Goal: Submit feedback/report problem: Submit feedback/report problem

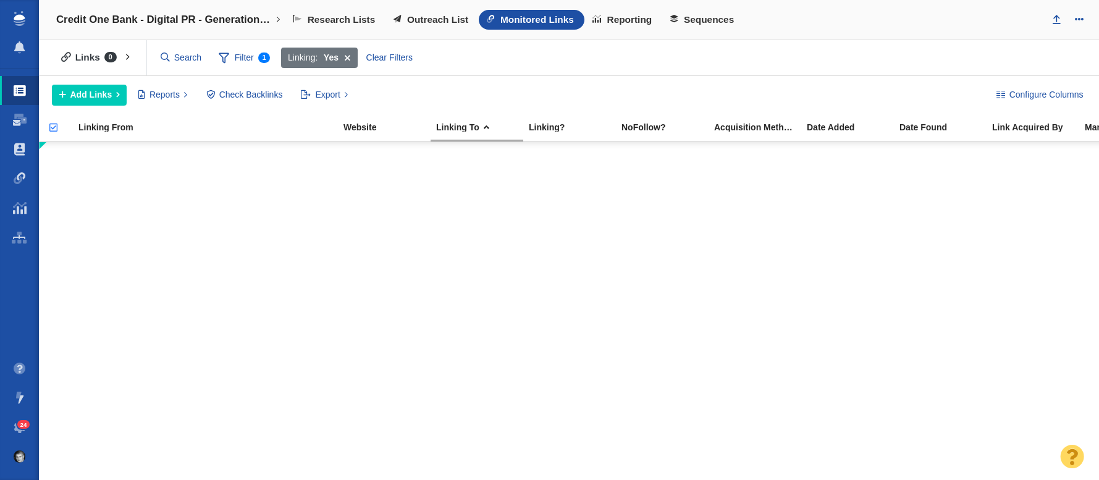
click at [25, 427] on span "24" at bounding box center [23, 424] width 13 height 9
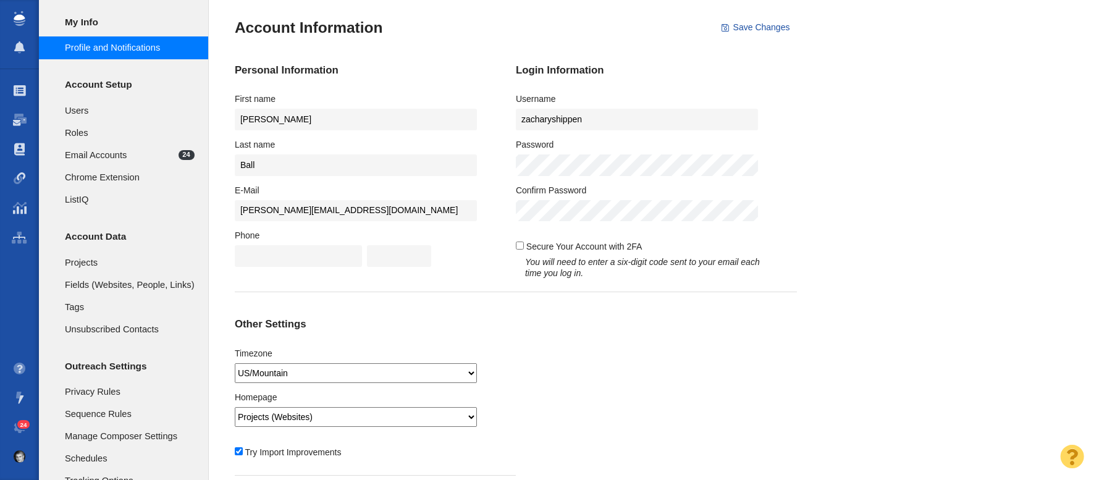
click at [26, 28] on li at bounding box center [19, 18] width 39 height 28
click at [24, 20] on img at bounding box center [19, 18] width 11 height 15
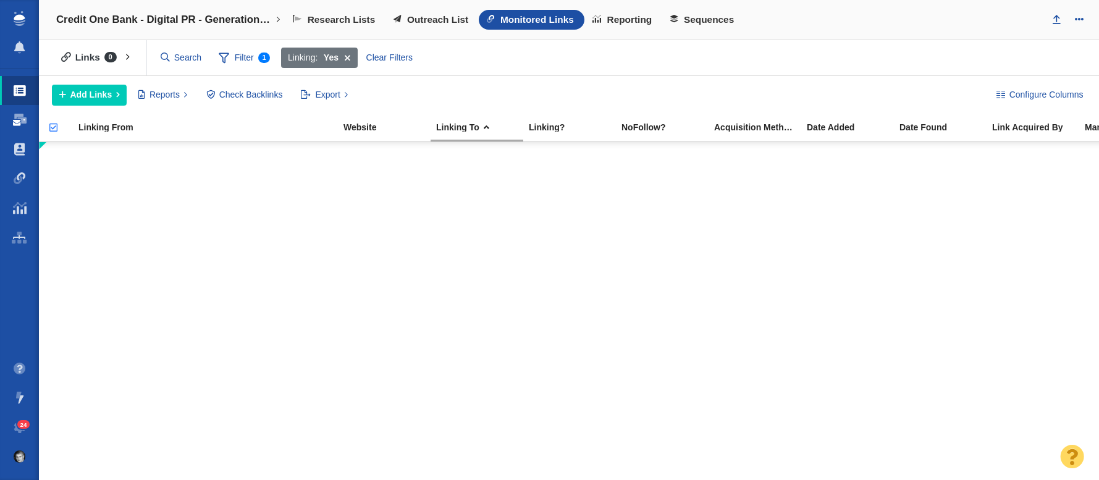
click at [21, 120] on span at bounding box center [20, 120] width 14 height 12
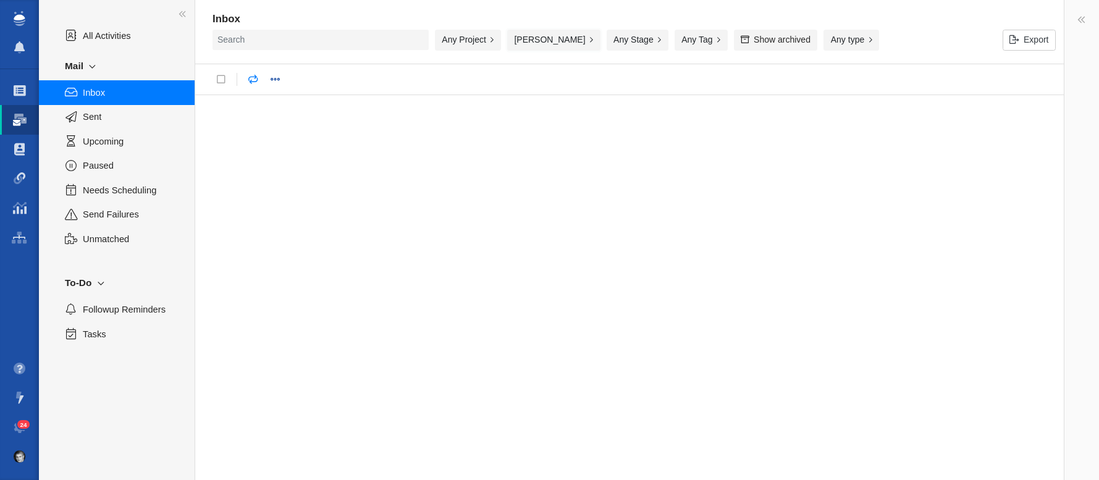
click at [549, 44] on button "Zach Ball" at bounding box center [553, 40] width 93 height 21
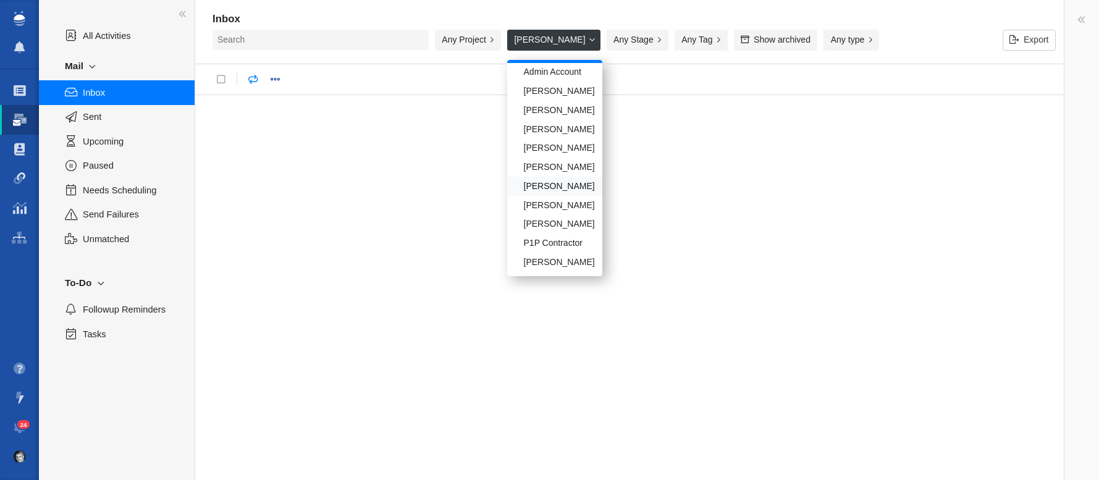
scroll to position [69, 0]
click at [560, 264] on div "Taylor Raymond" at bounding box center [554, 261] width 95 height 19
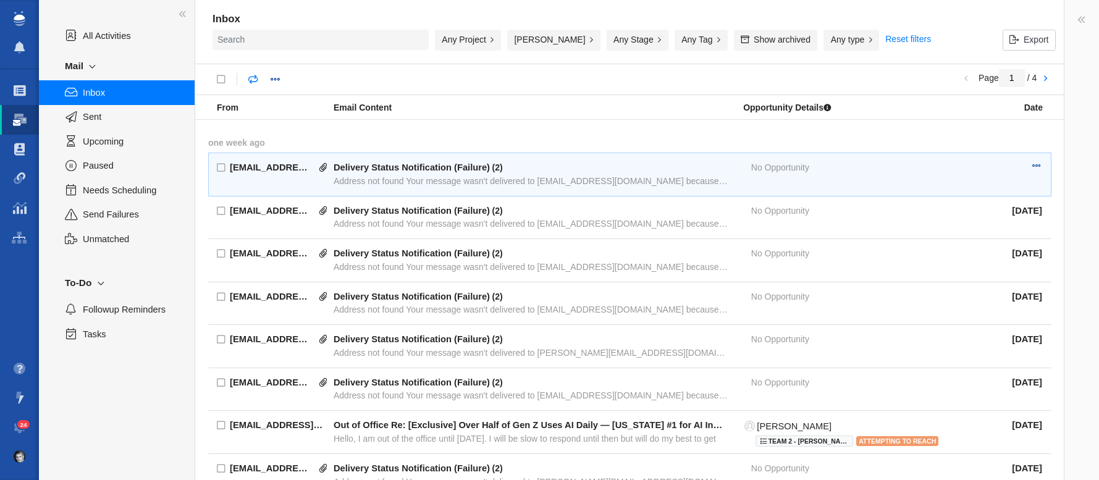
click at [391, 172] on div "Delivery Status Notification (Failure)" at bounding box center [412, 167] width 156 height 11
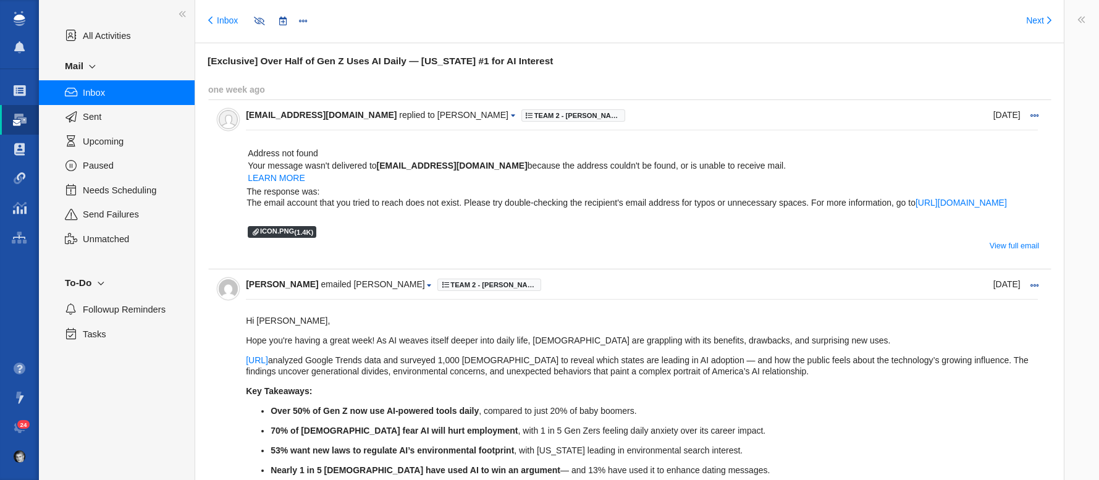
type input "message:1424330199"
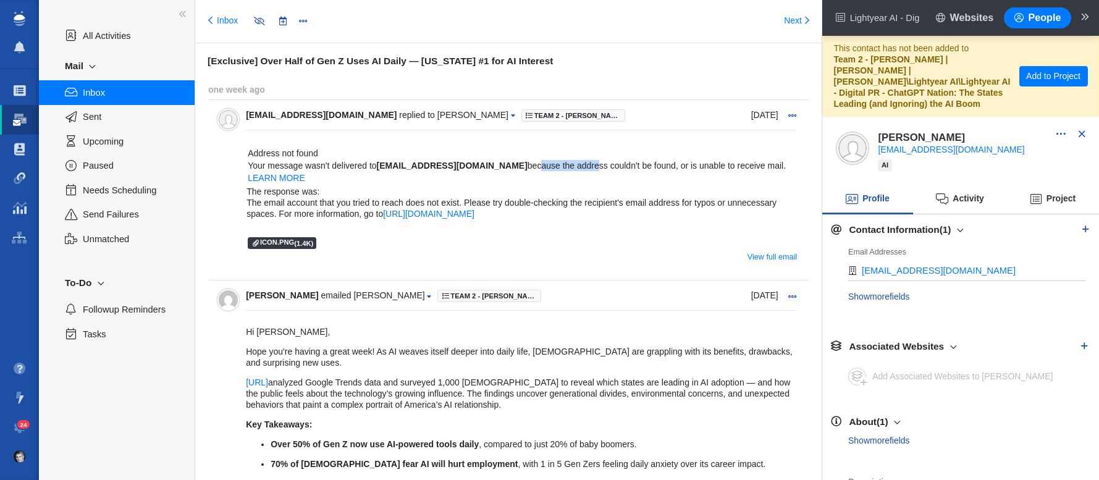
drag, startPoint x: 518, startPoint y: 161, endPoint x: 570, endPoint y: 163, distance: 52.6
click at [552, 162] on td "Your message wasn't delivered to sperkel@insider.com because the address couldn…" at bounding box center [516, 165] width 539 height 12
click at [578, 163] on td "Your message wasn't delivered to sperkel@insider.com because the address couldn…" at bounding box center [516, 165] width 539 height 12
click at [227, 19] on link "Inbox" at bounding box center [223, 21] width 30 height 12
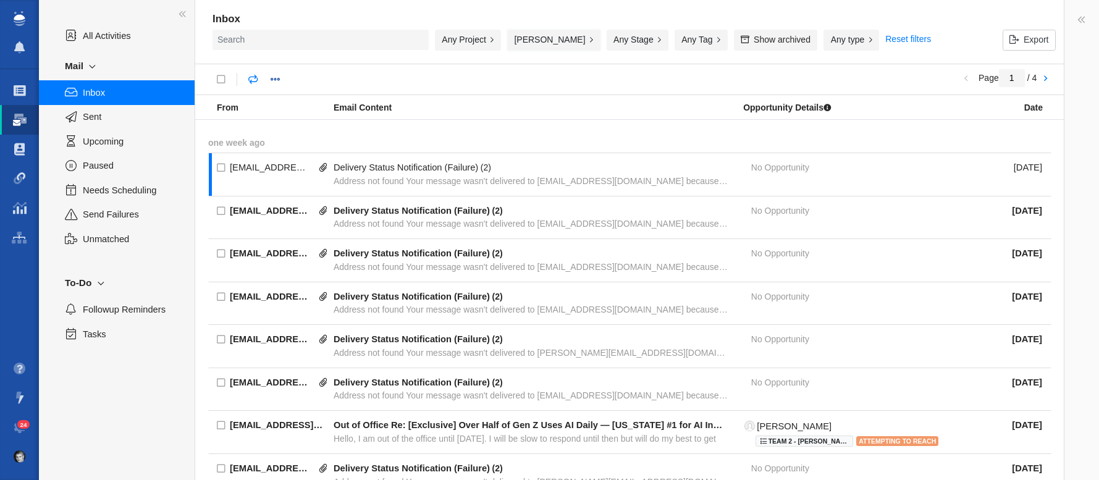
click at [567, 40] on button "[PERSON_NAME]" at bounding box center [553, 40] width 93 height 21
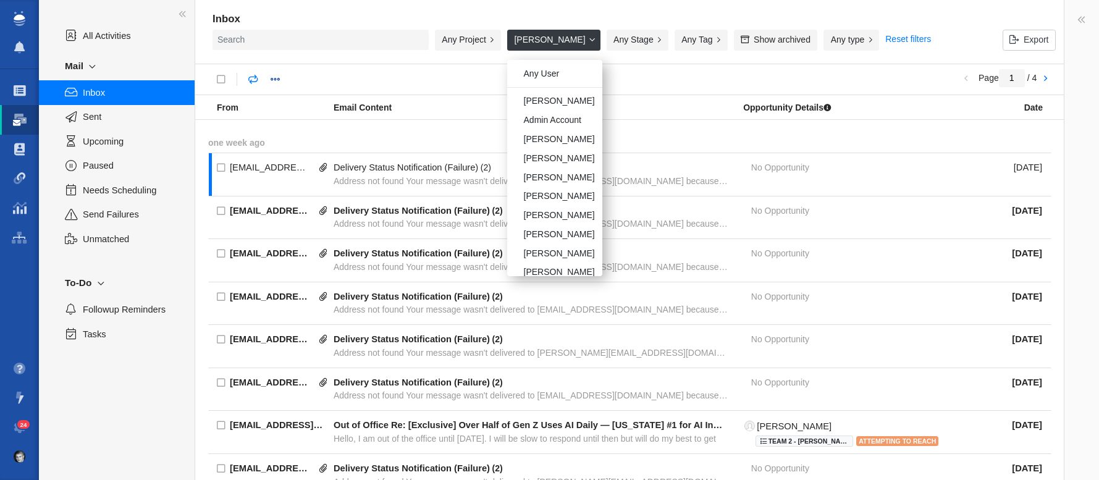
click at [580, 39] on button "[PERSON_NAME]" at bounding box center [553, 40] width 93 height 21
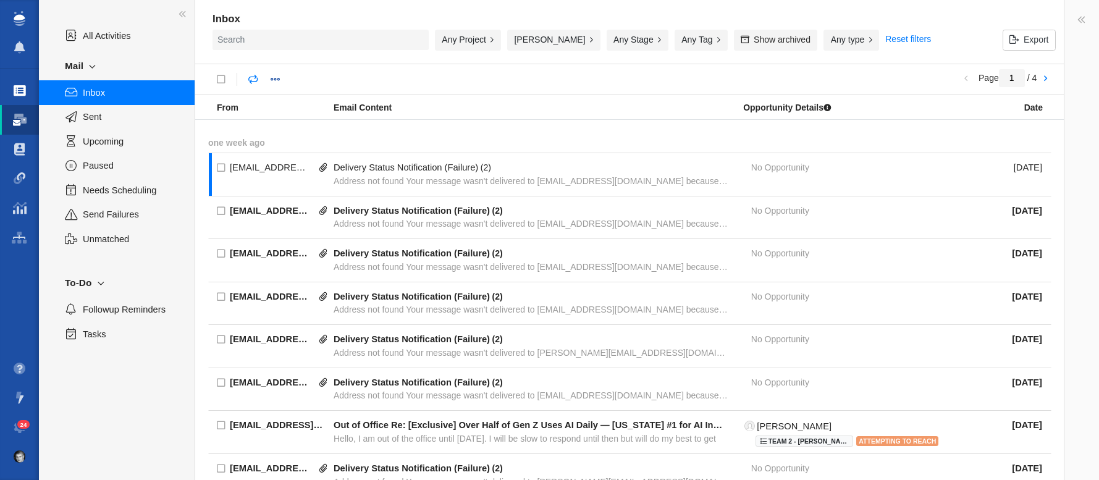
click at [20, 93] on span at bounding box center [20, 91] width 12 height 12
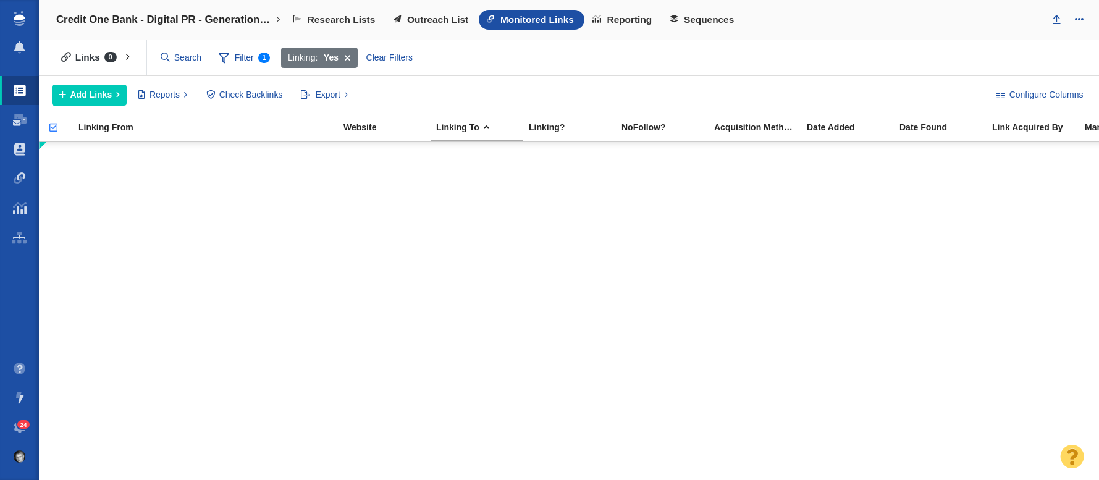
click at [23, 426] on span "24" at bounding box center [23, 424] width 13 height 9
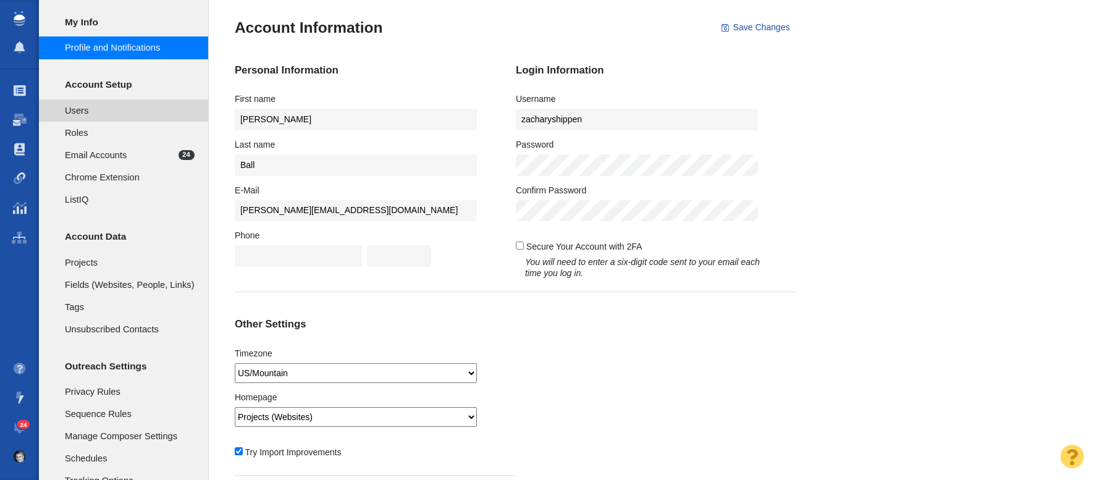
click at [92, 111] on span "Users" at bounding box center [130, 111] width 130 height 14
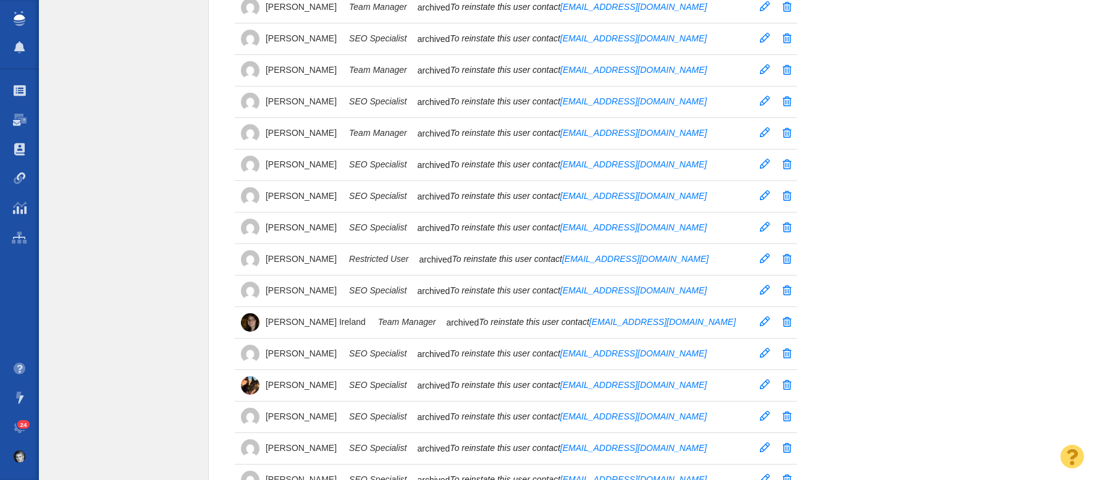
scroll to position [2319, 0]
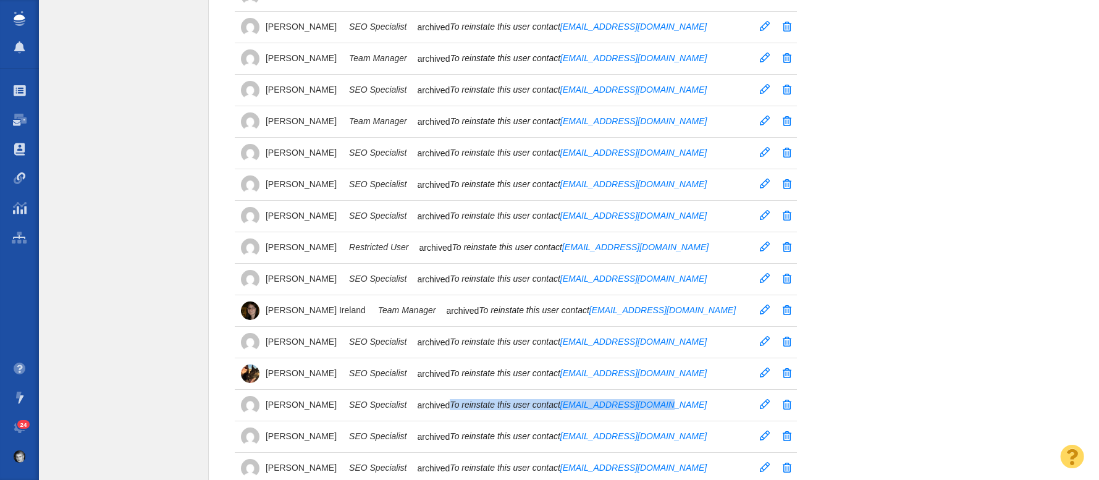
drag, startPoint x: 271, startPoint y: 392, endPoint x: 651, endPoint y: 399, distance: 380.1
click at [635, 404] on td "Jim Miller SEO Specialist archived To reinstate this user contact support@buzzs…" at bounding box center [505, 405] width 541 height 32
click at [687, 395] on td "Jim Miller SEO Specialist archived To reinstate this user contact support@buzzs…" at bounding box center [505, 405] width 541 height 32
drag, startPoint x: 620, startPoint y: 403, endPoint x: 531, endPoint y: 398, distance: 89.7
click at [531, 398] on td "Jim Miller SEO Specialist archived To reinstate this user contact support@buzzs…" at bounding box center [505, 405] width 541 height 32
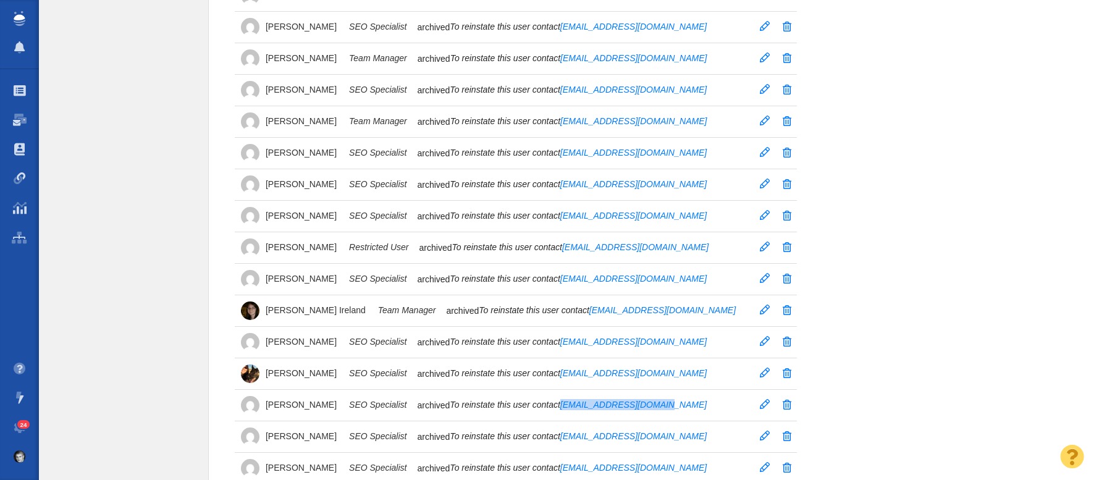
copy link "support@buzzstream.com"
click at [1072, 458] on link at bounding box center [1077, 461] width 40 height 40
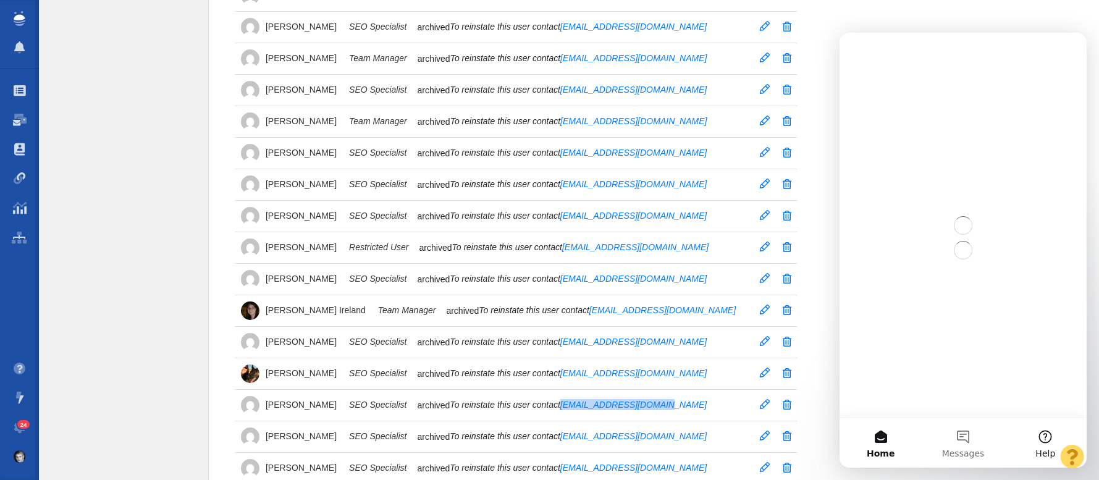
scroll to position [0, 0]
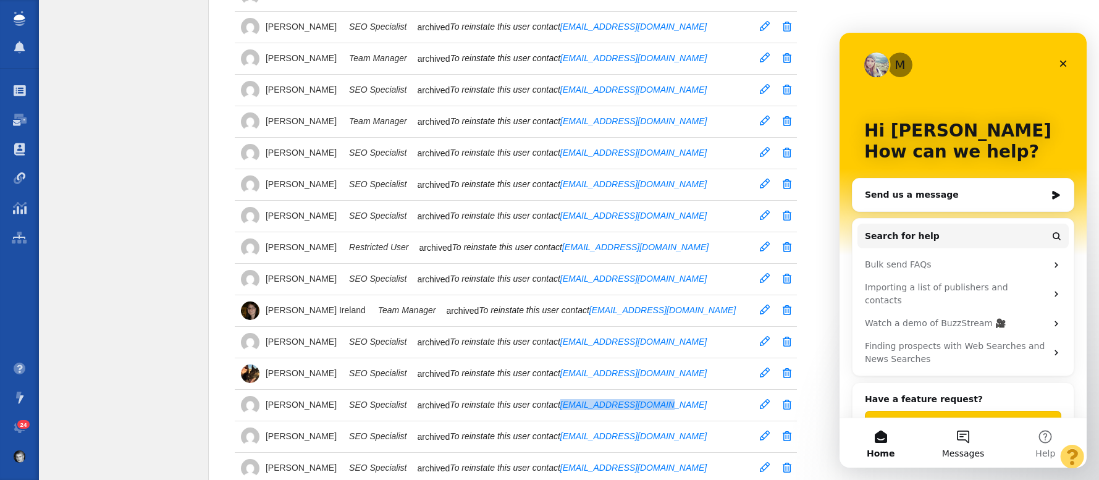
click at [963, 441] on button "Messages" at bounding box center [963, 442] width 82 height 49
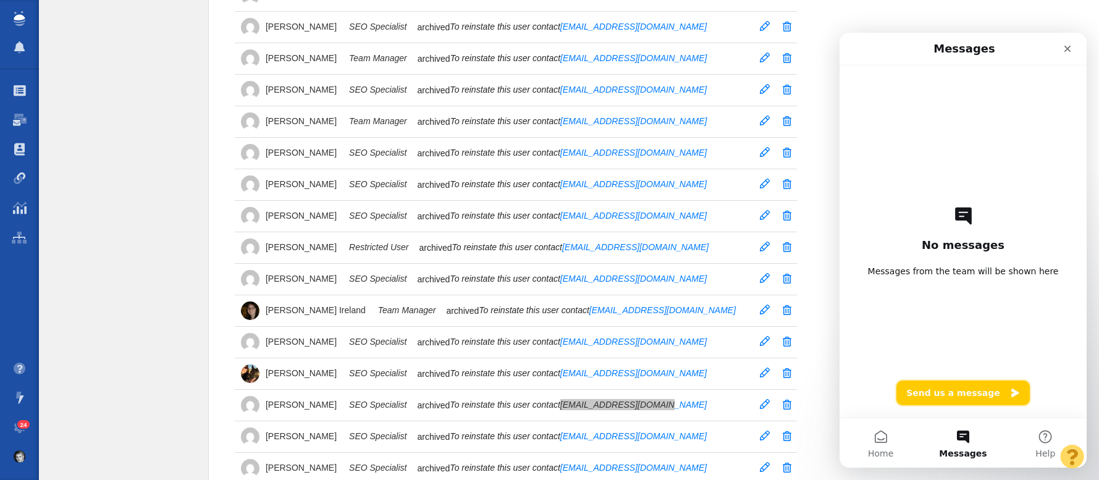
click at [944, 393] on button "Send us a message" at bounding box center [963, 393] width 133 height 25
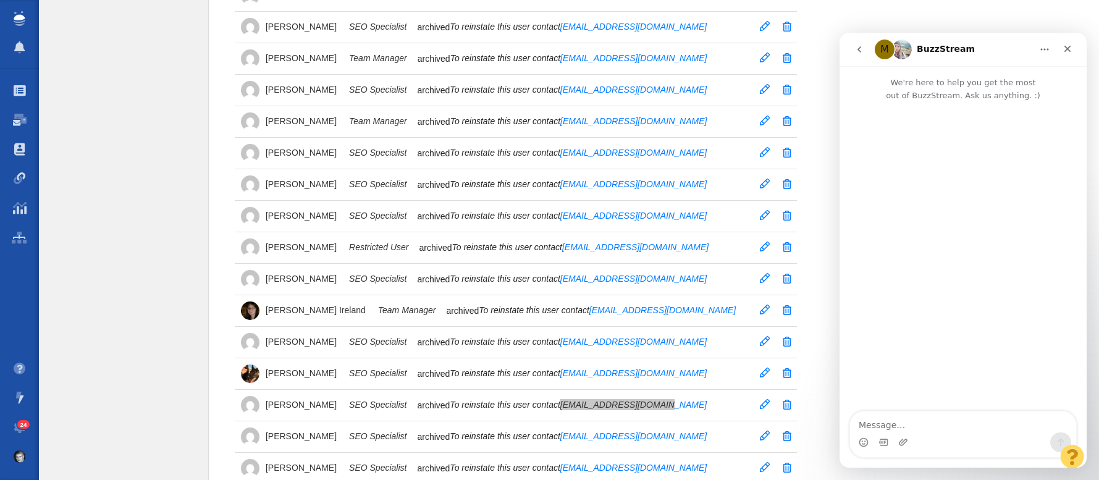
click at [902, 423] on textarea "Message…" at bounding box center [963, 422] width 226 height 21
type textarea "I need to reinstate Jim Miller in my archived users"
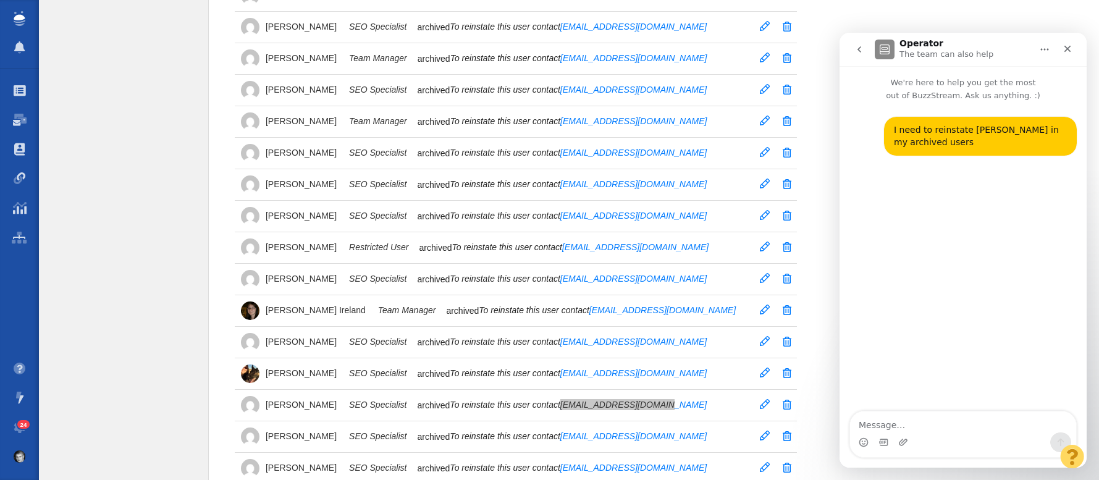
click at [853, 51] on button "go back" at bounding box center [859, 49] width 23 height 23
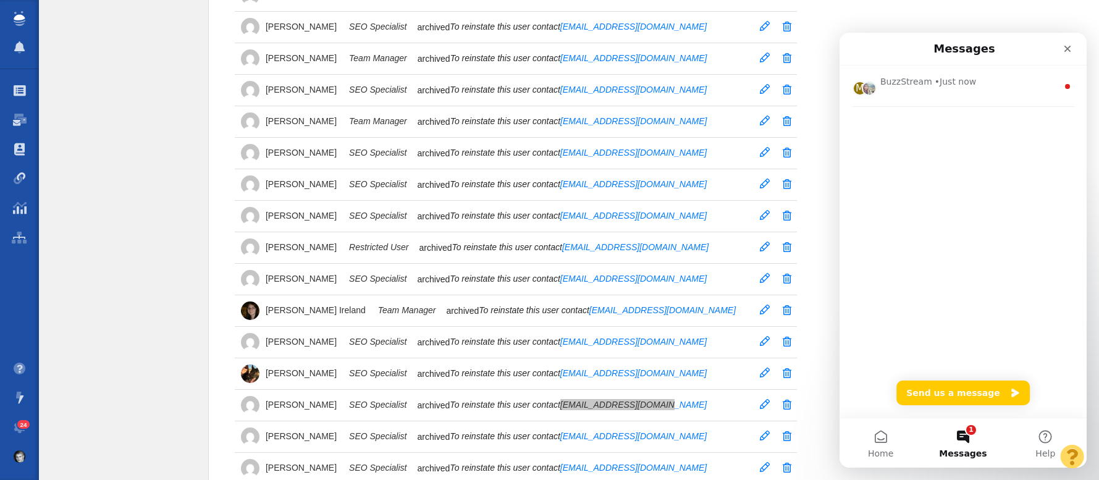
click at [1024, 34] on nav "Messages" at bounding box center [963, 49] width 247 height 33
click at [1020, 26] on div "Profile and Notifications Users Roles Email Accounts 24 Chrome Extension ListIQ…" at bounding box center [569, 364] width 1060 height 5366
click at [1068, 48] on icon "Close" at bounding box center [1068, 49] width 7 height 7
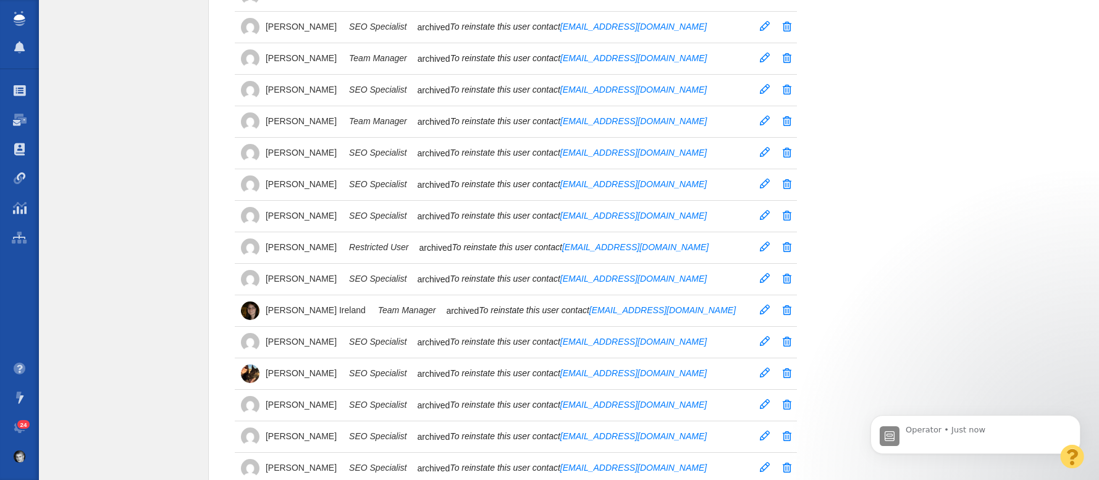
click at [19, 14] on img at bounding box center [19, 18] width 11 height 15
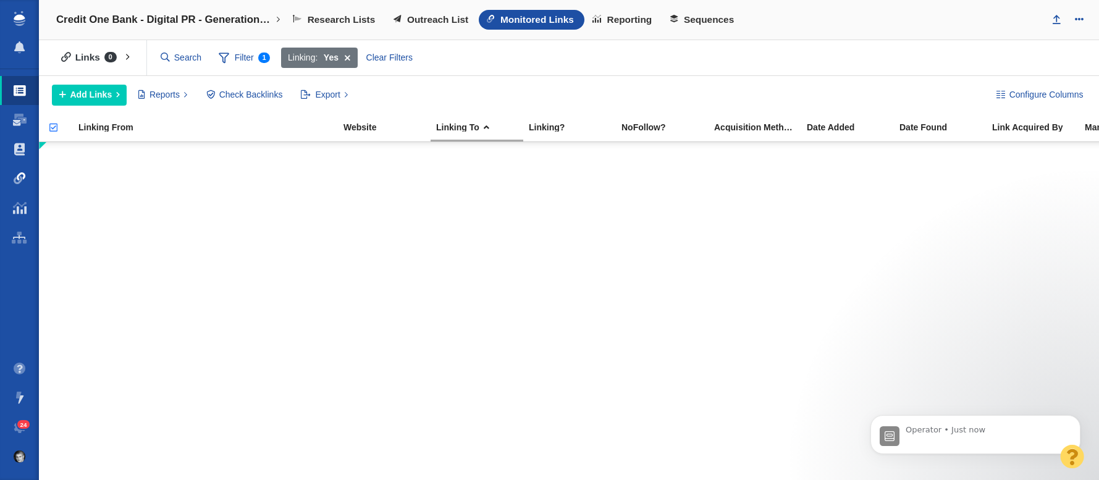
click at [21, 179] on span at bounding box center [20, 178] width 12 height 12
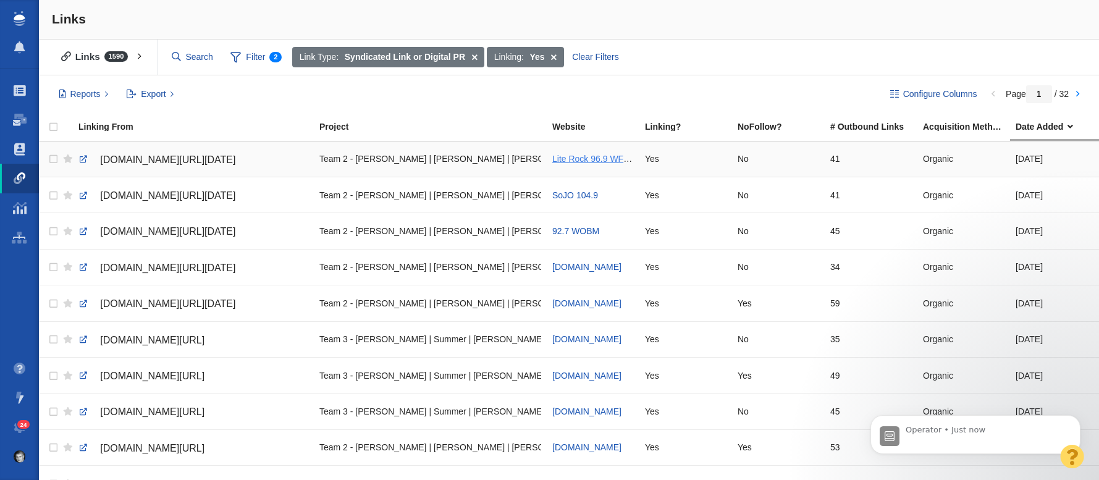
click at [580, 159] on span "Lite Rock 96.9 WFPG" at bounding box center [593, 159] width 83 height 10
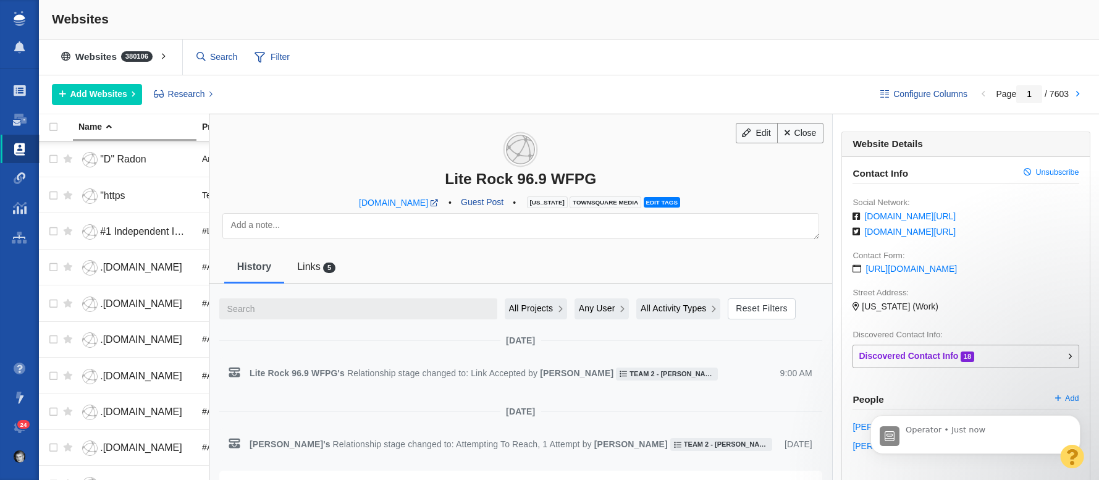
scroll to position [9, 0]
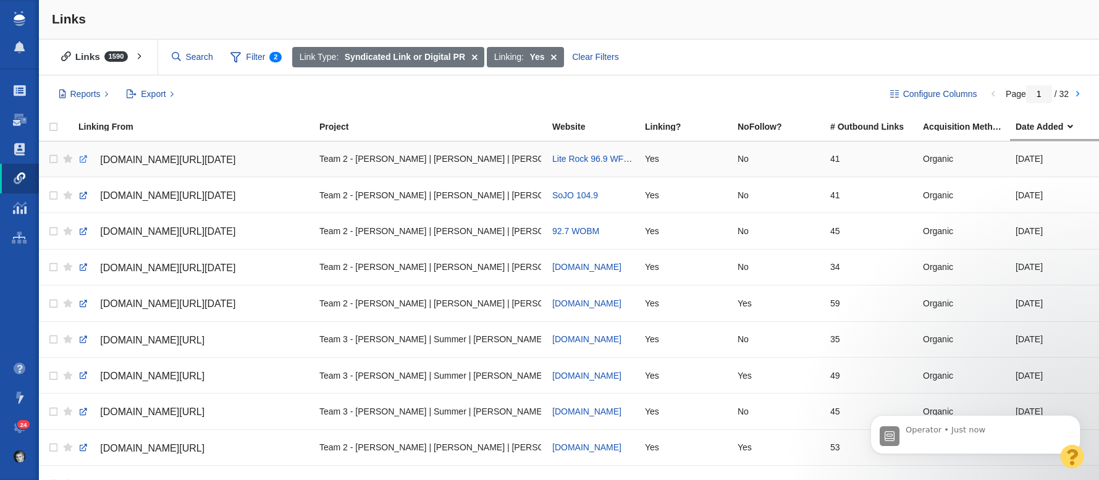
click at [82, 159] on link at bounding box center [83, 159] width 11 height 11
click at [80, 266] on link at bounding box center [83, 267] width 11 height 11
click at [166, 157] on span "[DOMAIN_NAME][URL][DATE]" at bounding box center [167, 159] width 135 height 11
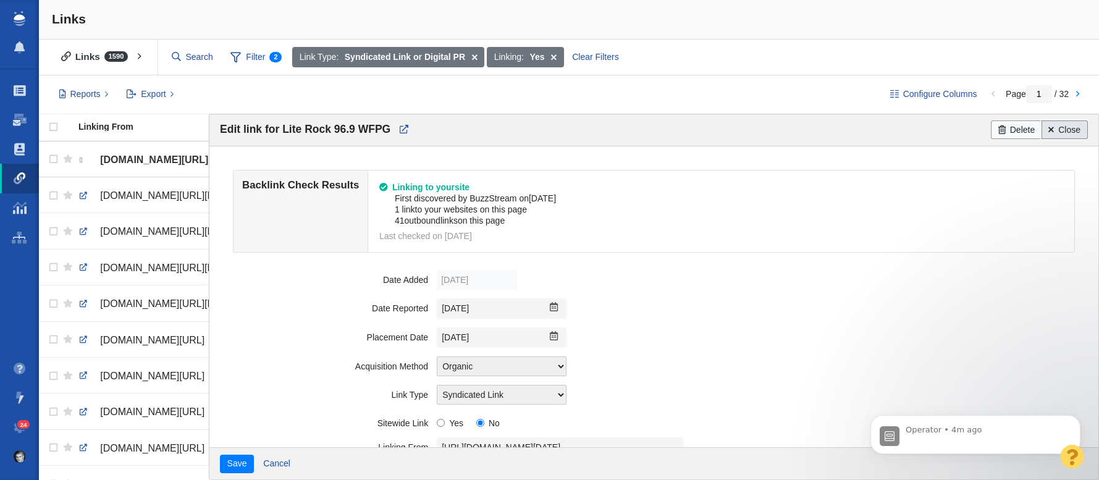
click at [1077, 126] on link "Close" at bounding box center [1065, 130] width 46 height 19
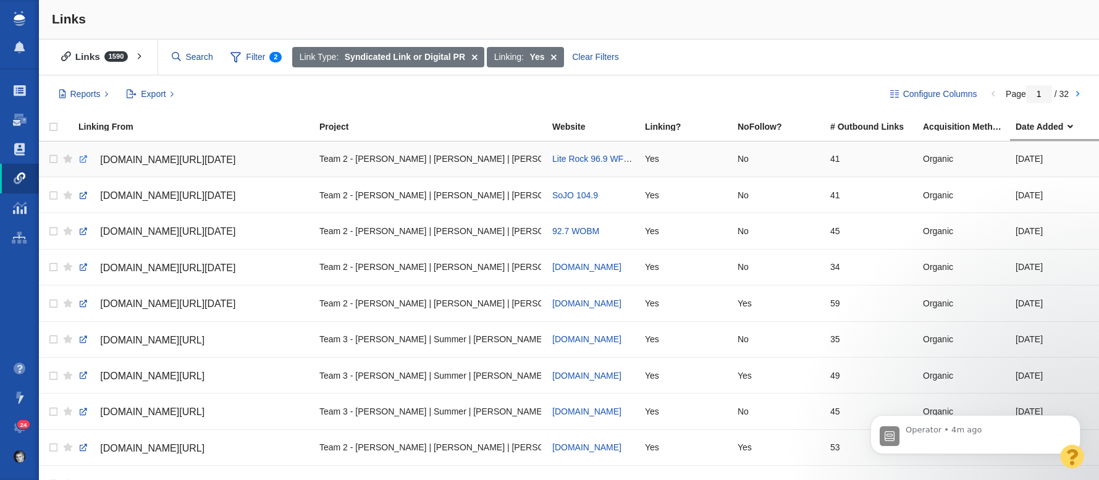
click at [84, 157] on link at bounding box center [83, 159] width 11 height 11
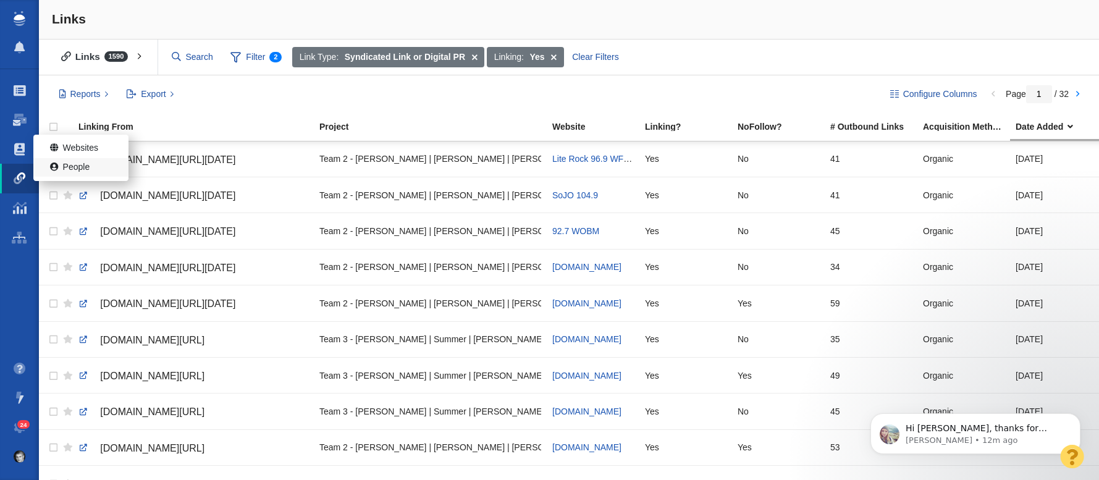
click at [85, 167] on link "People" at bounding box center [80, 167] width 95 height 19
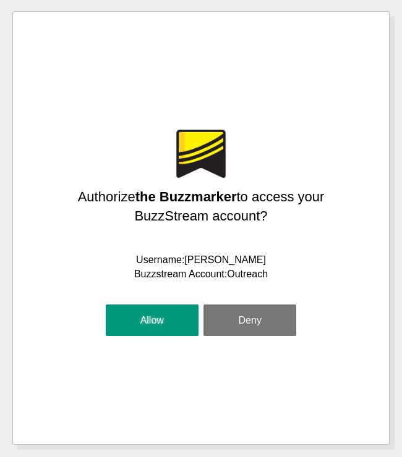
click at [140, 324] on button "Allow" at bounding box center [152, 321] width 93 height 32
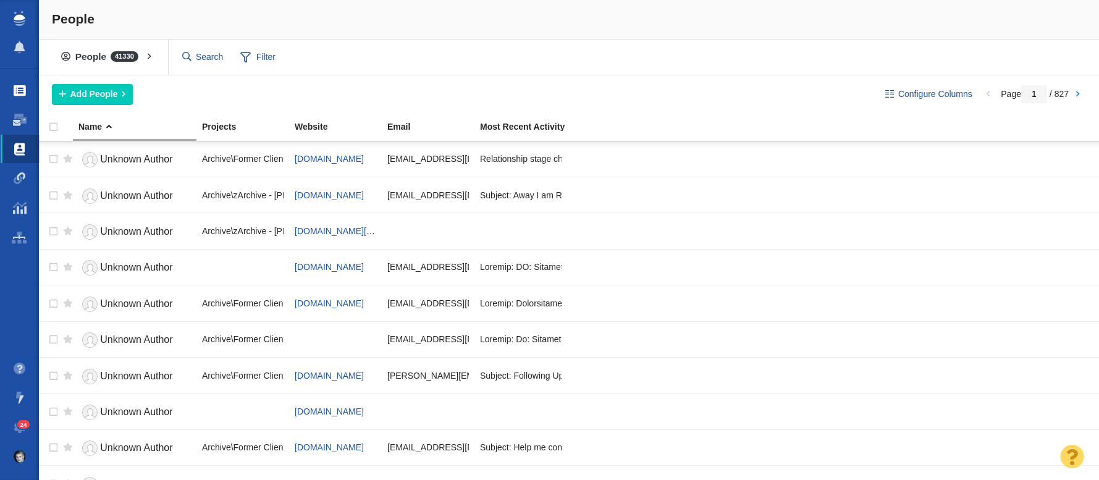
click at [18, 89] on span at bounding box center [20, 91] width 12 height 12
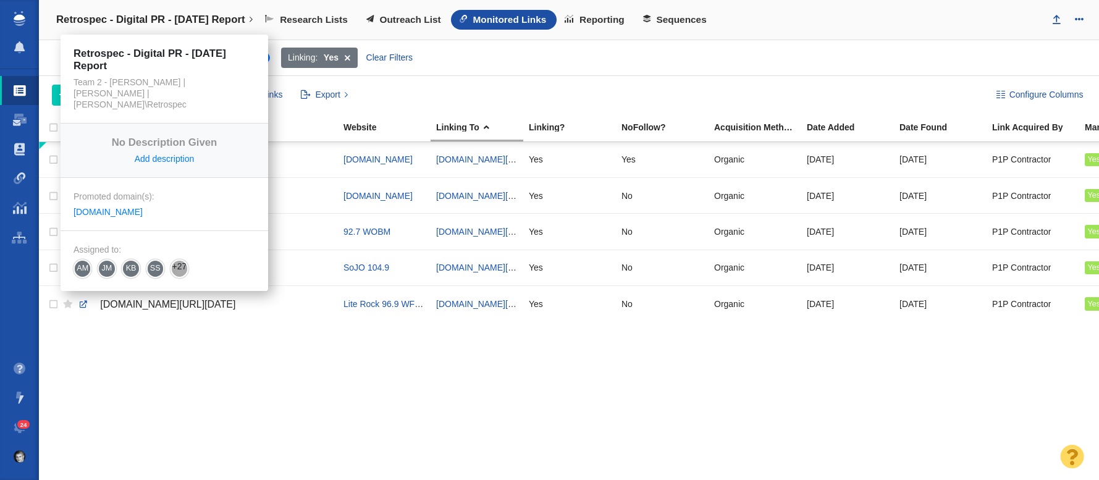
click at [88, 15] on h4 "Retrospec - Digital PR - [DATE] Report" at bounding box center [150, 20] width 189 height 12
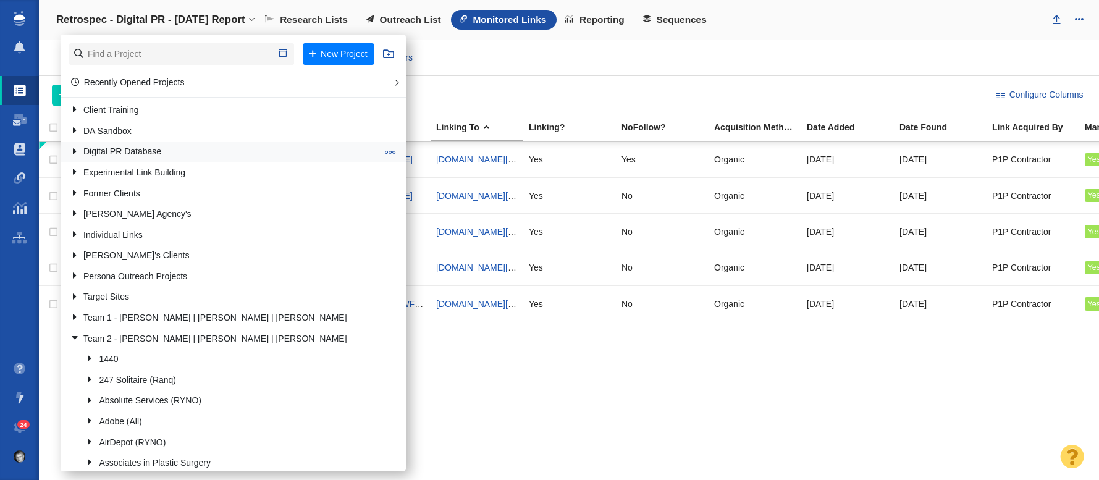
scroll to position [64, 0]
click at [120, 148] on link "Digital PR Database" at bounding box center [223, 151] width 313 height 19
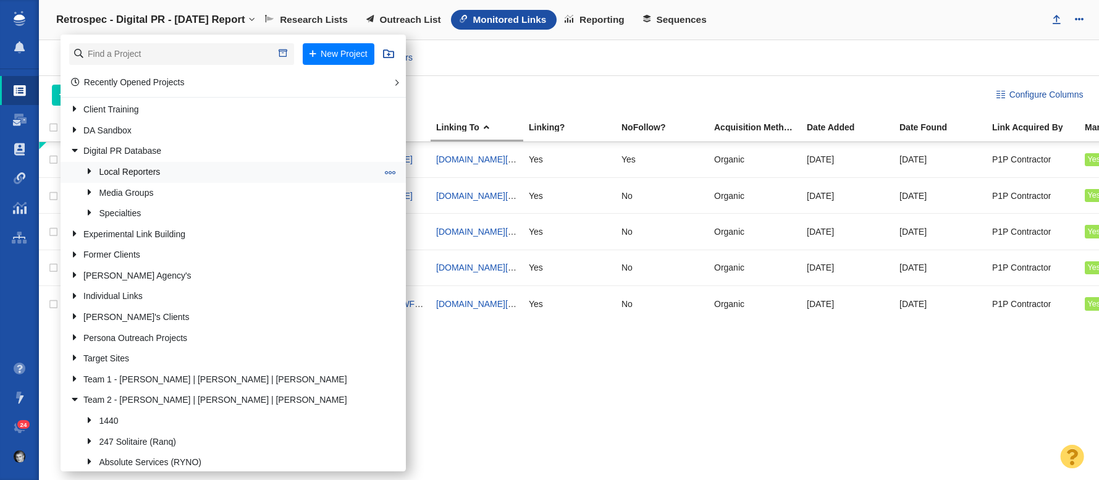
click at [124, 173] on link "Local Reporters" at bounding box center [232, 172] width 298 height 19
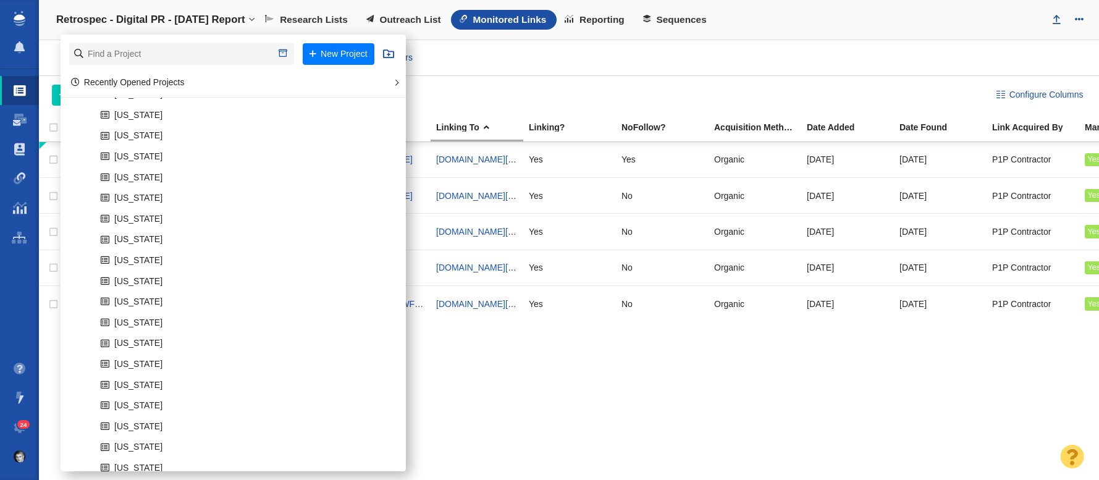
scroll to position [291, 0]
click at [129, 172] on link "[US_STATE]" at bounding box center [239, 173] width 282 height 19
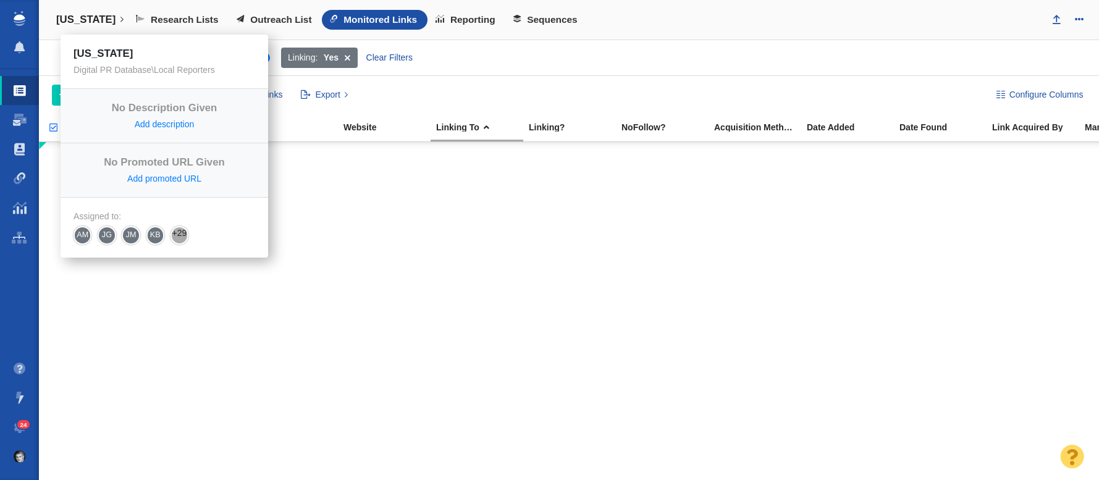
click at [76, 25] on h4 "[US_STATE]" at bounding box center [85, 20] width 59 height 12
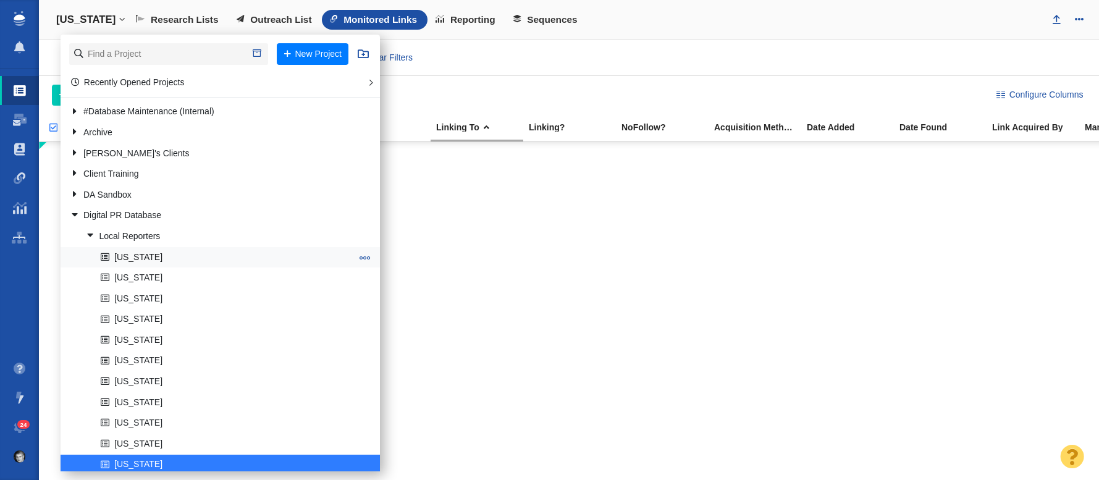
click at [153, 256] on link "[US_STATE]" at bounding box center [226, 257] width 257 height 19
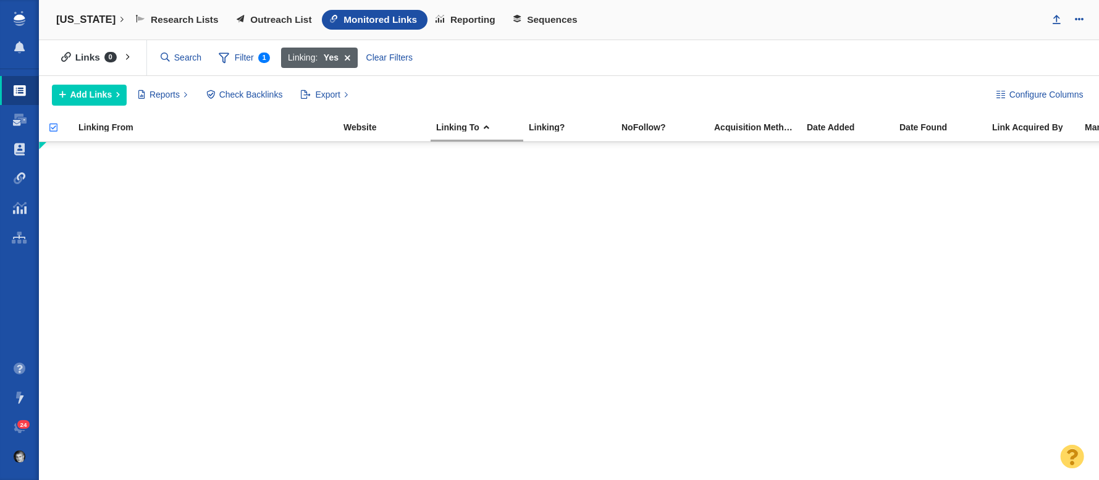
click at [349, 57] on span at bounding box center [347, 58] width 19 height 21
click at [256, 20] on span "Outreach List" at bounding box center [280, 19] width 61 height 11
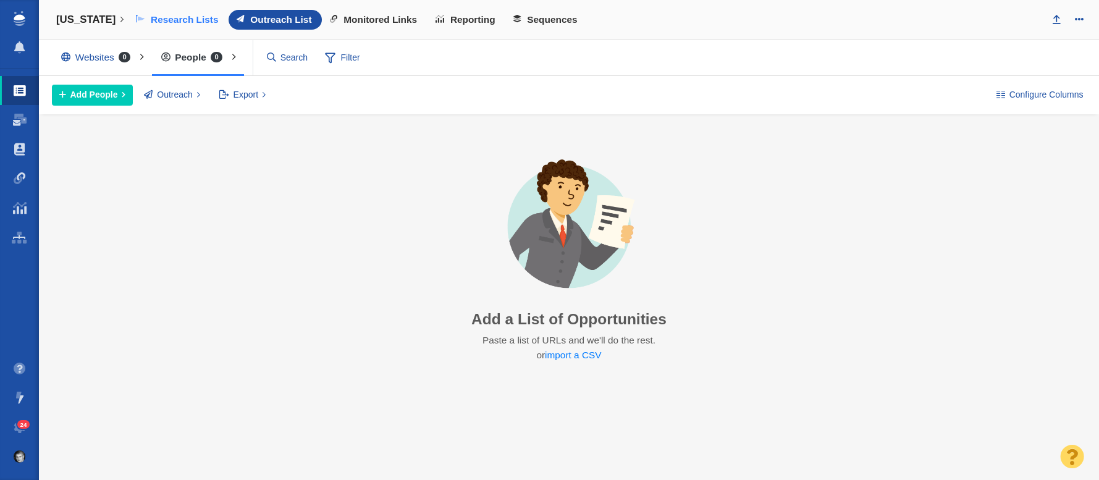
click at [174, 22] on span "Research Lists" at bounding box center [185, 19] width 68 height 11
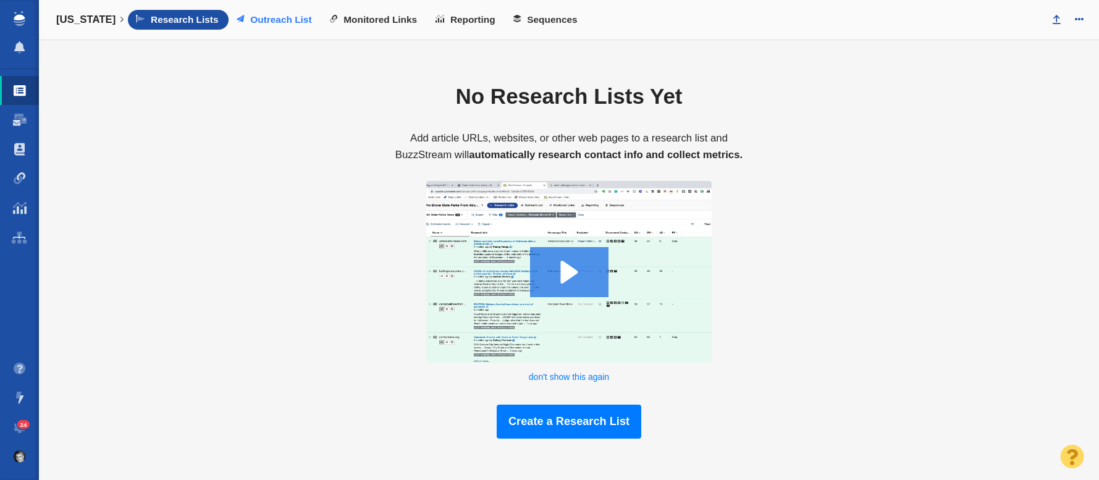
click at [250, 22] on span "Outreach List" at bounding box center [280, 19] width 61 height 11
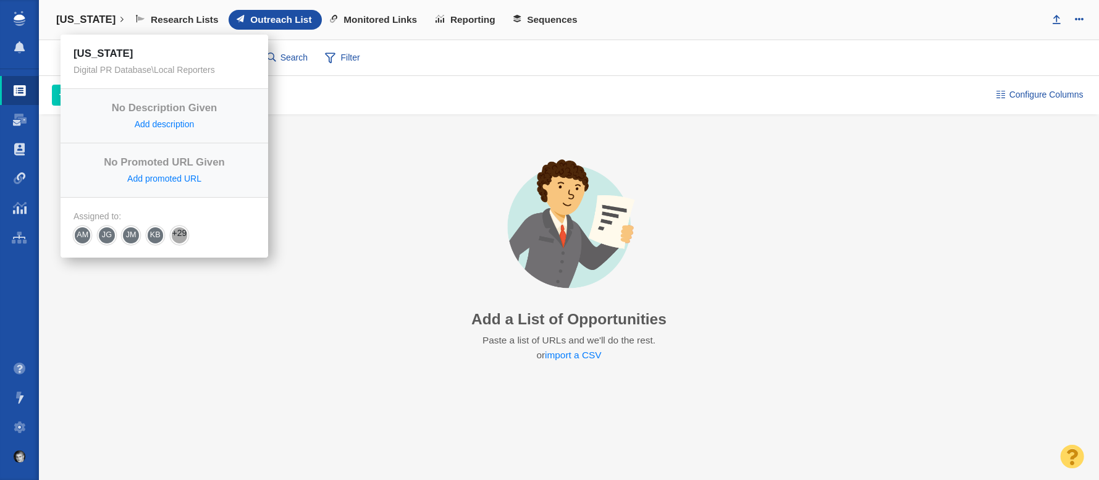
click at [80, 17] on h4 "[US_STATE]" at bounding box center [85, 20] width 59 height 12
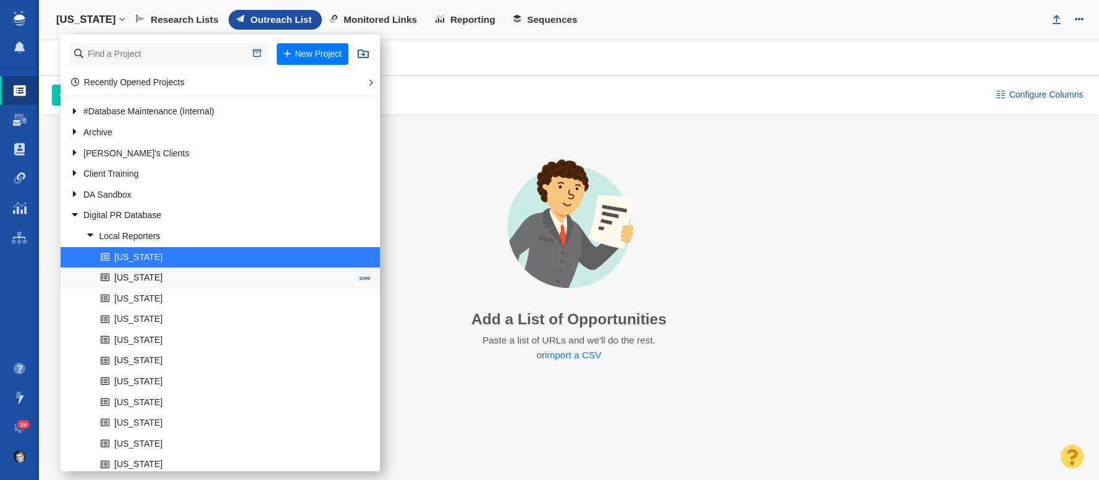
click at [126, 278] on link "[US_STATE]" at bounding box center [226, 278] width 257 height 19
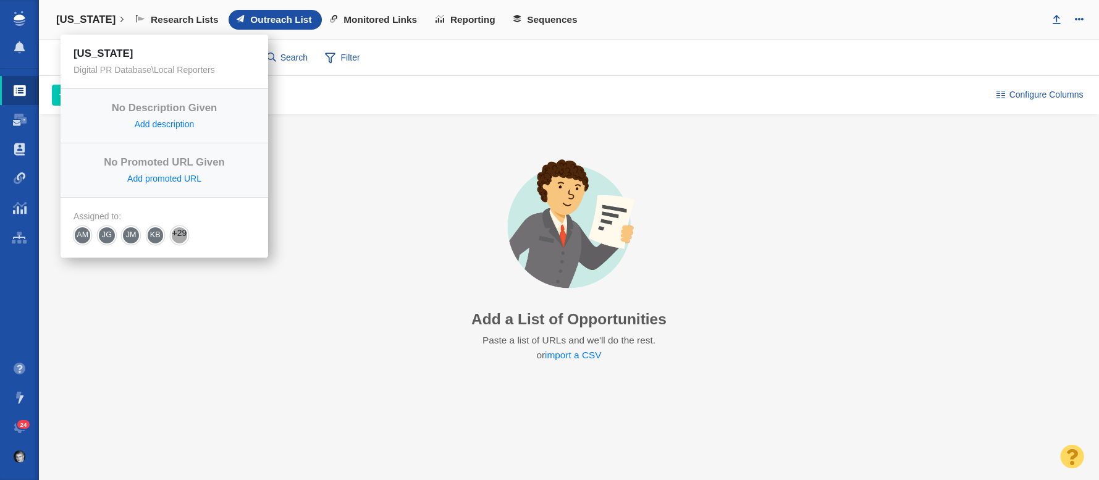
click at [68, 20] on h4 "[US_STATE]" at bounding box center [85, 20] width 59 height 12
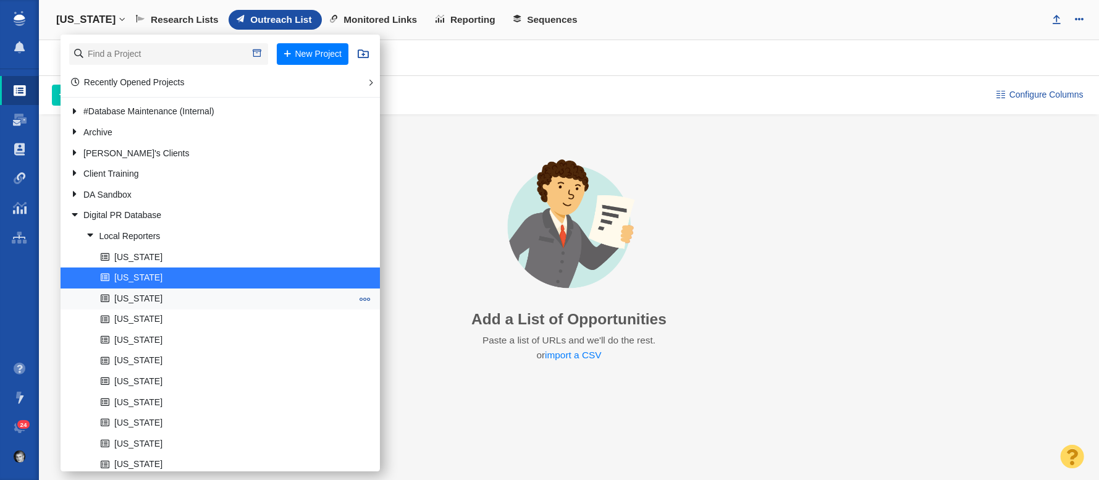
click at [109, 302] on link at bounding box center [100, 297] width 17 height 15
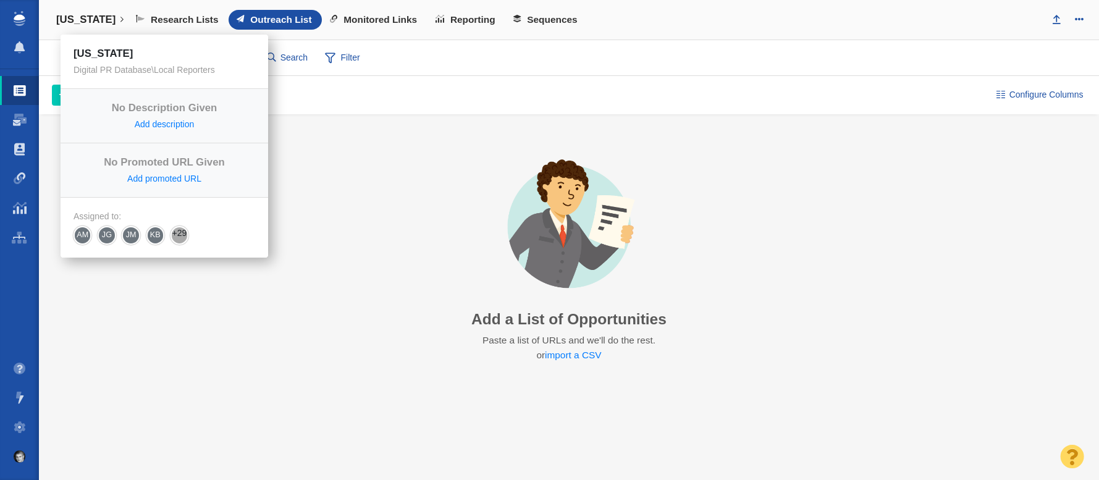
click at [77, 23] on h4 "[US_STATE]" at bounding box center [85, 20] width 59 height 12
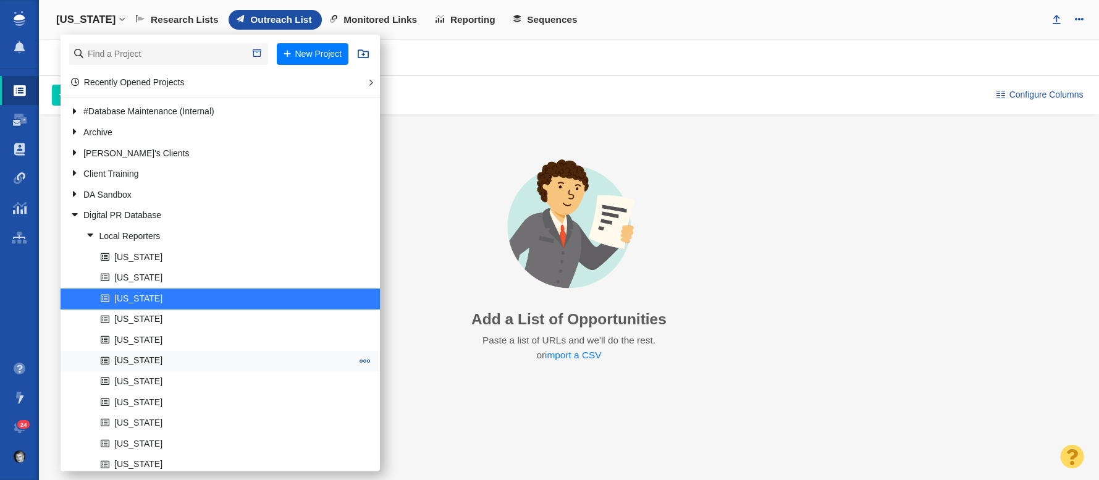
click at [145, 366] on link "[US_STATE]" at bounding box center [226, 361] width 257 height 19
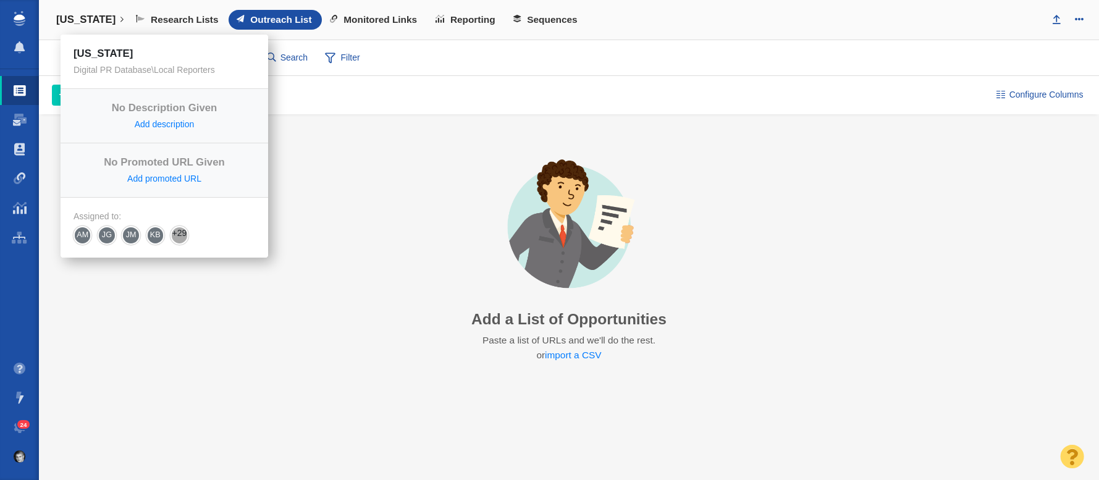
click at [77, 21] on h4 "[US_STATE]" at bounding box center [85, 20] width 59 height 12
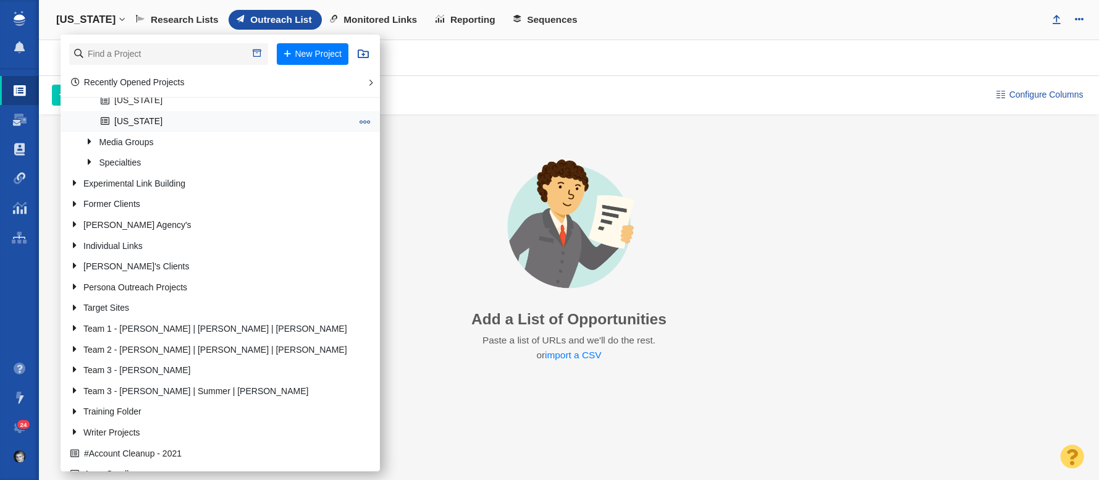
scroll to position [1054, 0]
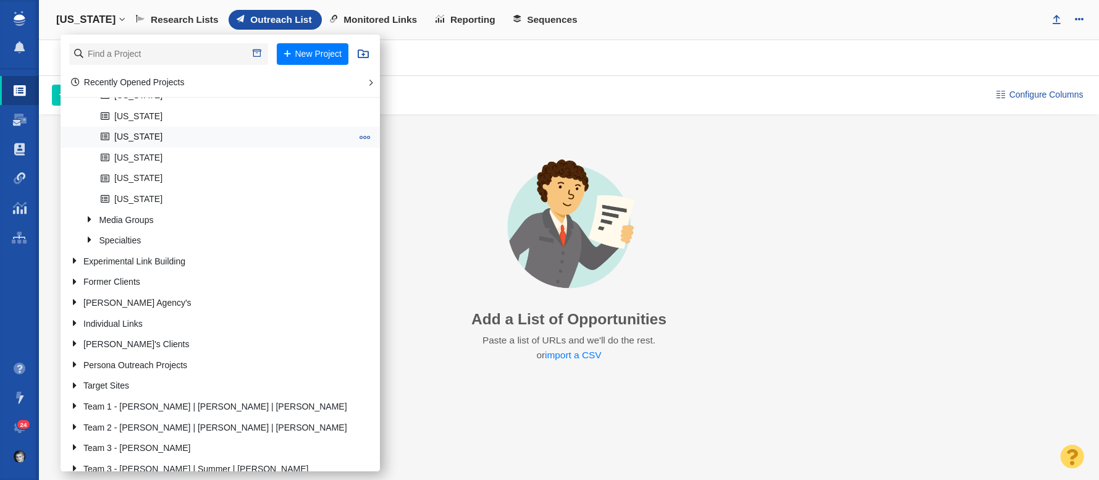
click at [145, 137] on link "[US_STATE]" at bounding box center [226, 137] width 257 height 19
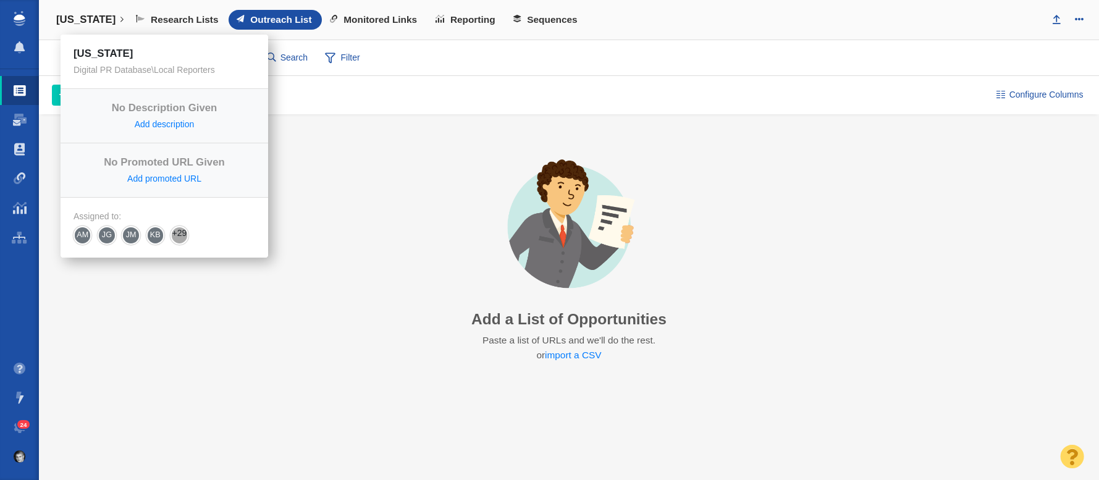
click at [98, 20] on h4 "[US_STATE]" at bounding box center [85, 20] width 59 height 12
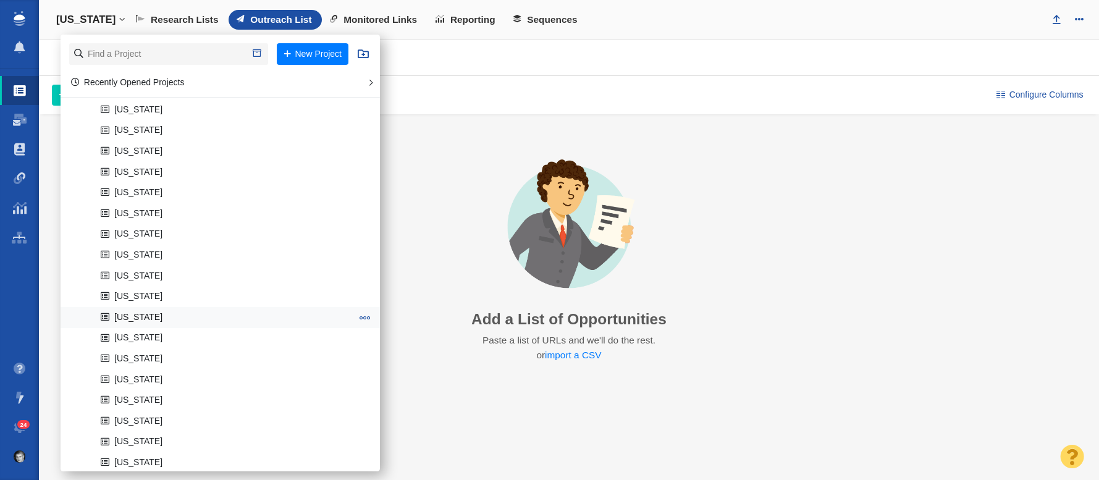
scroll to position [443, 0]
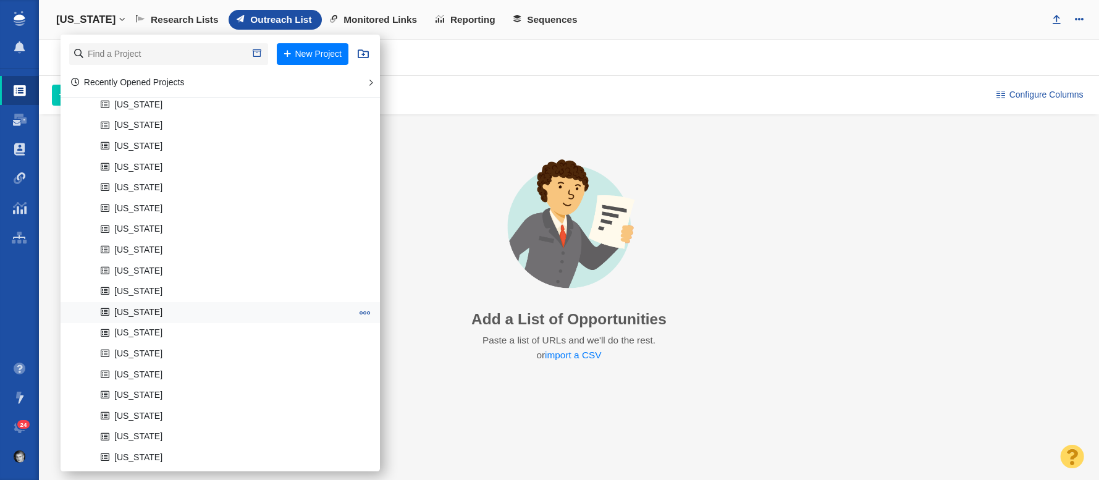
click at [135, 310] on link "[US_STATE]" at bounding box center [226, 312] width 257 height 19
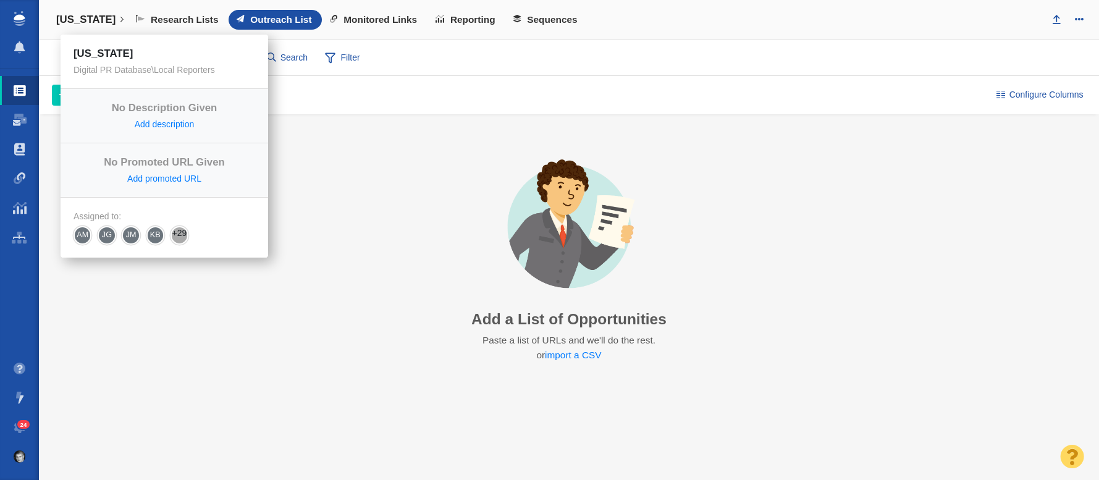
click at [80, 22] on h4 "[US_STATE]" at bounding box center [85, 20] width 59 height 12
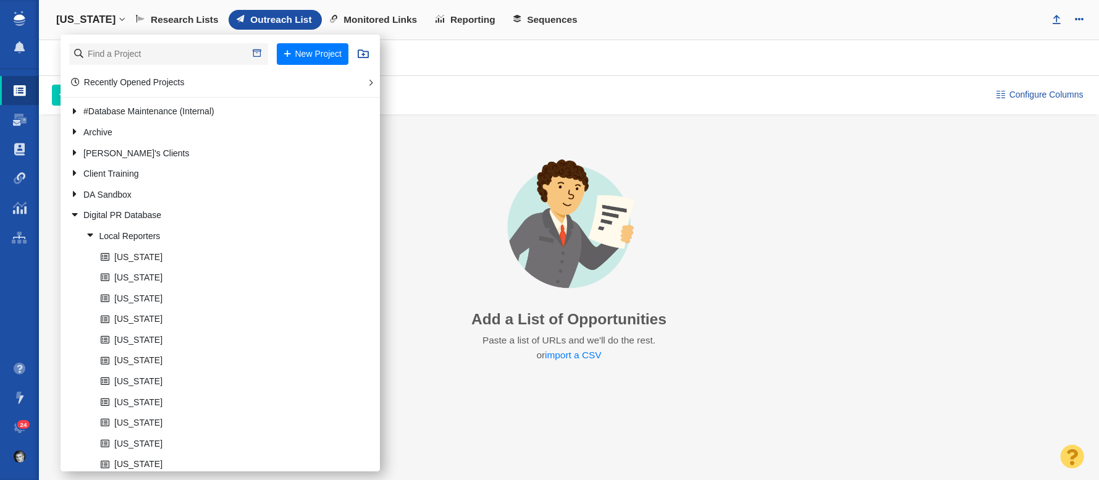
click at [407, 271] on div "Set Up the BuzzMarker Research and add contacts directly from your browser. Add…" at bounding box center [569, 260] width 1060 height 292
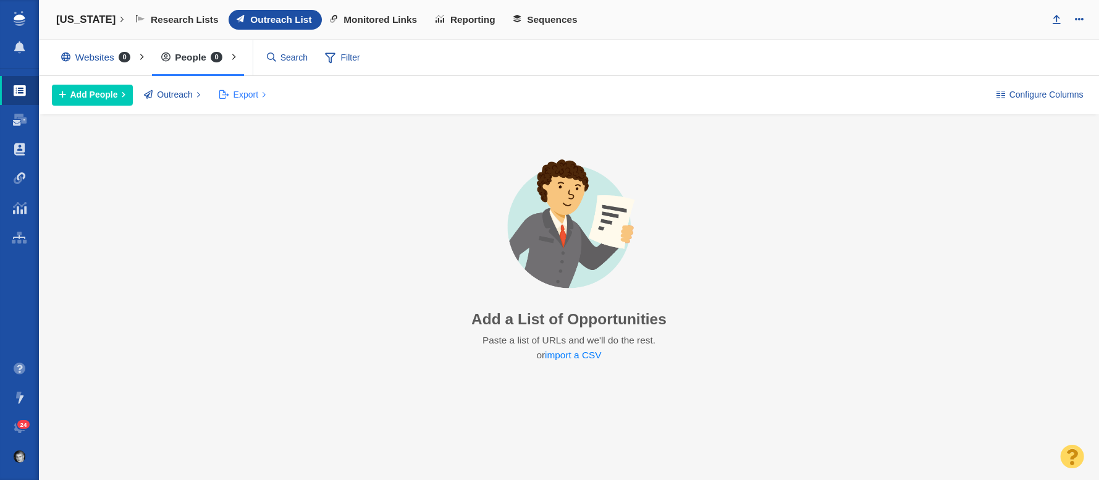
click at [243, 99] on span "Export" at bounding box center [246, 94] width 25 height 13
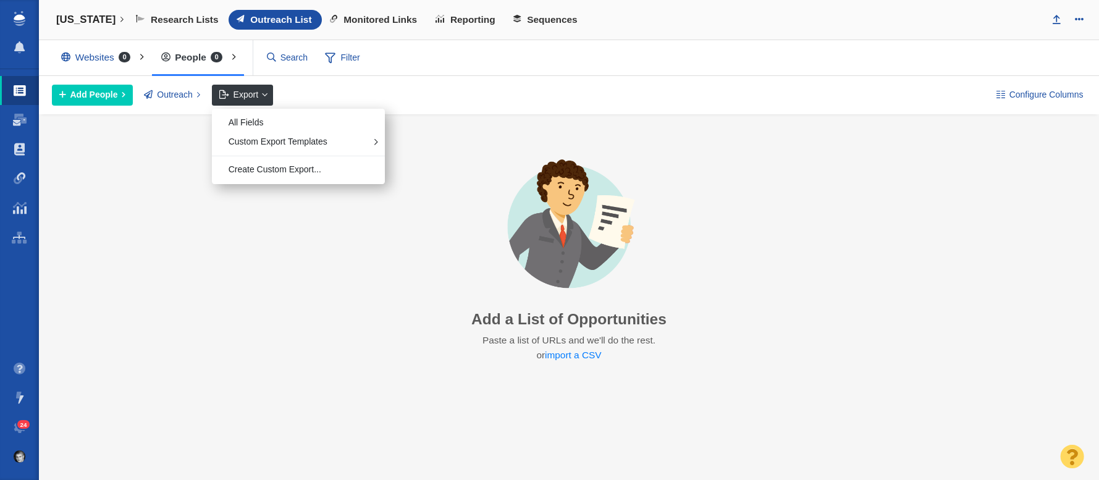
click at [166, 169] on div "Set Up the BuzzMarker Research and add contacts directly from your browser. Add…" at bounding box center [569, 260] width 1060 height 292
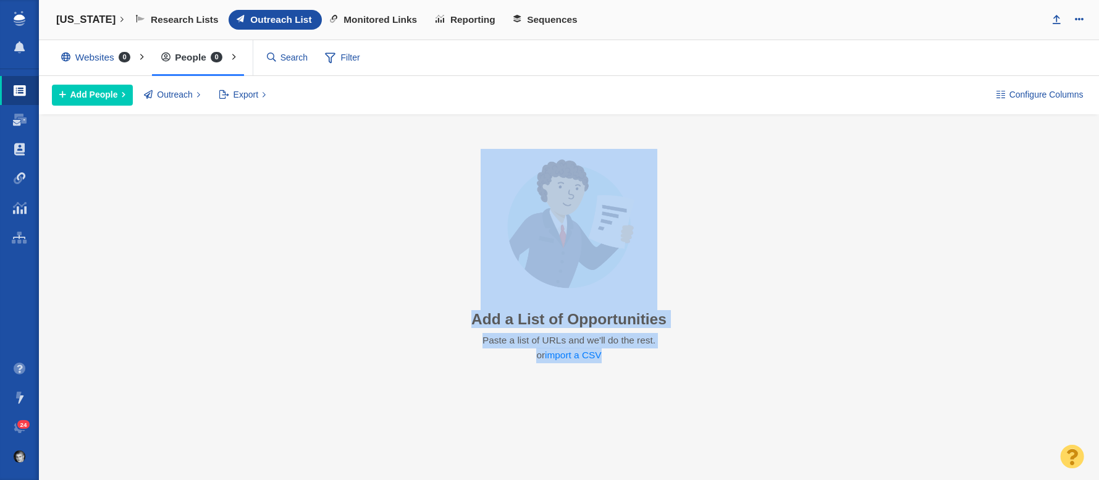
drag, startPoint x: 179, startPoint y: 281, endPoint x: 180, endPoint y: 392, distance: 111.2
click at [180, 392] on div "Set Up the BuzzMarker Research and add contacts directly from your browser. Add…" at bounding box center [569, 260] width 1060 height 292
click at [174, 345] on div "Set Up the BuzzMarker Research and add contacts directly from your browser. Add…" at bounding box center [569, 260] width 1060 height 292
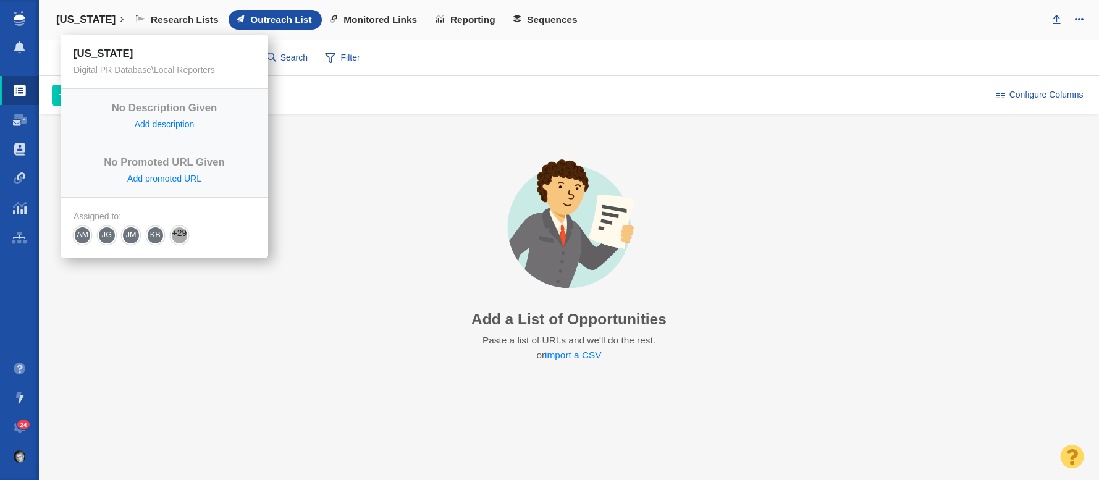
click at [74, 21] on h4 "[US_STATE]" at bounding box center [85, 20] width 59 height 12
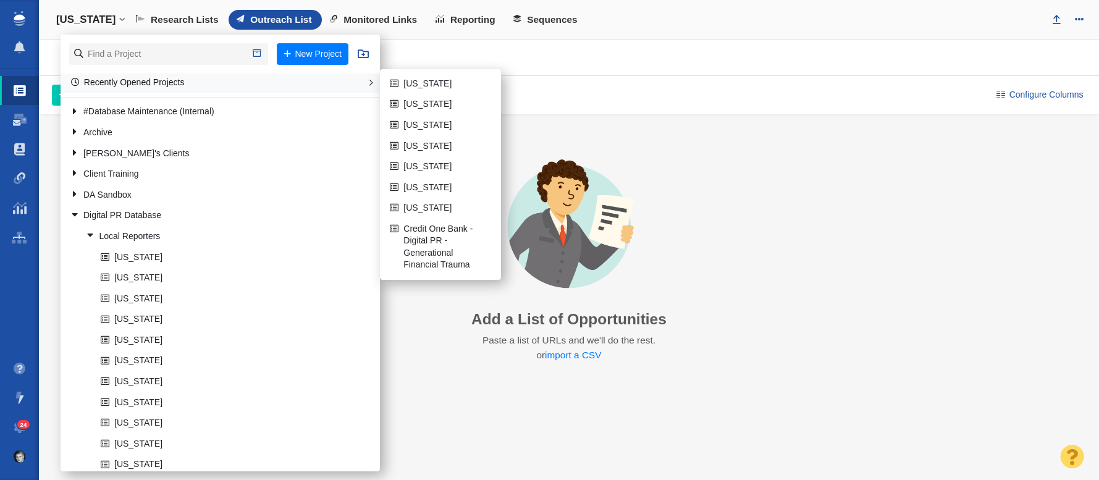
click at [119, 83] on link "Recently Opened Projects" at bounding box center [128, 82] width 114 height 10
click at [392, 242] on link "Credit One Bank - Digital PR - Generational Financial Trauma" at bounding box center [441, 247] width 108 height 56
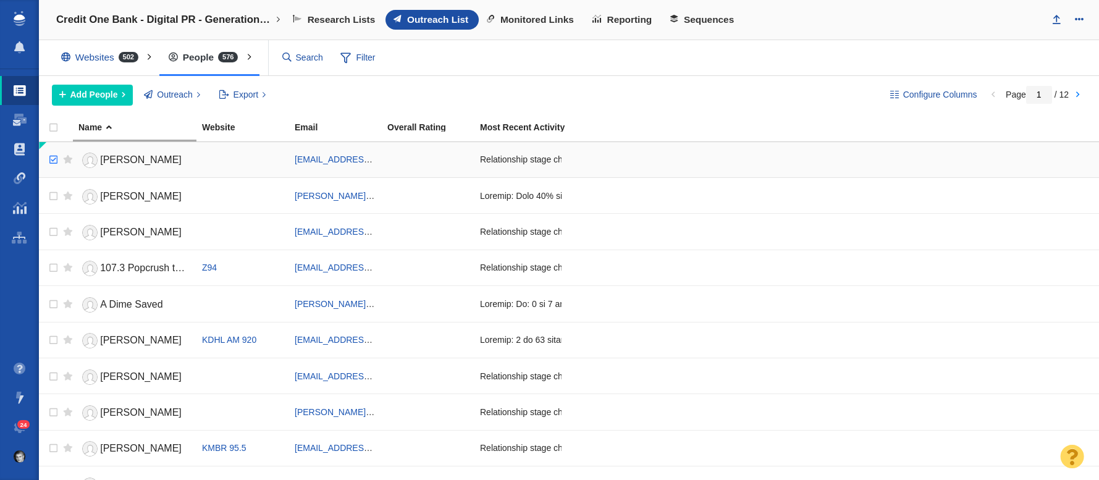
checkbox input "true"
click at [52, 161] on input "checkbox" at bounding box center [52, 159] width 19 height 27
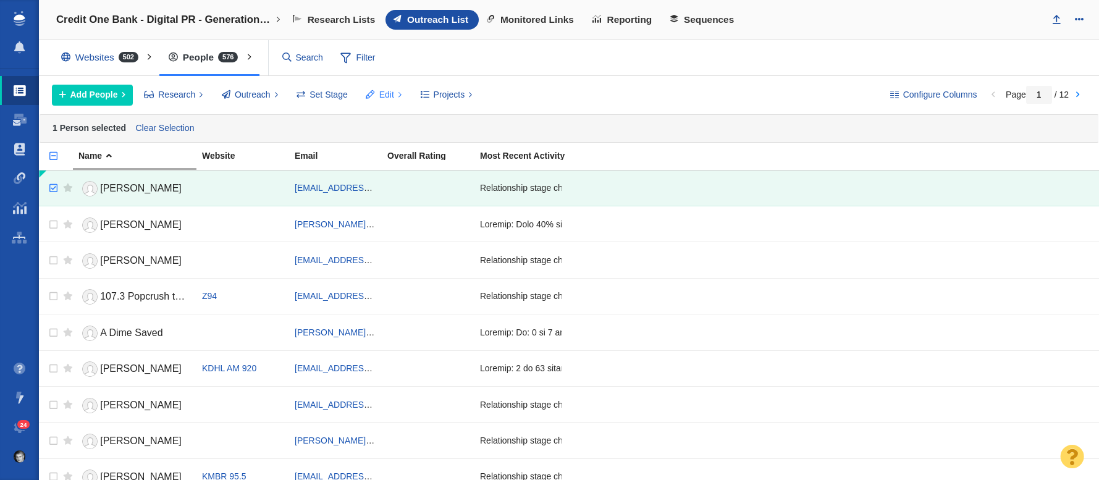
click at [396, 91] on button "Edit" at bounding box center [384, 95] width 50 height 21
drag, startPoint x: 487, startPoint y: 95, endPoint x: 466, endPoint y: 96, distance: 21.0
click at [470, 96] on div "Add People Add a Person Add From List of URLs Import from CSV Research Refresh …" at bounding box center [461, 95] width 818 height 21
click at [449, 95] on span "Projects" at bounding box center [450, 94] width 32 height 13
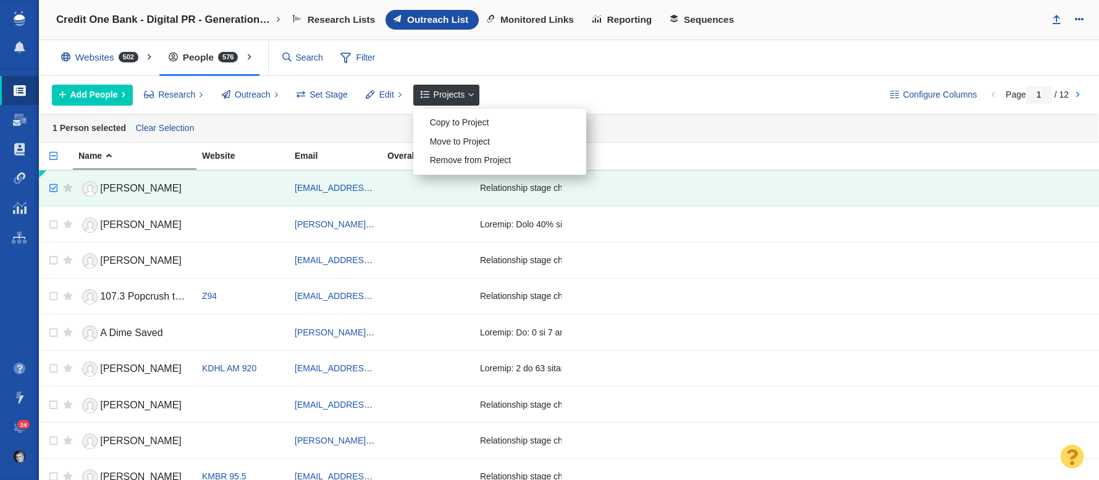
click at [640, 96] on div "Add People Add a Person Add From List of URLs Import from CSV Research Refresh …" at bounding box center [461, 95] width 818 height 21
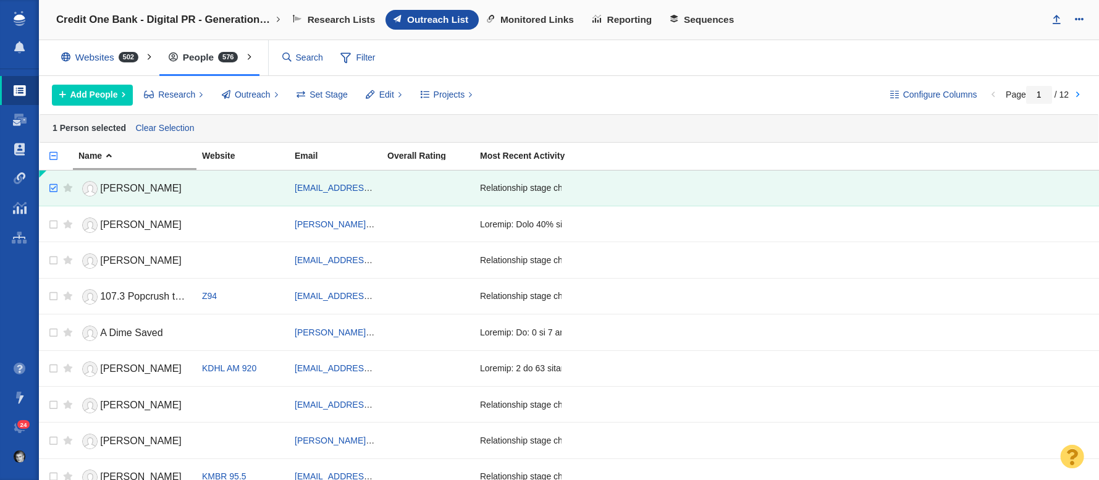
click at [19, 94] on span at bounding box center [20, 91] width 12 height 12
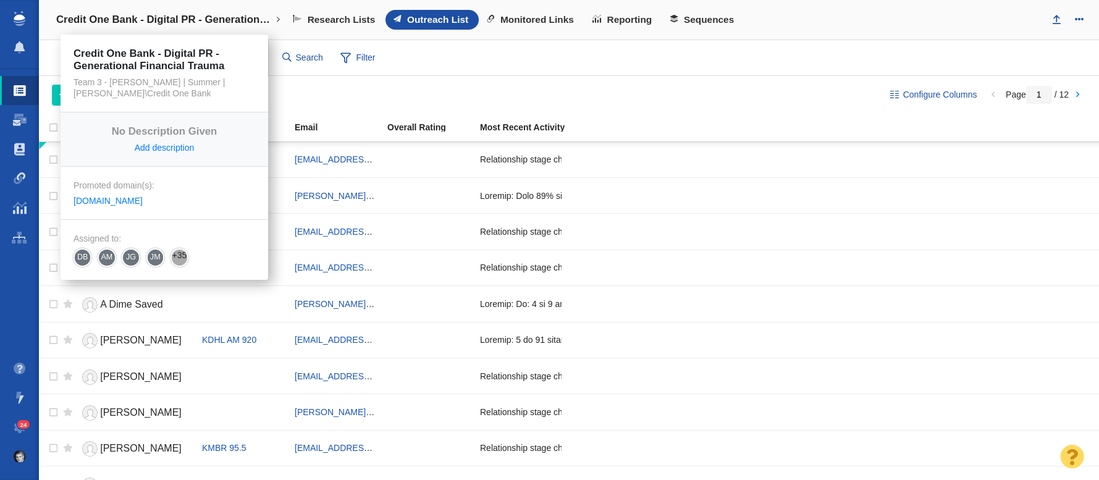
click at [122, 19] on h4 "Credit One Bank - Digital PR - Generational Financial Trauma" at bounding box center [164, 20] width 216 height 12
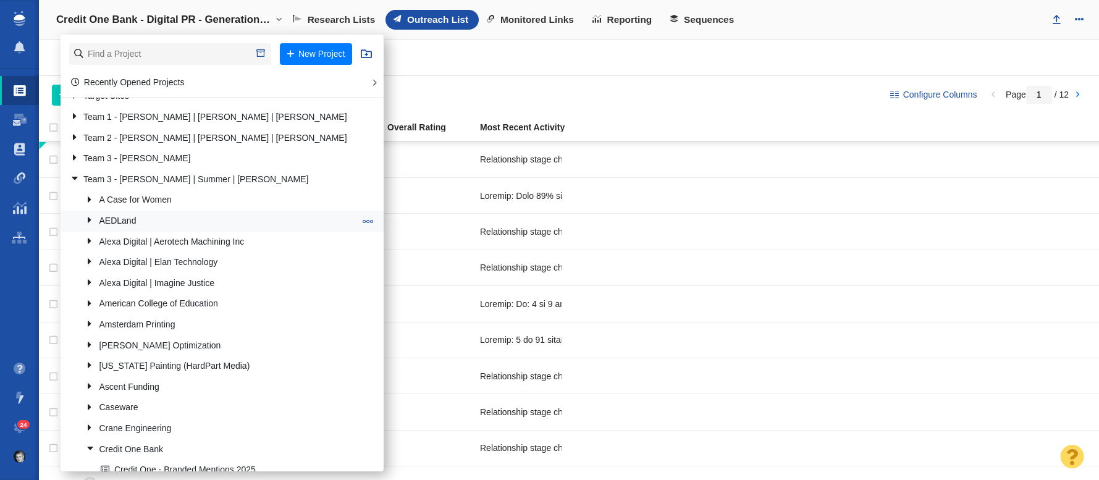
scroll to position [279, 0]
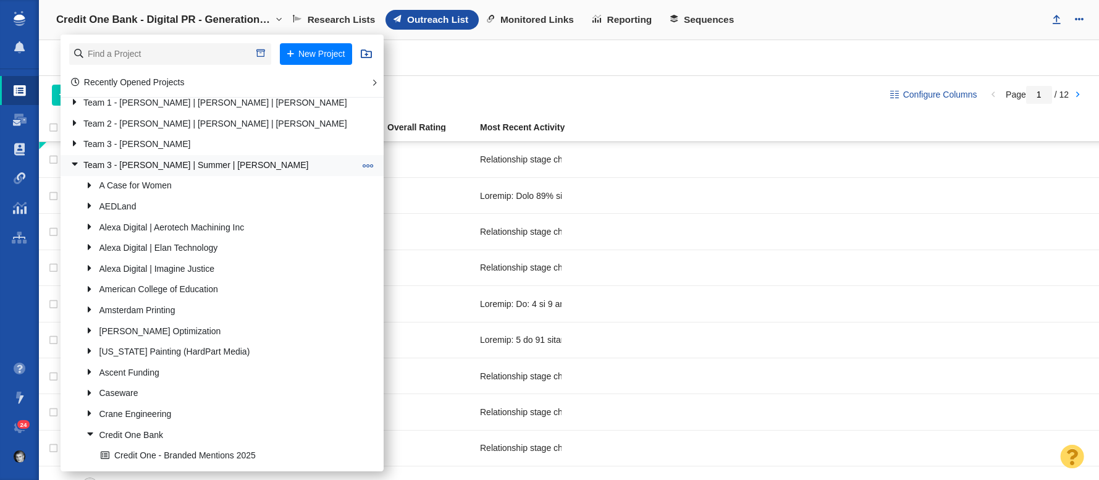
click at [80, 171] on link "Team 3 - [PERSON_NAME] | Summer | [PERSON_NAME]" at bounding box center [212, 165] width 291 height 19
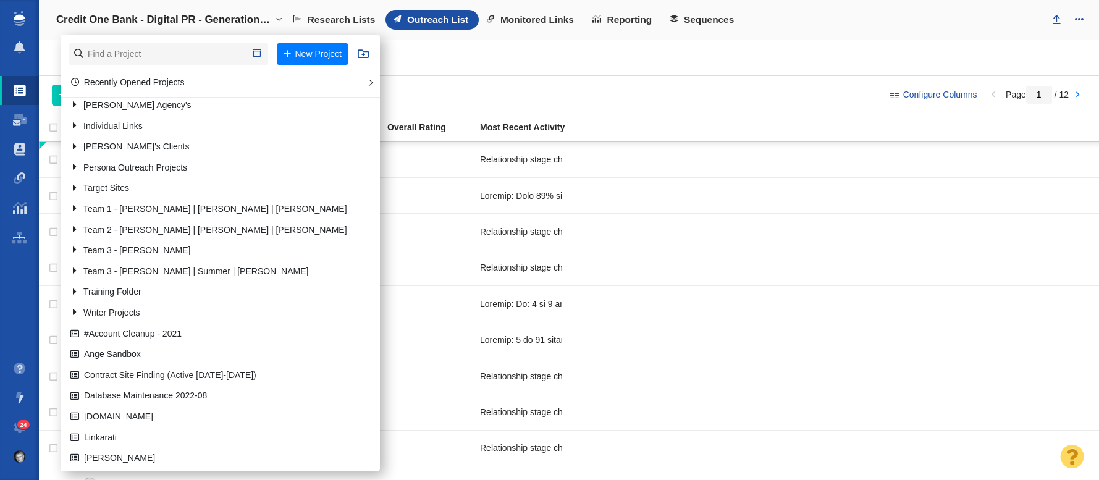
scroll to position [0, 0]
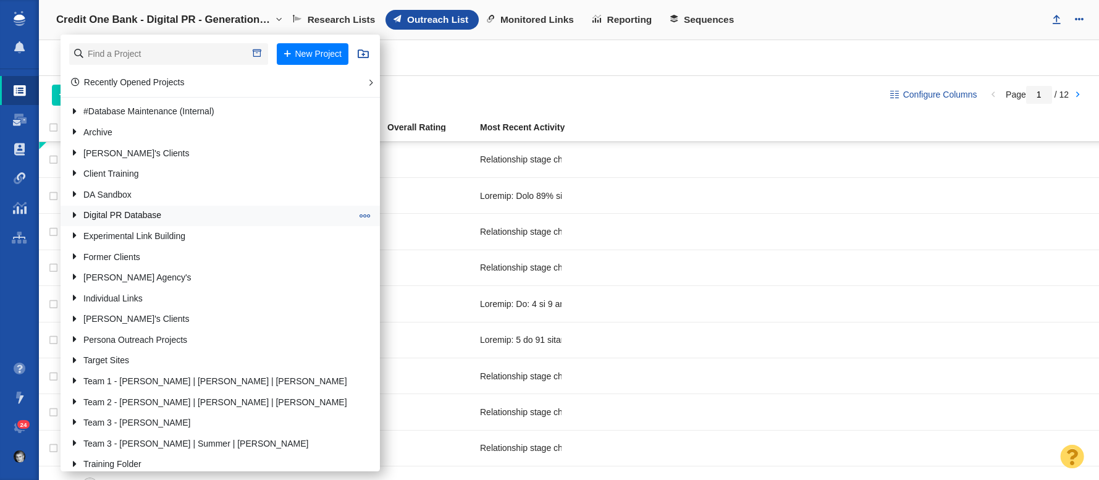
click at [122, 220] on link "Digital PR Database" at bounding box center [211, 215] width 288 height 19
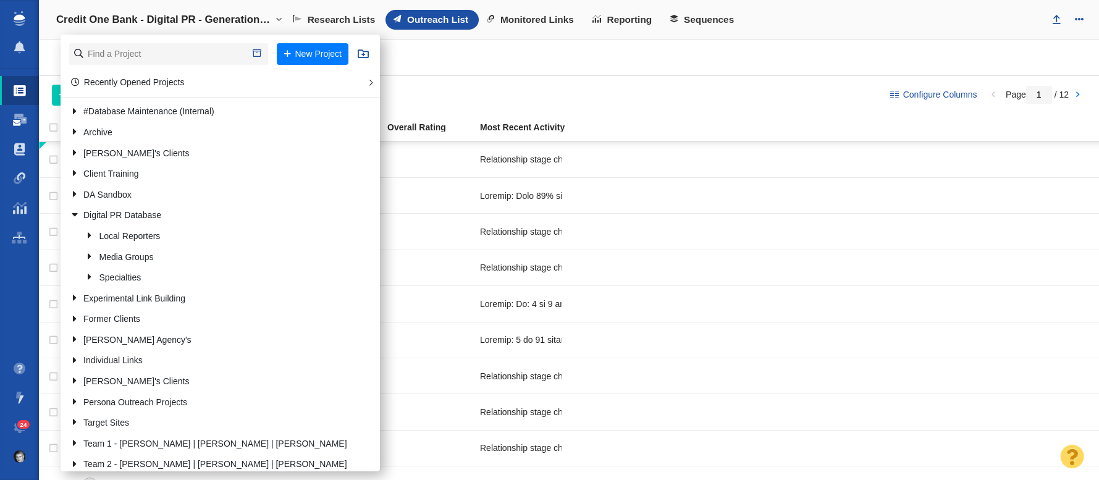
click at [25, 115] on span at bounding box center [20, 120] width 14 height 12
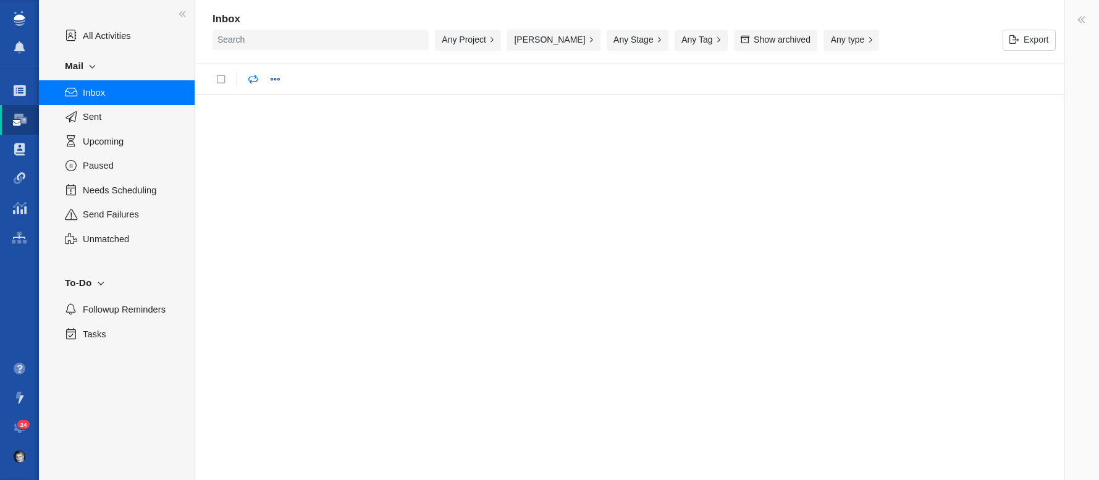
click at [527, 44] on button "Zach Ball" at bounding box center [553, 40] width 93 height 21
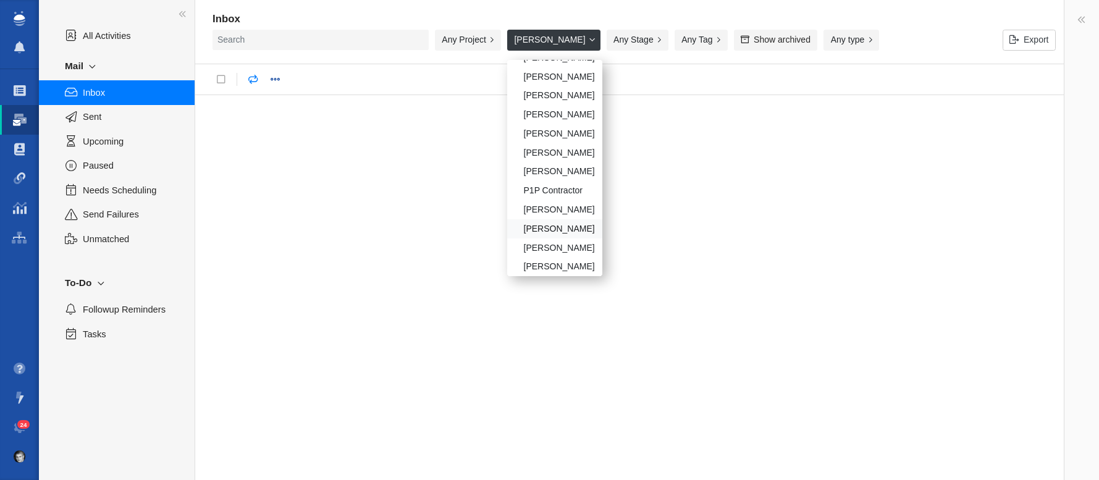
scroll to position [103, 0]
click at [553, 230] on div "[PERSON_NAME]" at bounding box center [554, 226] width 95 height 19
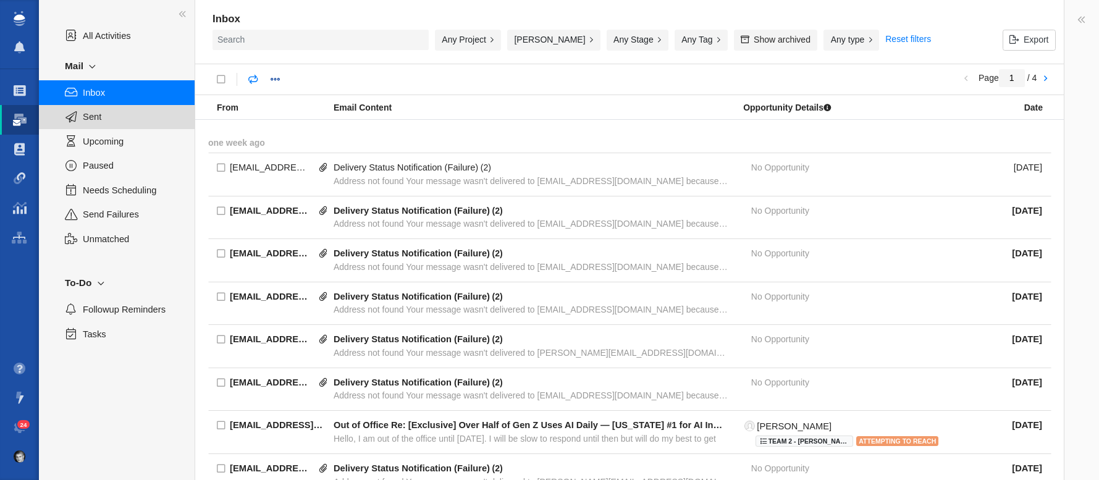
click at [92, 121] on span "Sent" at bounding box center [132, 117] width 98 height 14
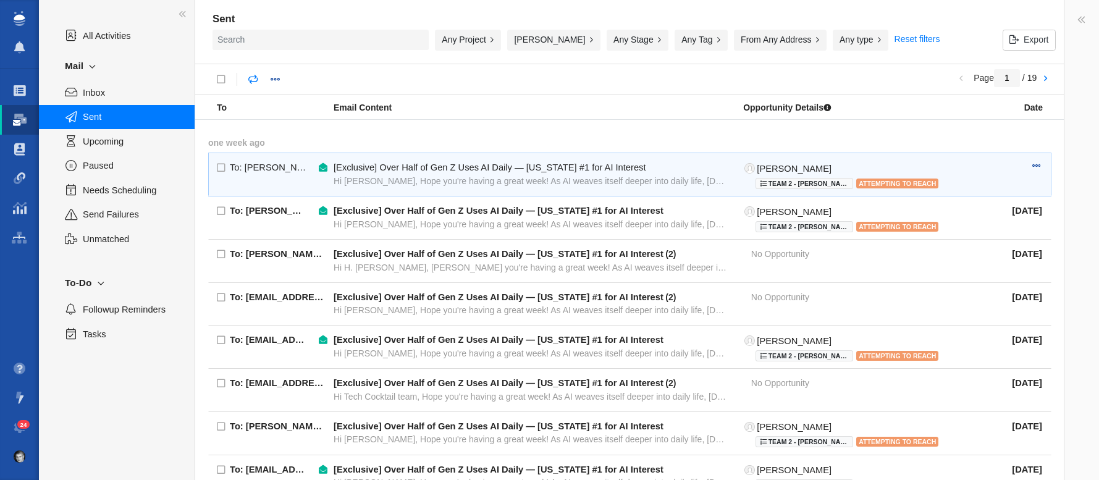
click at [376, 179] on div "Hi Cynthia, Hope you're having a great week! As AI weaves itself deeper into da…" at bounding box center [532, 181] width 396 height 11
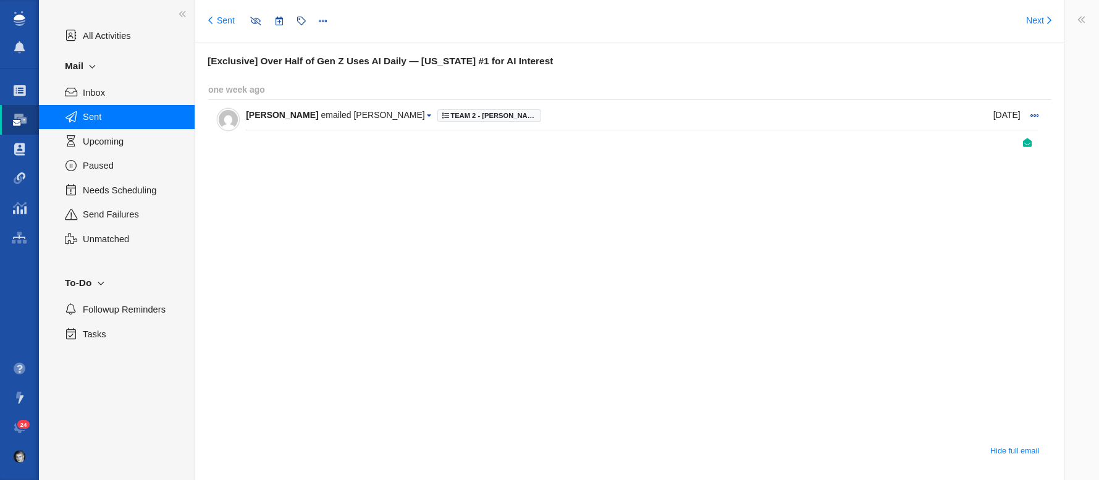
type input "message:1424316276"
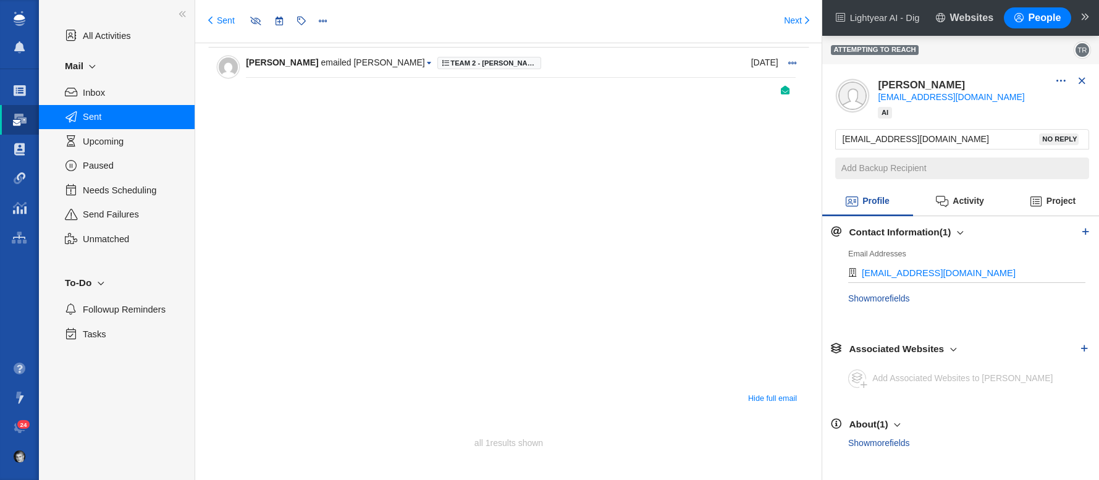
scroll to position [59, 0]
click at [93, 116] on span "Sent" at bounding box center [132, 117] width 98 height 14
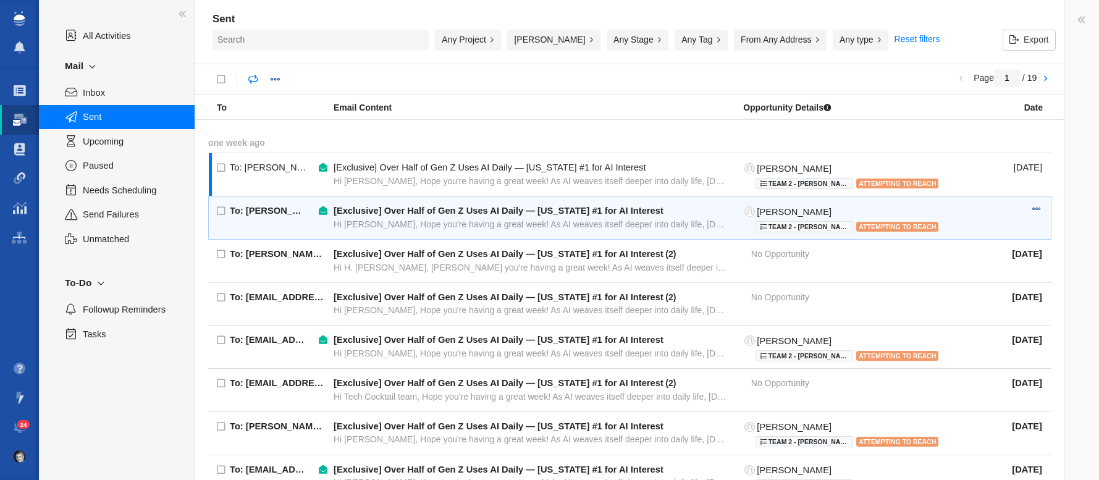
click at [401, 208] on div "[Exclusive] Over Half of Gen Z Uses AI Daily — New York #1 for AI Interest" at bounding box center [499, 210] width 330 height 11
type input "message:1424316222"
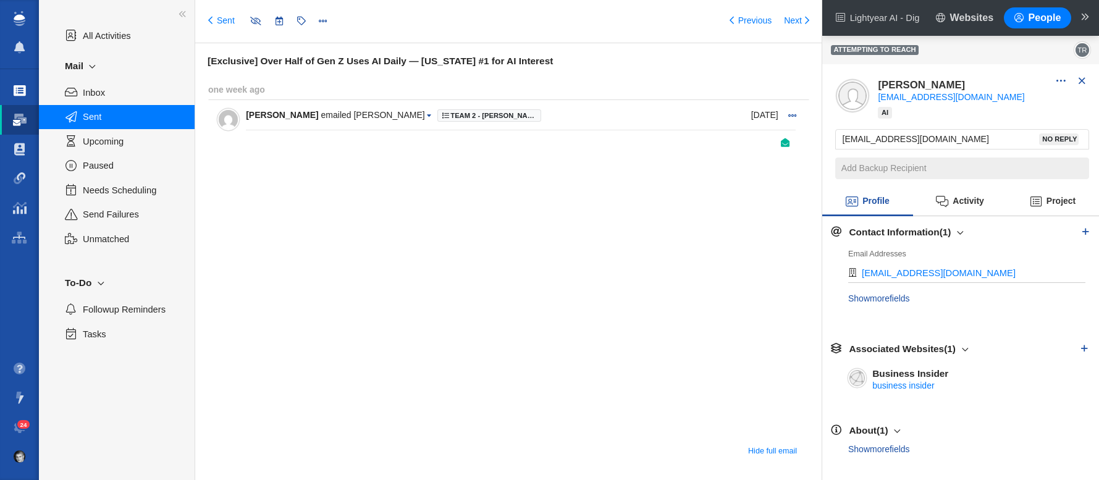
click at [22, 90] on span at bounding box center [20, 91] width 12 height 12
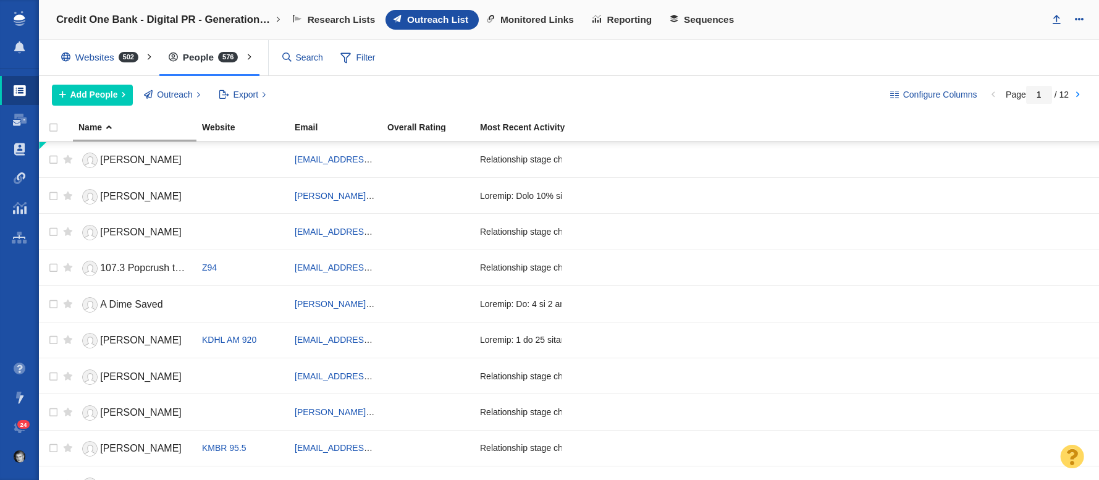
click at [20, 92] on span at bounding box center [20, 91] width 12 height 12
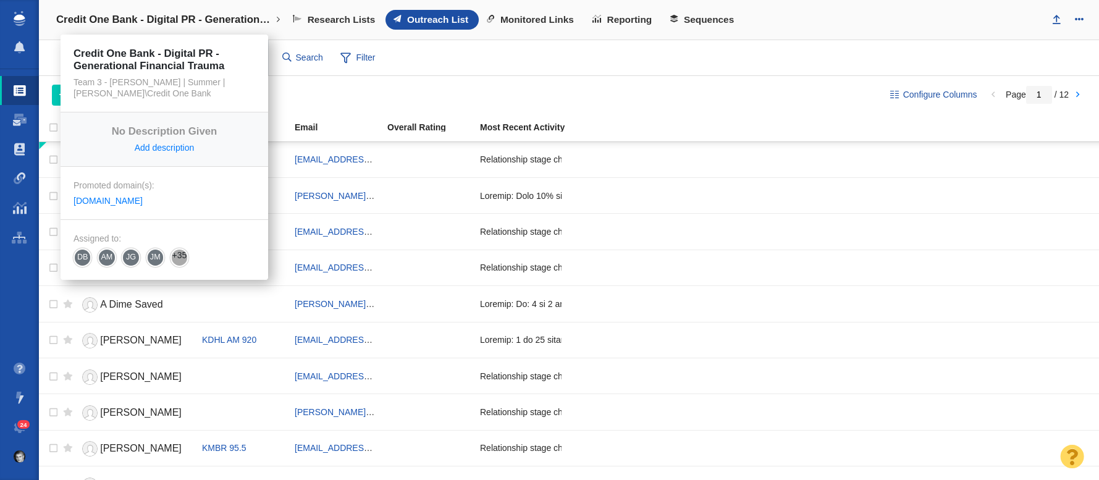
click at [135, 13] on link "Credit One Bank - Digital PR - Generational Financial Trauma" at bounding box center [169, 20] width 242 height 30
click at [125, 18] on h4 "Credit One Bank - Digital PR - Generational Financial Trauma" at bounding box center [164, 20] width 216 height 12
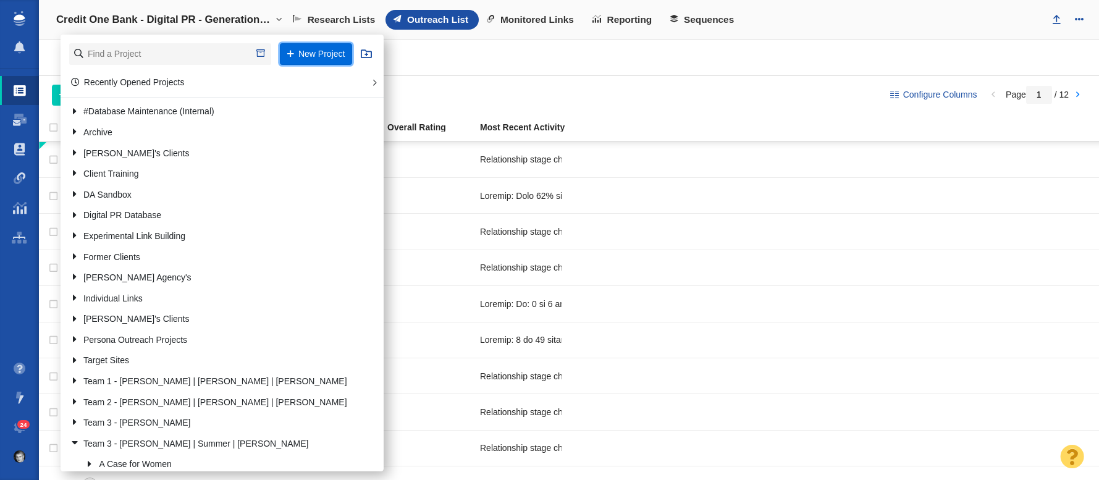
click at [313, 55] on button "New Project" at bounding box center [316, 54] width 72 height 22
select select "DOMAIN"
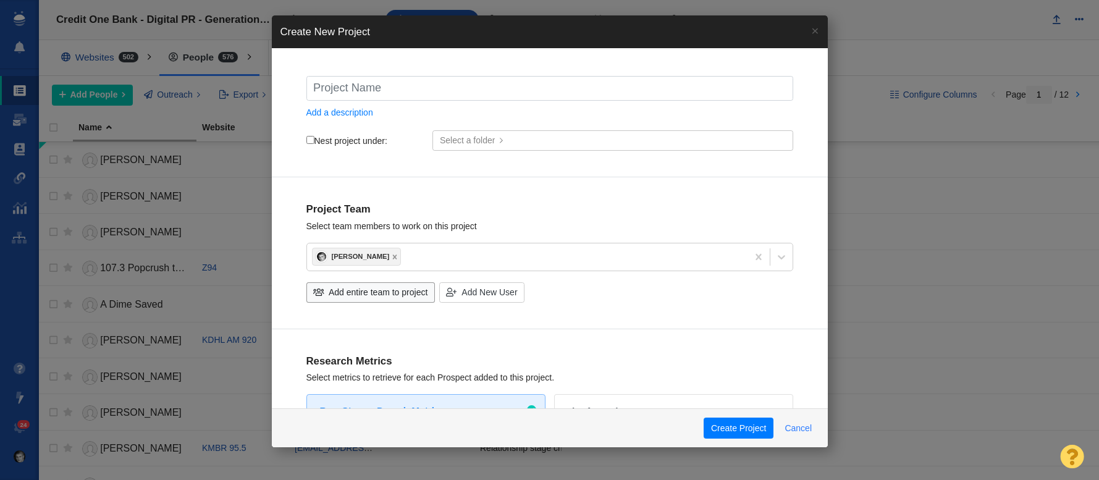
click at [798, 424] on button "Cancel" at bounding box center [798, 428] width 41 height 21
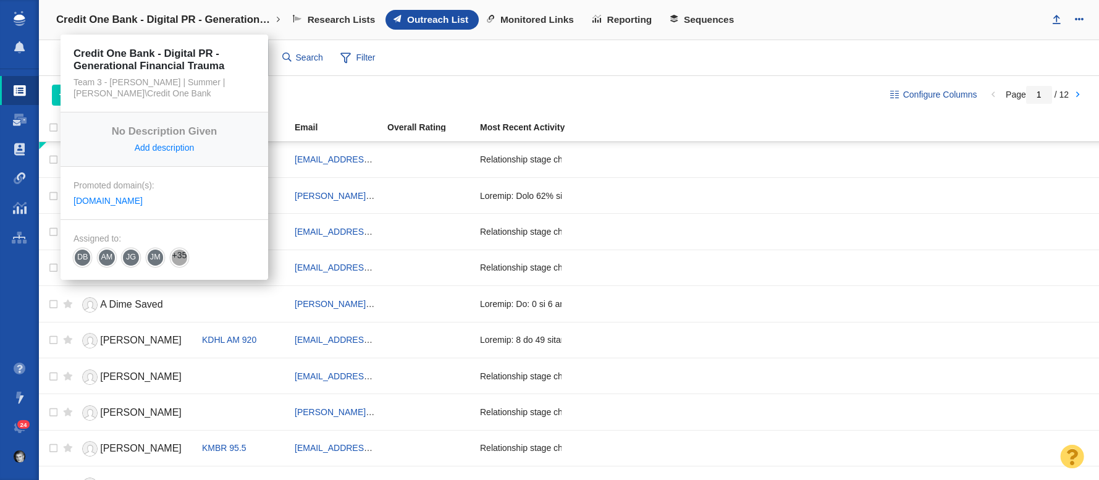
click at [108, 25] on h4 "Credit One Bank - Digital PR - Generational Financial Trauma" at bounding box center [164, 20] width 216 height 12
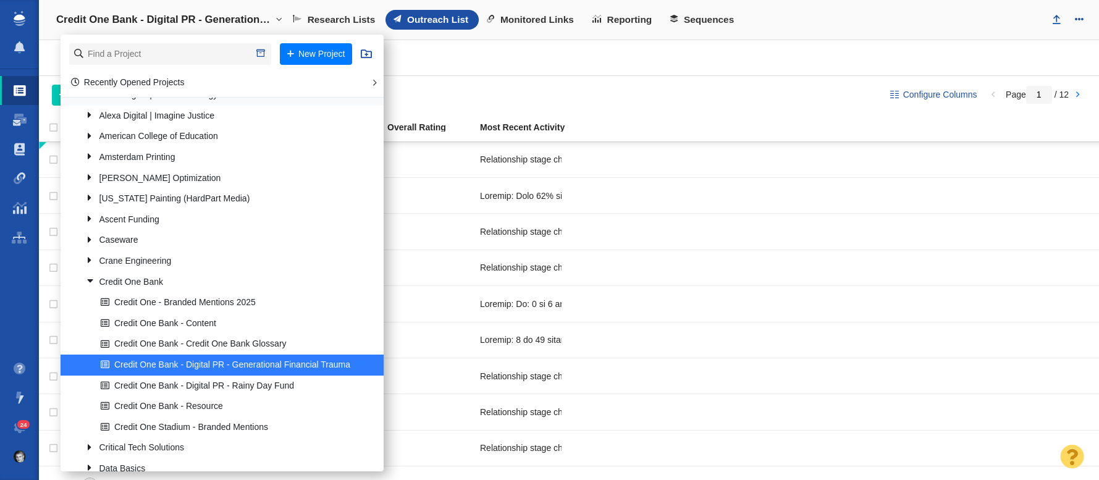
scroll to position [502, 0]
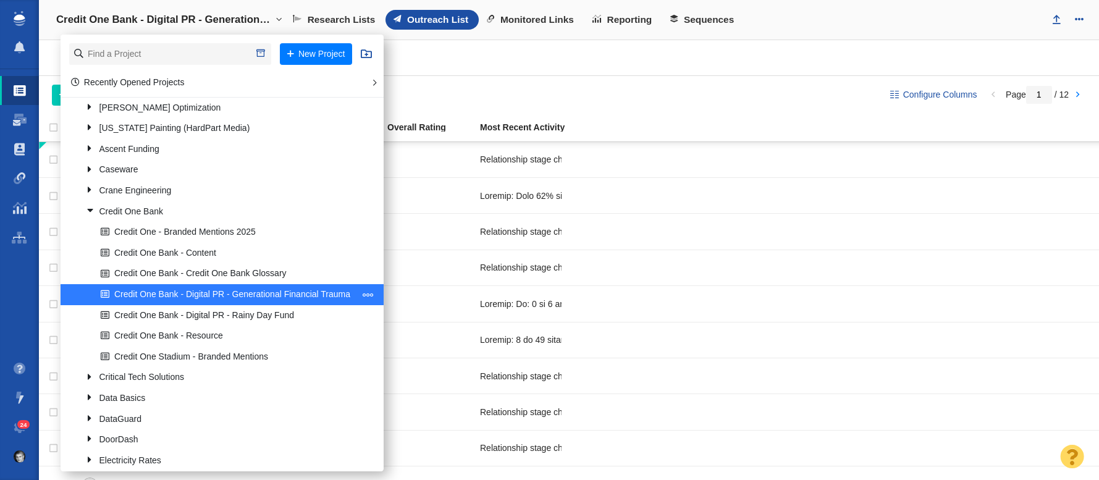
click at [137, 293] on link "Credit One Bank - Digital PR - Generational Financial Trauma" at bounding box center [228, 294] width 260 height 19
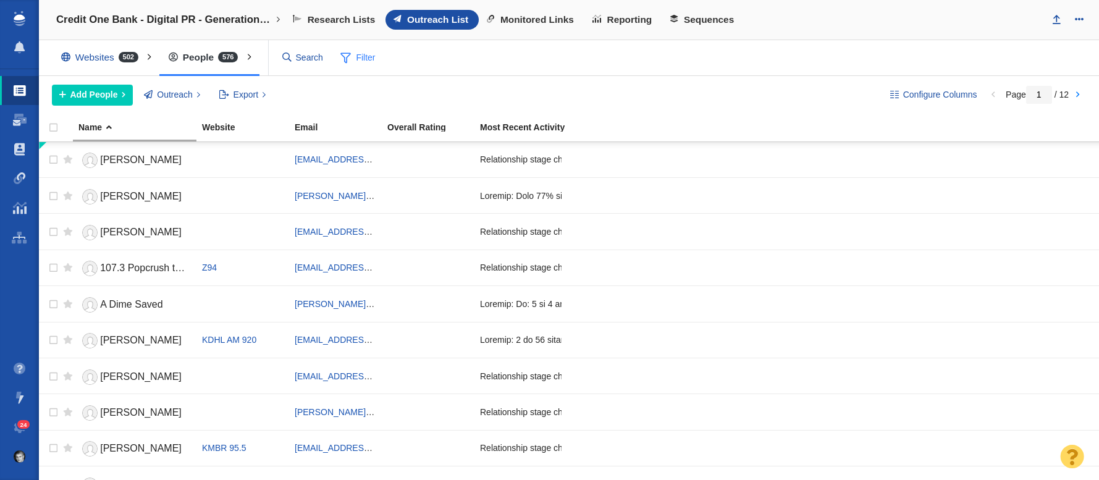
click at [358, 56] on span "Filter" at bounding box center [358, 57] width 49 height 23
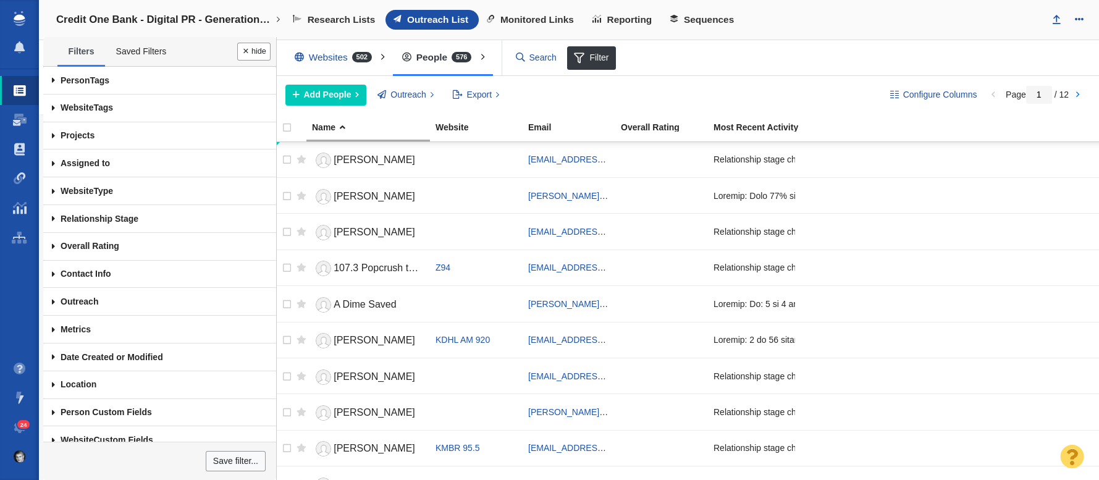
click at [608, 92] on div "Add People Add a Person Add From List of URLs Import from CSV Outreach No Conta…" at bounding box center [577, 95] width 585 height 21
click at [22, 128] on link "Dashboard" at bounding box center [19, 120] width 39 height 30
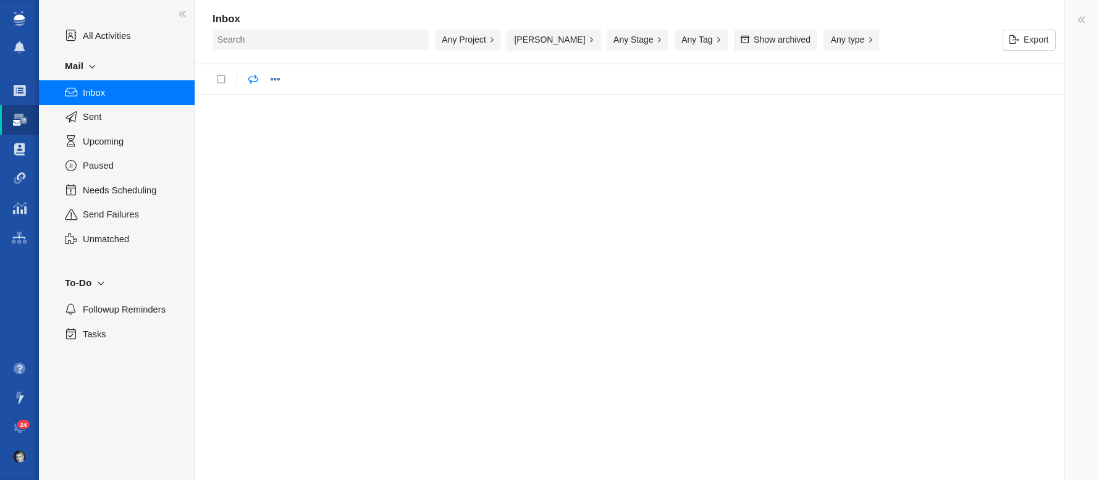
click at [545, 42] on button "[PERSON_NAME]" at bounding box center [553, 40] width 93 height 21
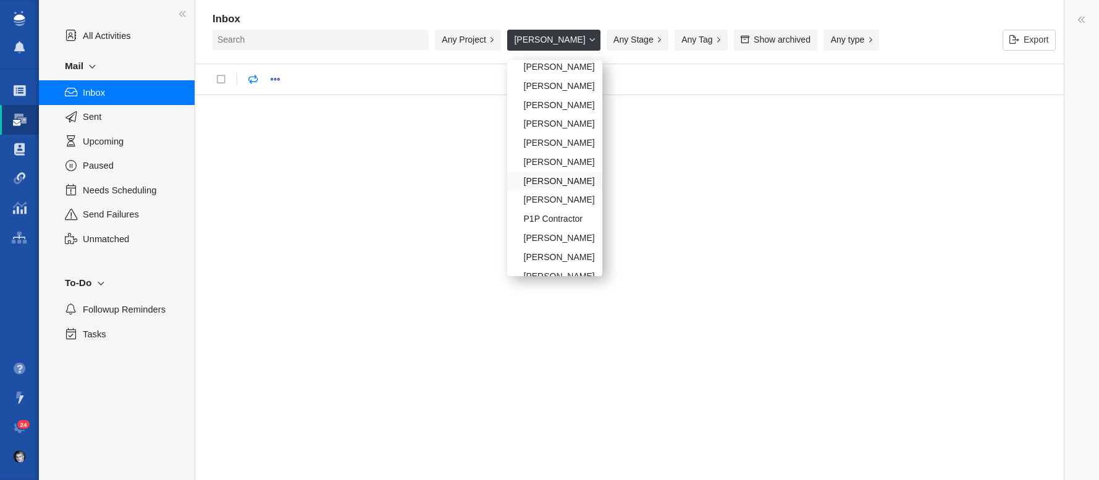
scroll to position [105, 0]
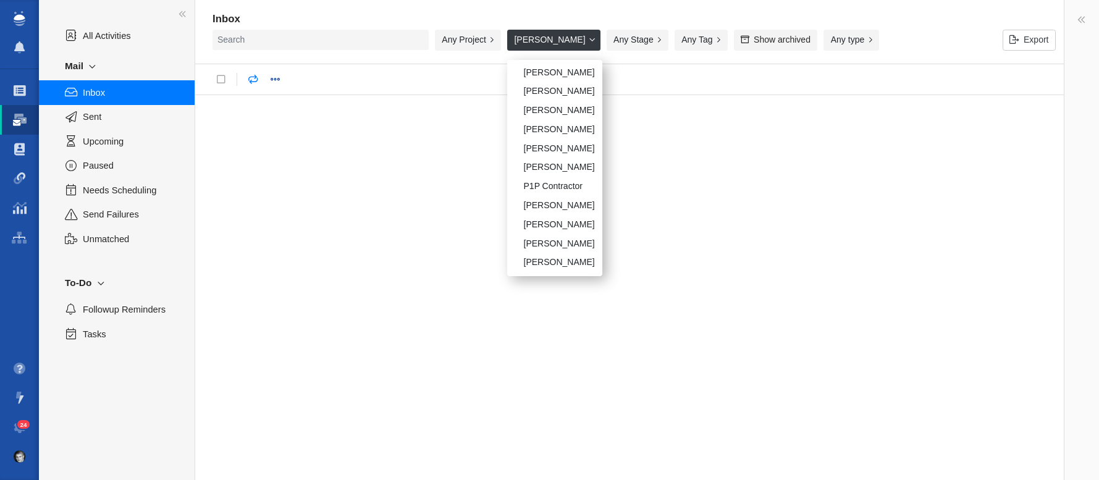
click at [248, 140] on div at bounding box center [629, 287] width 869 height 385
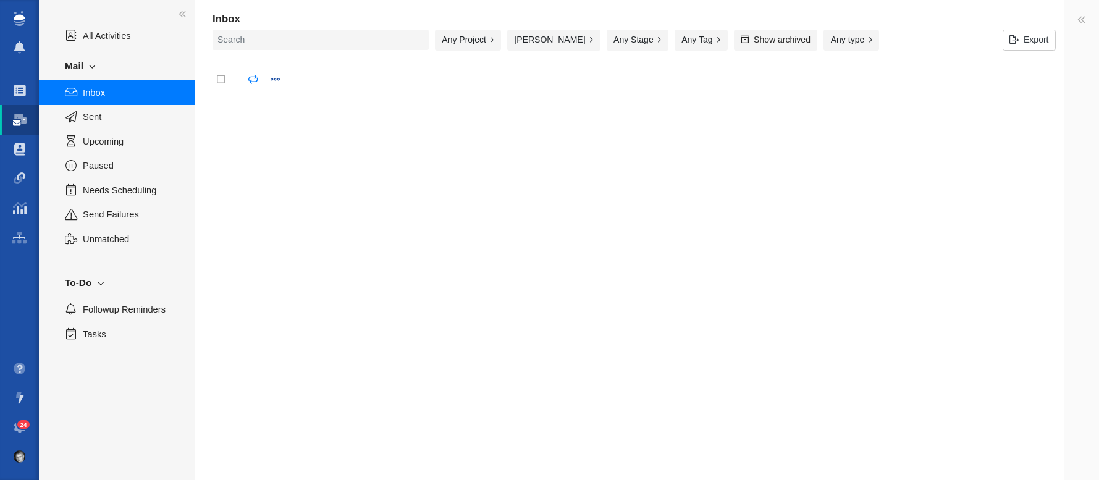
click at [26, 431] on link "24" at bounding box center [19, 428] width 39 height 30
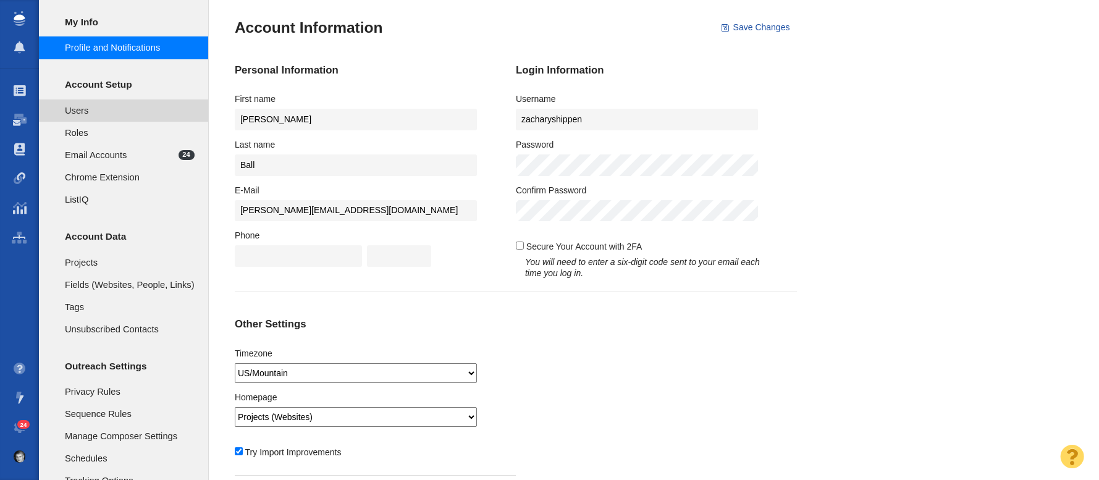
click at [111, 101] on li "Users" at bounding box center [123, 110] width 169 height 22
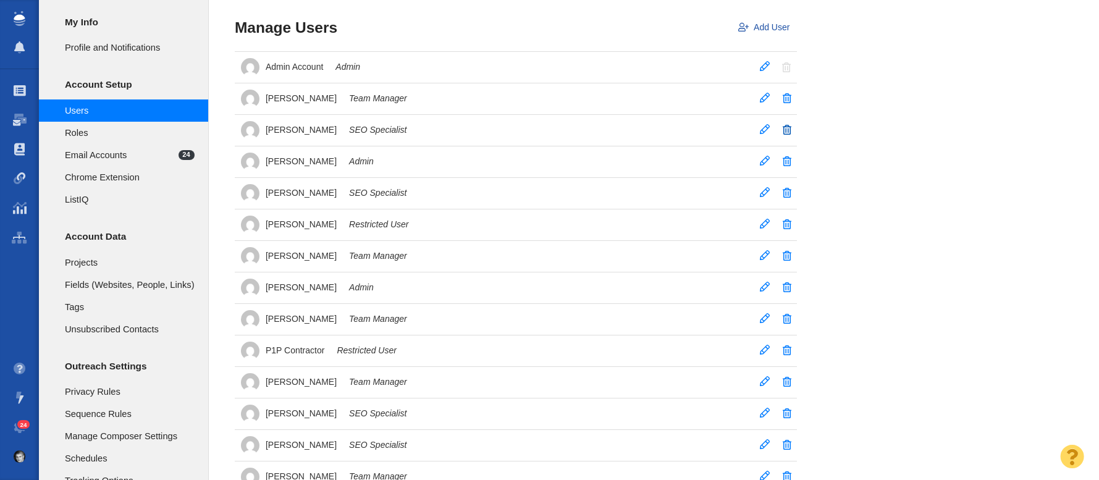
click at [789, 131] on span at bounding box center [787, 130] width 9 height 10
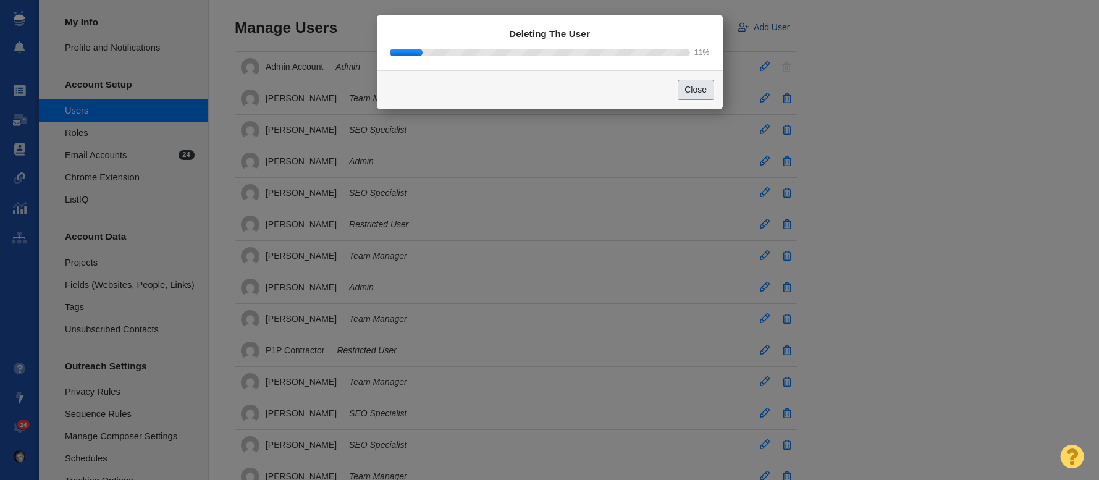
click at [703, 95] on button "Close" at bounding box center [696, 90] width 36 height 21
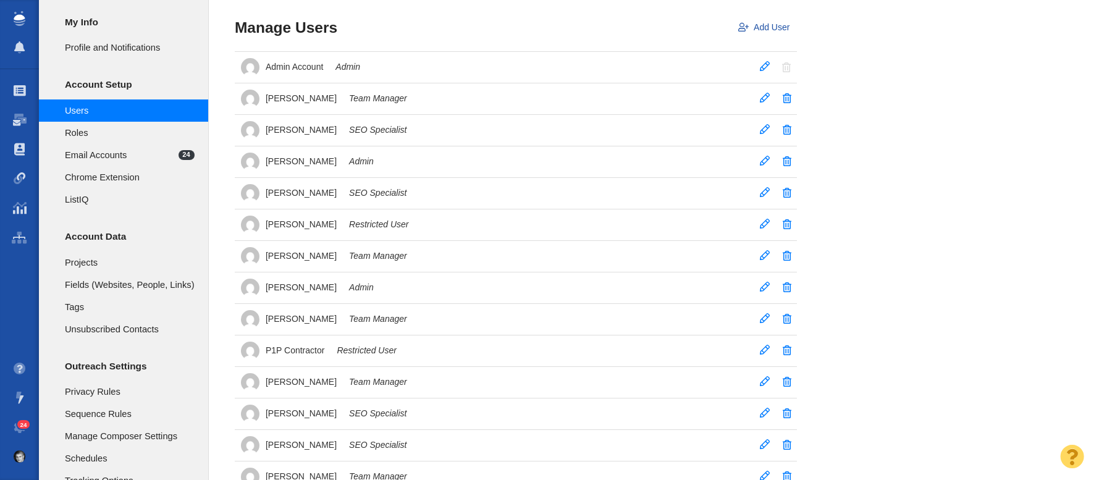
click at [340, 130] on td "[PERSON_NAME] SEO Specialist" at bounding box center [505, 130] width 541 height 32
click at [292, 128] on span "[PERSON_NAME]" at bounding box center [301, 129] width 71 height 11
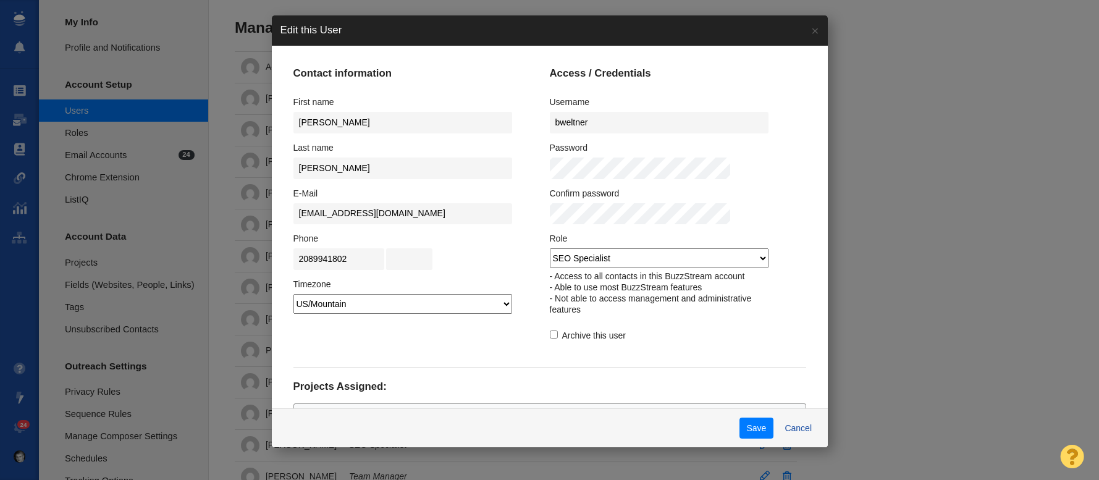
click at [555, 339] on input "Archive this user" at bounding box center [554, 335] width 8 height 8
checkbox input "true"
click at [740, 432] on button "Save" at bounding box center [757, 428] width 34 height 21
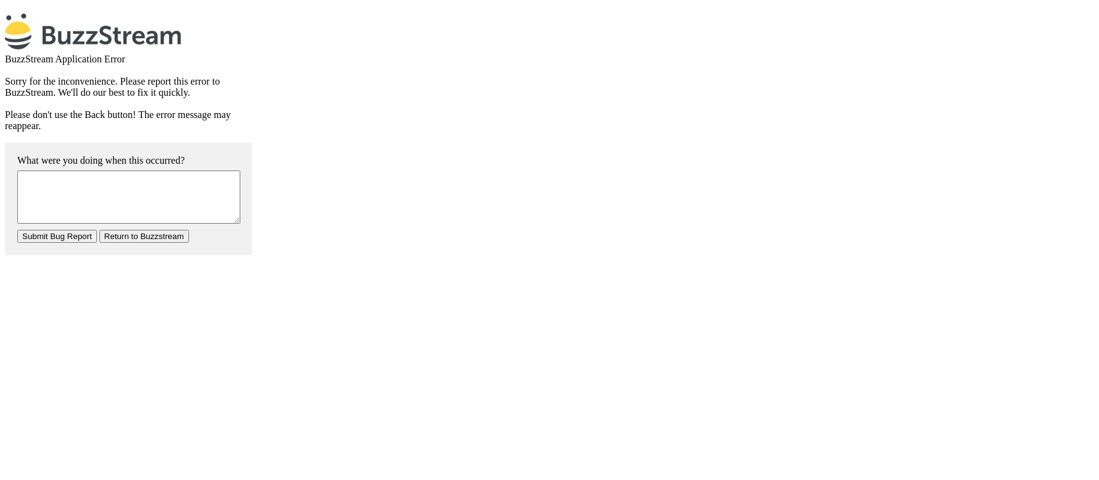
click at [148, 197] on textarea at bounding box center [128, 197] width 223 height 53
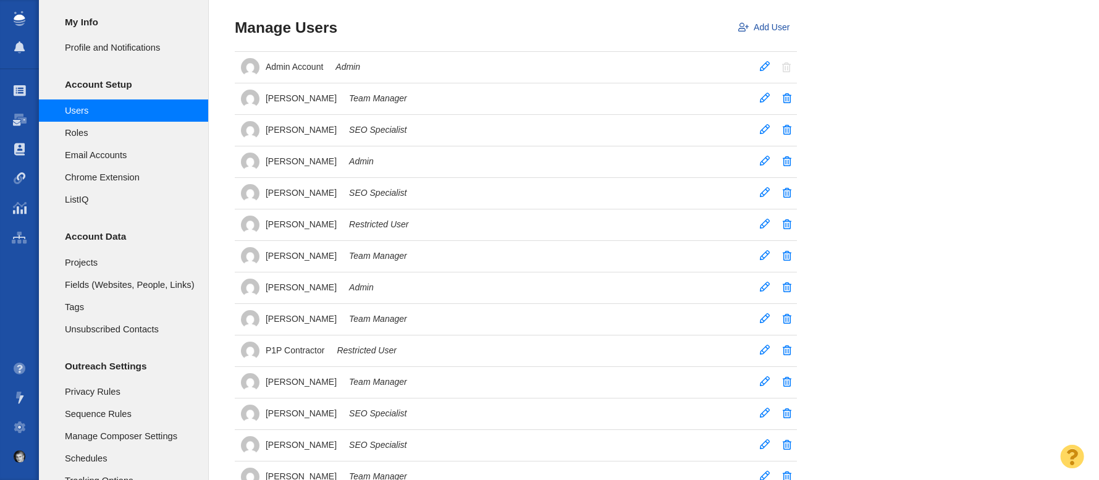
click at [431, 124] on td "[PERSON_NAME] SEO Specialist" at bounding box center [505, 130] width 541 height 32
click at [302, 127] on span "[PERSON_NAME]" at bounding box center [301, 129] width 71 height 11
click at [291, 95] on span "[PERSON_NAME]" at bounding box center [301, 98] width 71 height 11
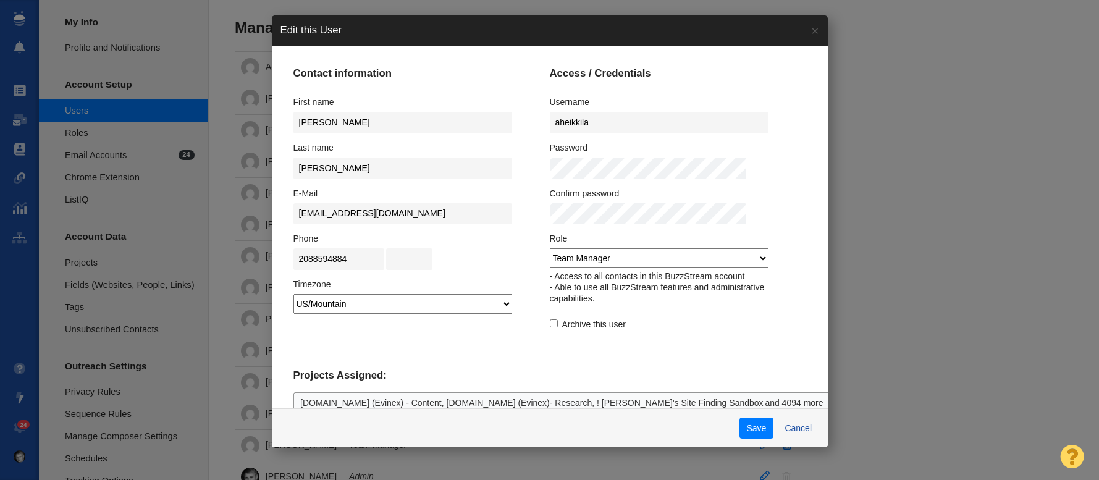
scroll to position [14, 0]
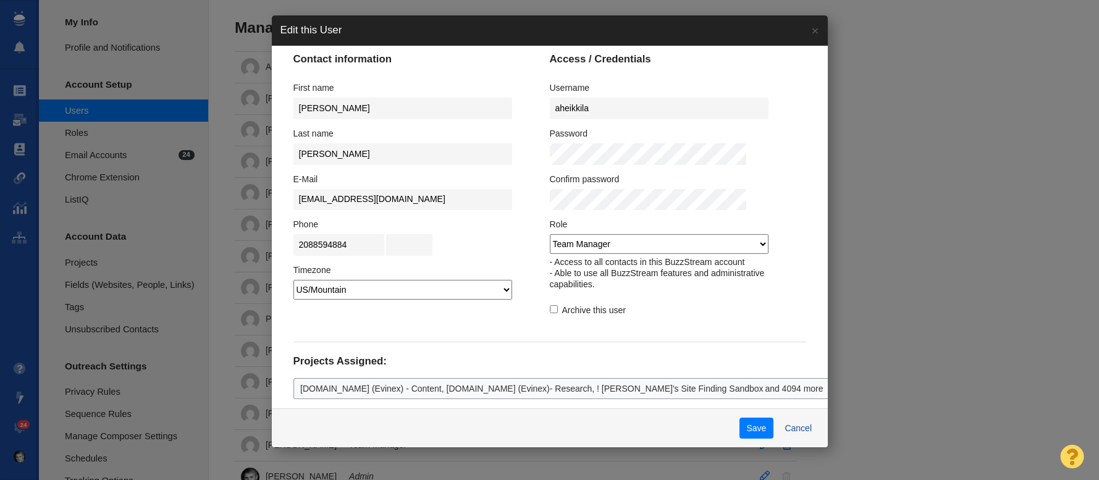
click at [552, 310] on input "Archive this user" at bounding box center [554, 309] width 8 height 8
checkbox input "true"
click at [740, 434] on button "Save" at bounding box center [757, 428] width 34 height 21
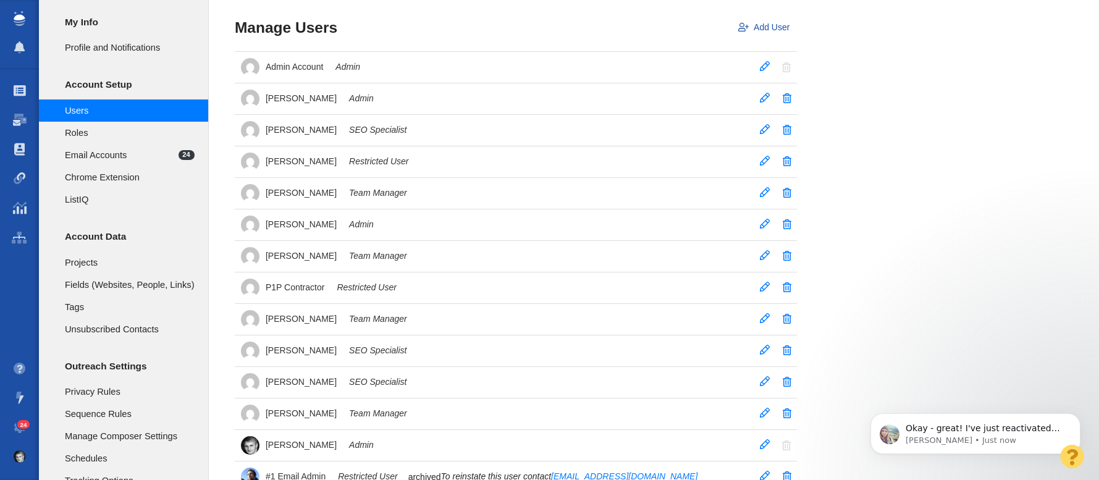
scroll to position [0, 0]
click at [20, 86] on span at bounding box center [20, 91] width 12 height 12
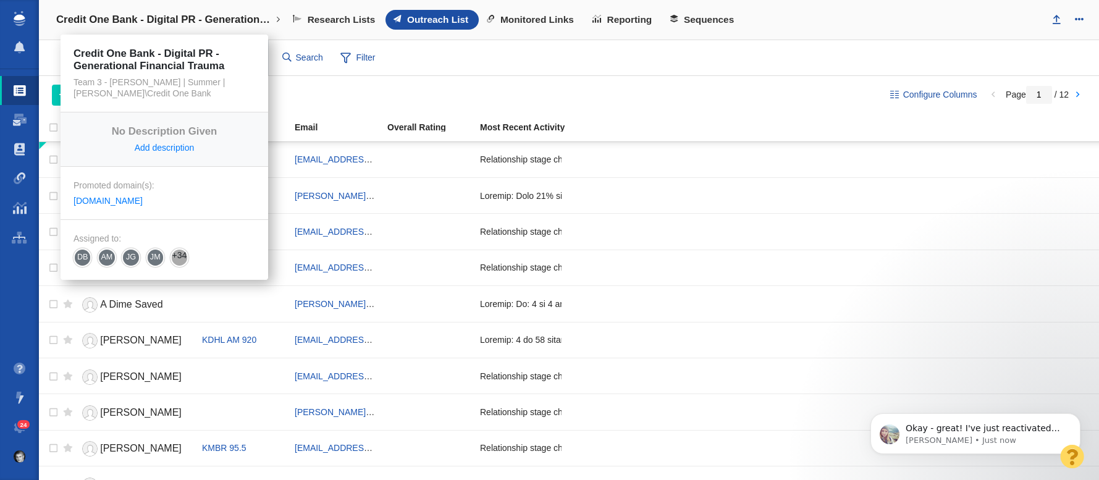
click at [77, 19] on h4 "Credit One Bank - Digital PR - Generational Financial Trauma" at bounding box center [164, 20] width 216 height 12
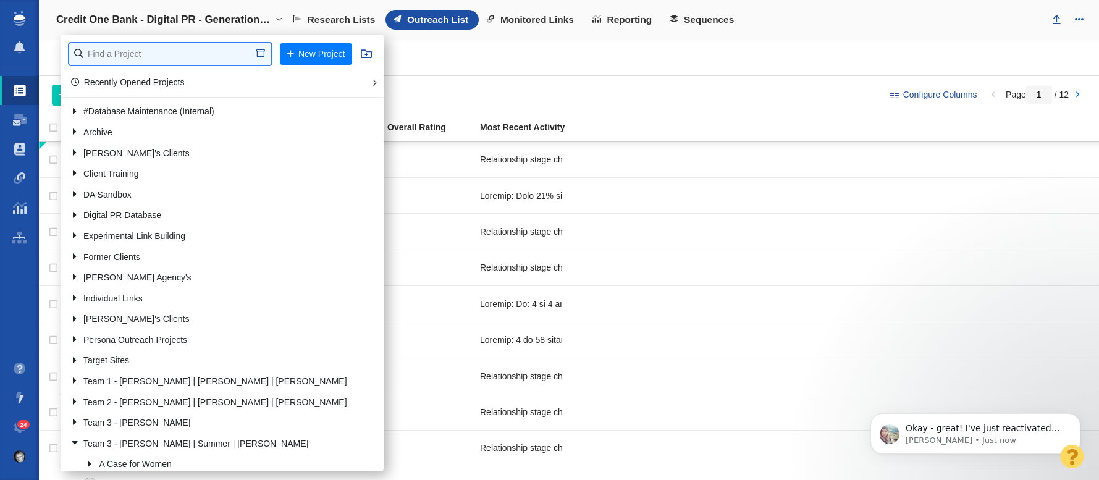
click at [155, 58] on input "text" at bounding box center [170, 54] width 202 height 22
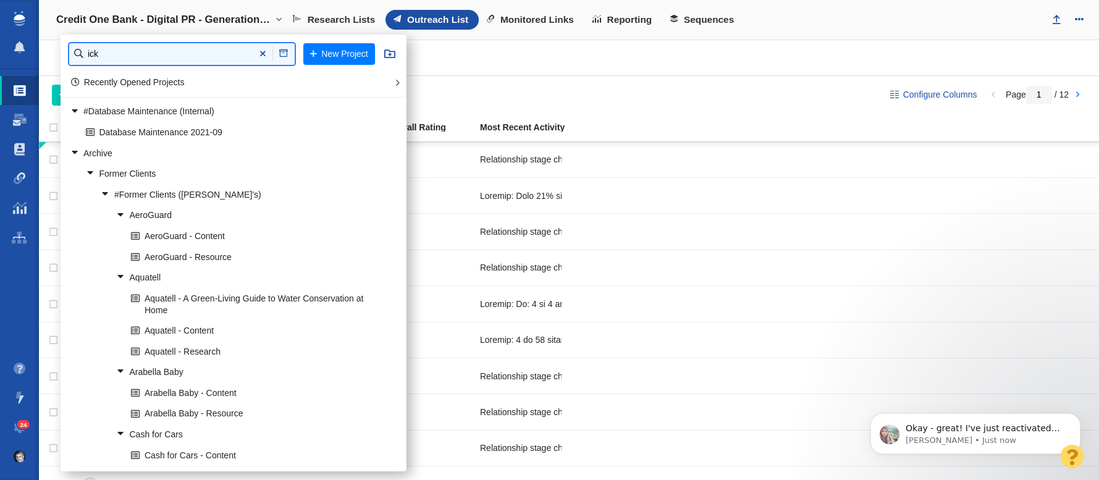
click at [231, 53] on input "ick" at bounding box center [182, 54] width 226 height 22
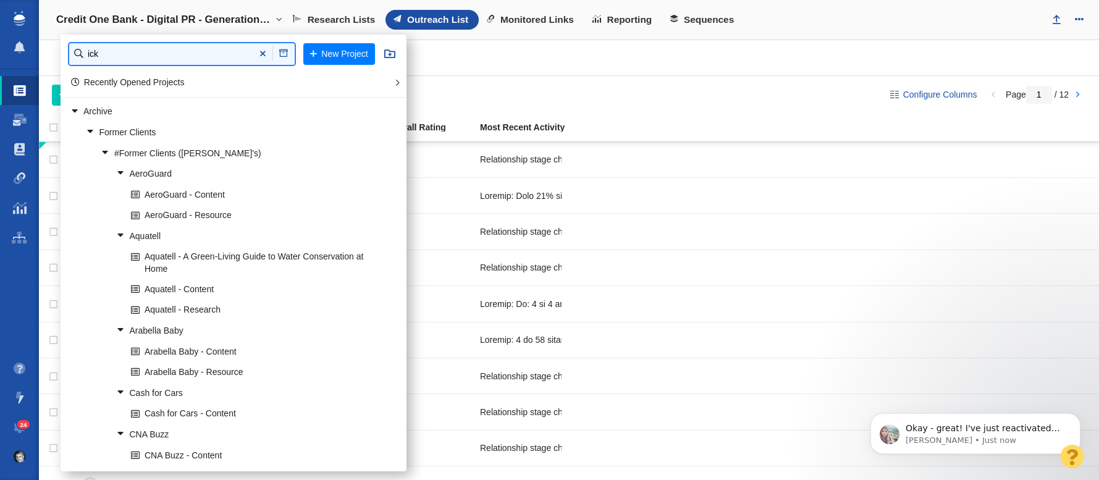
drag, startPoint x: 112, startPoint y: 54, endPoint x: 69, endPoint y: 51, distance: 43.9
click at [62, 53] on li "ick New Project" at bounding box center [234, 54] width 346 height 39
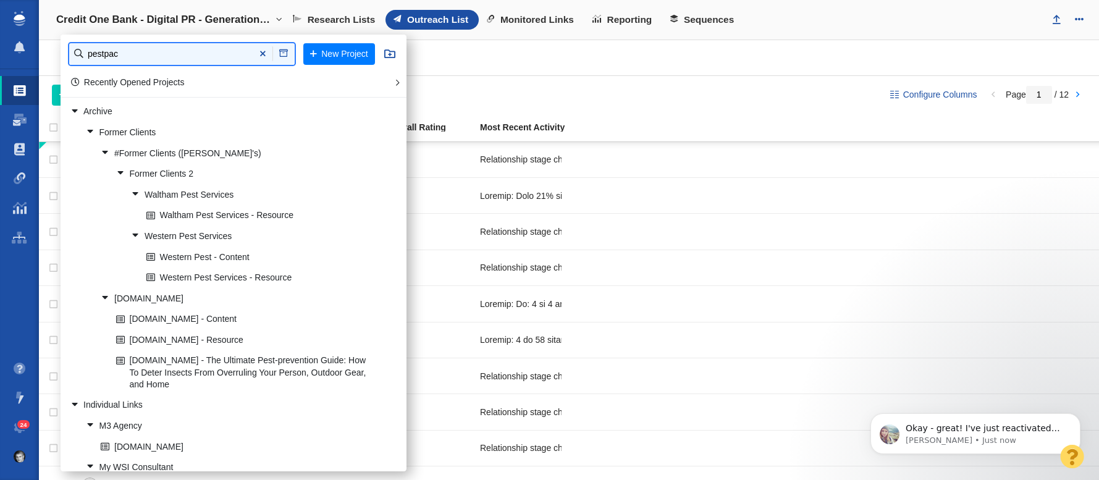
type input "pestpac"
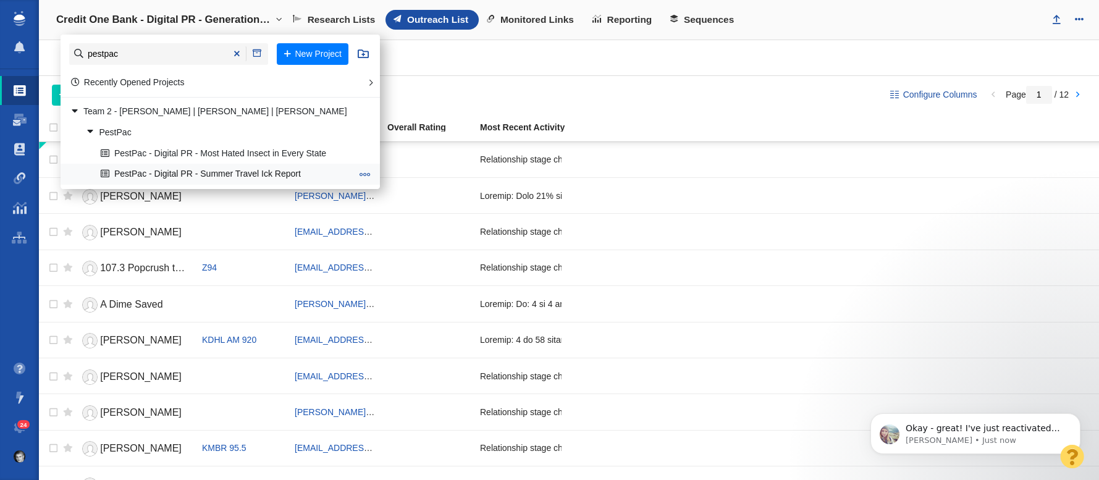
click at [167, 174] on link "PestPac - Digital PR - Summer Travel Ick Report" at bounding box center [226, 174] width 257 height 19
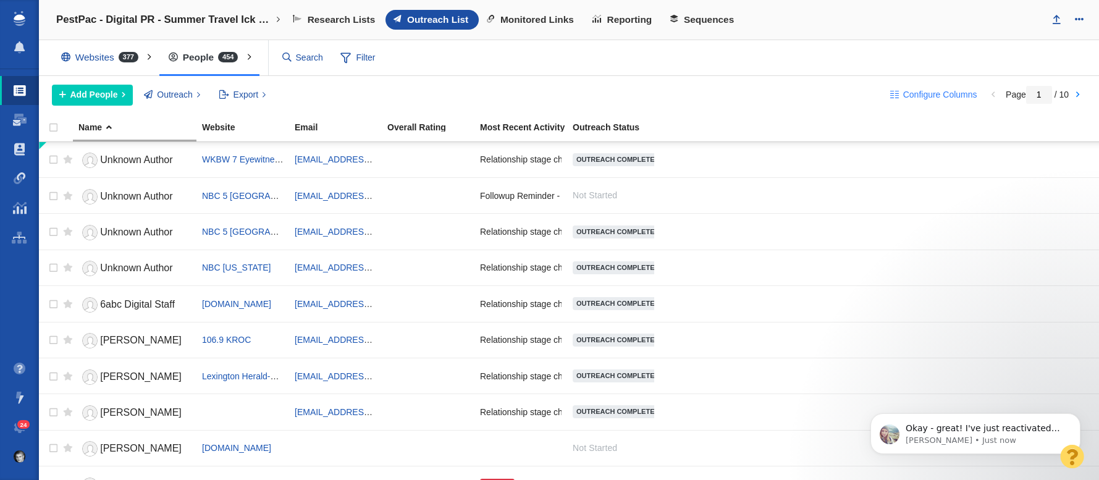
click at [925, 99] on span "Configure Columns" at bounding box center [940, 94] width 74 height 13
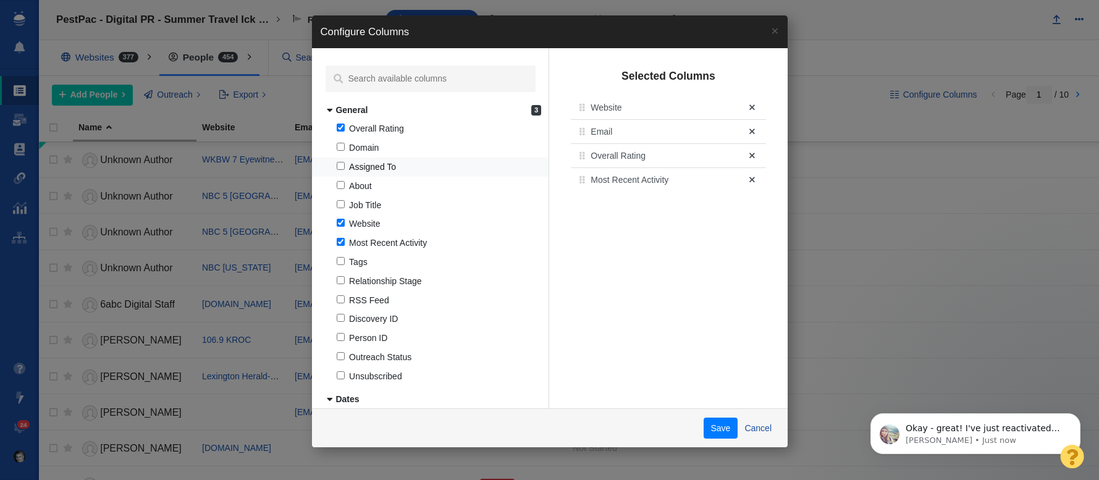
click at [340, 169] on input "Assigned To" at bounding box center [341, 166] width 8 height 8
checkbox input "true"
click at [720, 428] on button "Save" at bounding box center [721, 428] width 34 height 21
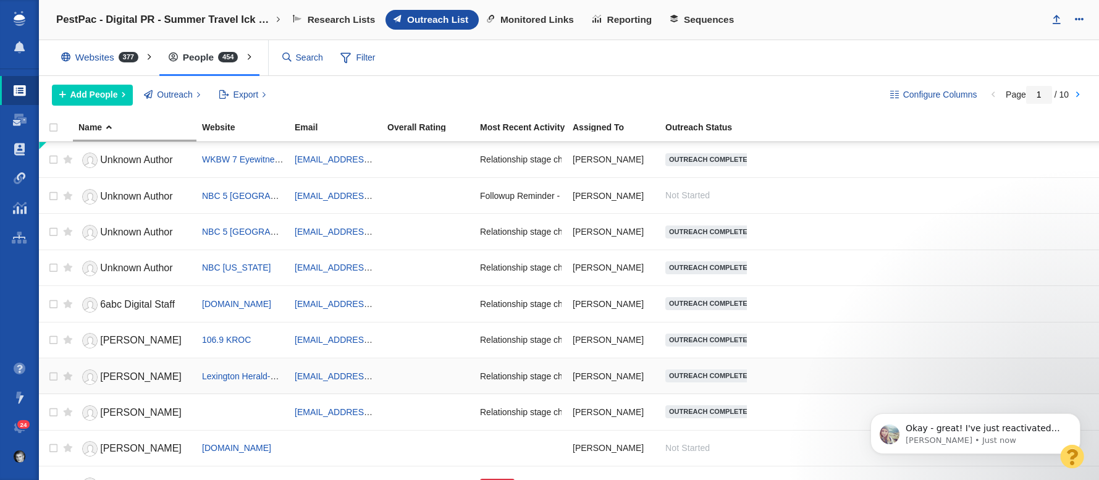
click at [122, 376] on span "[PERSON_NAME]" at bounding box center [141, 376] width 82 height 11
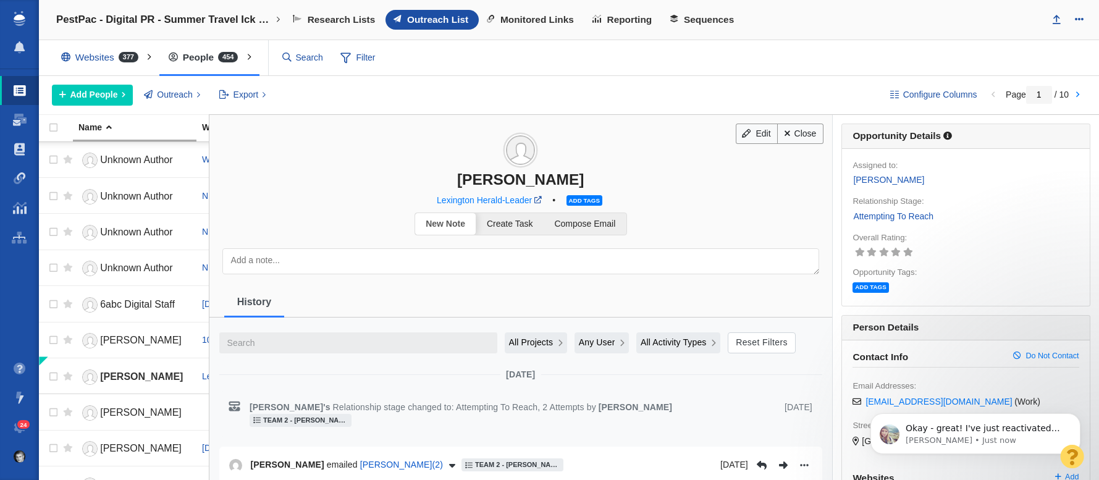
click at [554, 344] on div "All Projects" at bounding box center [536, 342] width 54 height 13
click at [543, 393] on span "Current Project" at bounding box center [541, 393] width 59 height 13
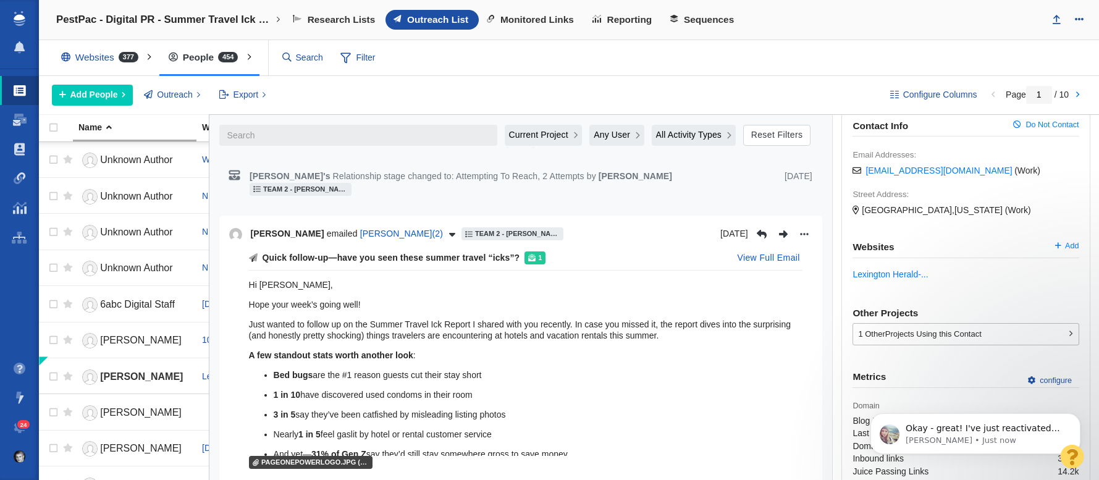
scroll to position [232, 0]
drag, startPoint x: 326, startPoint y: 323, endPoint x: 404, endPoint y: 324, distance: 77.2
click at [396, 323] on p "Just wanted to follow up on the Summer Travel Ick Report I shared with you rece…" at bounding box center [526, 329] width 554 height 22
drag, startPoint x: 469, startPoint y: 327, endPoint x: 528, endPoint y: 323, distance: 58.8
click at [516, 323] on p "Just wanted to follow up on the Summer Travel Ick Report I shared with you rece…" at bounding box center [526, 329] width 554 height 22
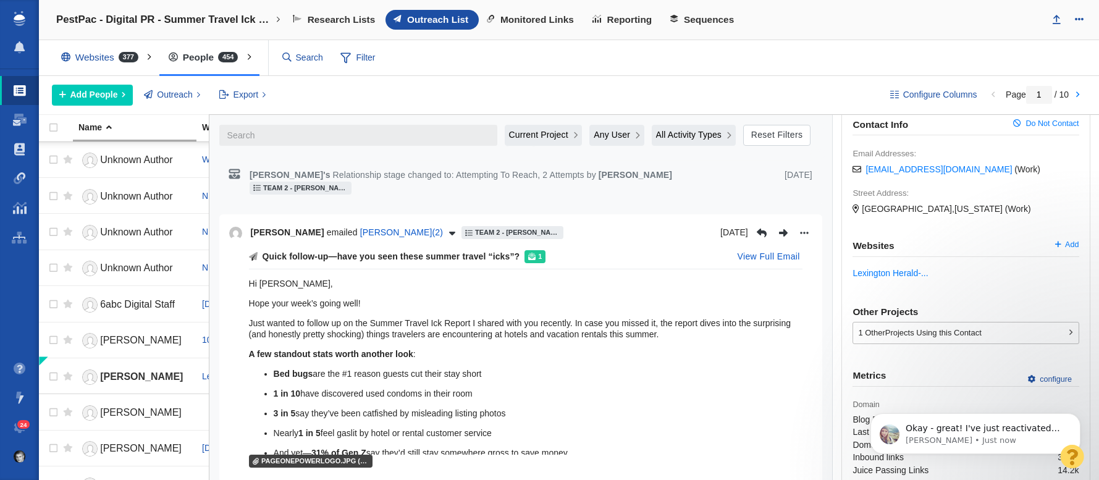
click at [528, 323] on p "Just wanted to follow up on the Summer Travel Ick Report I shared with you rece…" at bounding box center [526, 329] width 554 height 22
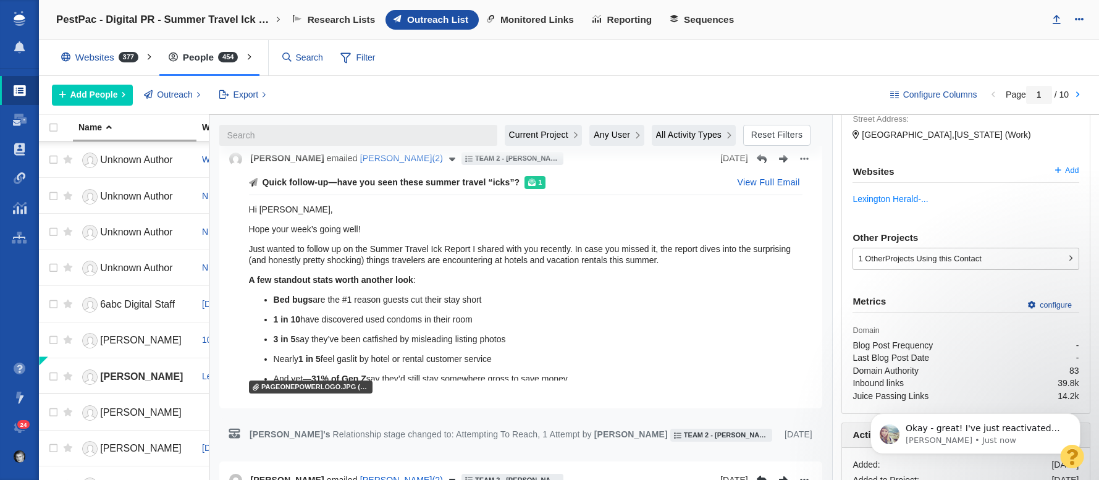
click at [426, 334] on p "3 in 5 say they’ve been catfished by misleading listing photos" at bounding box center [538, 339] width 529 height 11
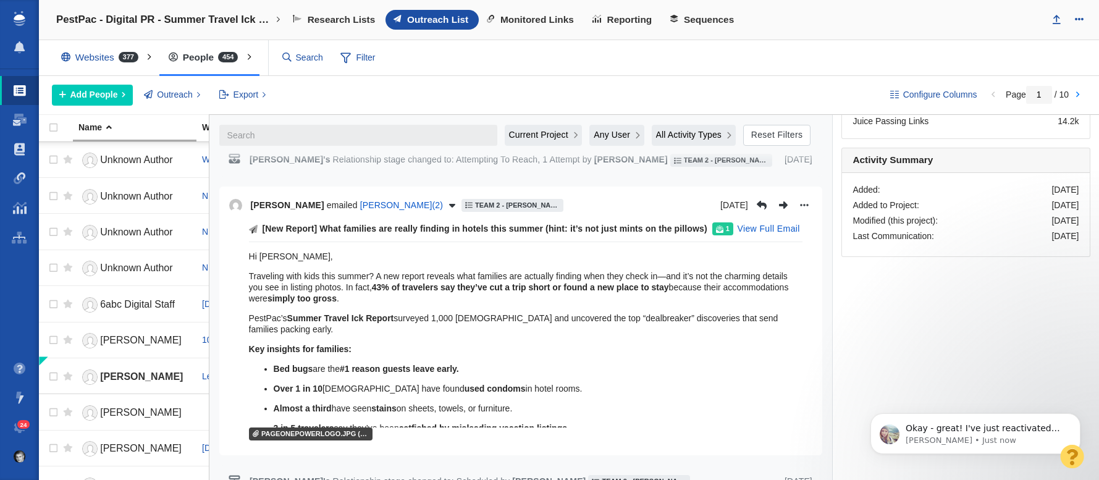
scroll to position [621, 0]
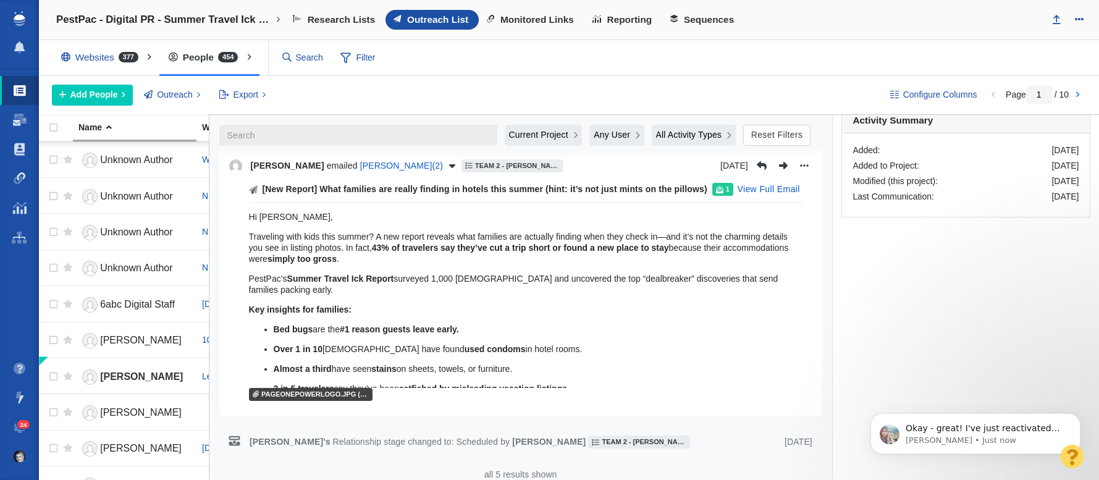
drag, startPoint x: 410, startPoint y: 223, endPoint x: 476, endPoint y: 226, distance: 65.6
click at [474, 231] on p "Traveling with kids this summer? A new report reveals what families are actuall…" at bounding box center [526, 247] width 554 height 33
drag, startPoint x: 504, startPoint y: 229, endPoint x: 558, endPoint y: 232, distance: 54.5
click at [551, 232] on p "Traveling with kids this summer? A new report reveals what families are actuall…" at bounding box center [526, 247] width 554 height 33
click at [611, 231] on p "Traveling with kids this summer? A new report reveals what families are actuall…" at bounding box center [526, 247] width 554 height 33
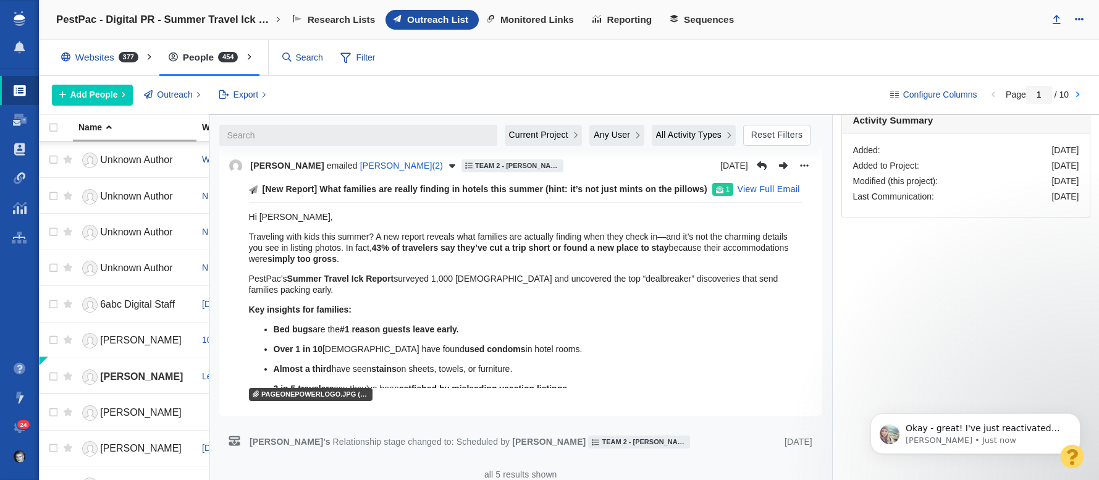
drag, startPoint x: 382, startPoint y: 235, endPoint x: 404, endPoint y: 237, distance: 22.3
click at [395, 235] on p "Traveling with kids this summer? A new report reveals what families are actuall…" at bounding box center [526, 247] width 554 height 33
drag, startPoint x: 467, startPoint y: 234, endPoint x: 507, endPoint y: 233, distance: 40.2
click at [502, 243] on strong "43% of travelers say they’ve cut a trip short or found a new place to stay" at bounding box center [520, 248] width 297 height 10
drag, startPoint x: 544, startPoint y: 234, endPoint x: 572, endPoint y: 237, distance: 27.9
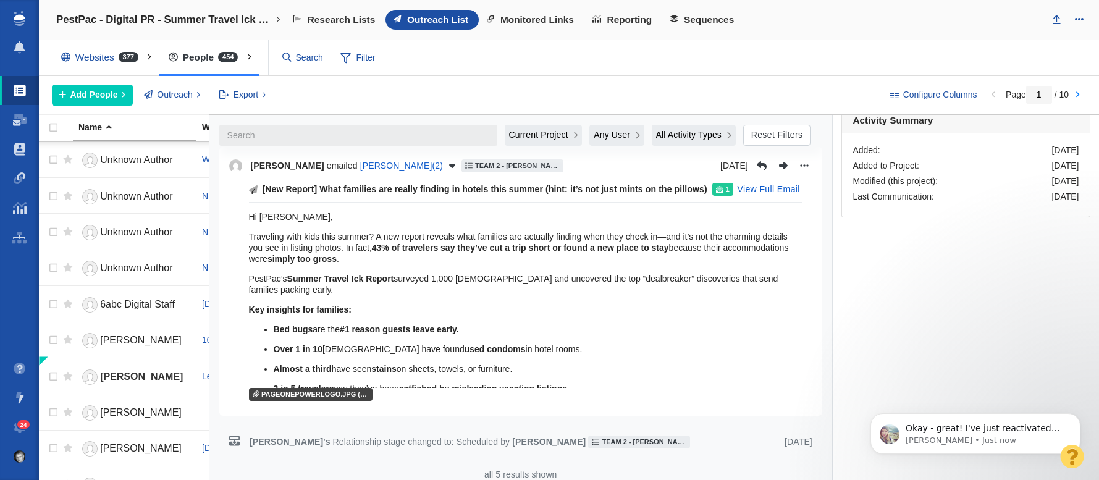
click at [565, 243] on strong "43% of travelers say they’ve cut a trip short or found a new place to stay" at bounding box center [520, 248] width 297 height 10
drag, startPoint x: 599, startPoint y: 235, endPoint x: 668, endPoint y: 235, distance: 68.6
click at [599, 243] on strong "43% of travelers say they’ve cut a trip short or found a new place to stay" at bounding box center [520, 248] width 297 height 10
click at [335, 254] on strong "simply too gross" at bounding box center [302, 259] width 69 height 10
drag, startPoint x: 310, startPoint y: 272, endPoint x: 378, endPoint y: 271, distance: 68.0
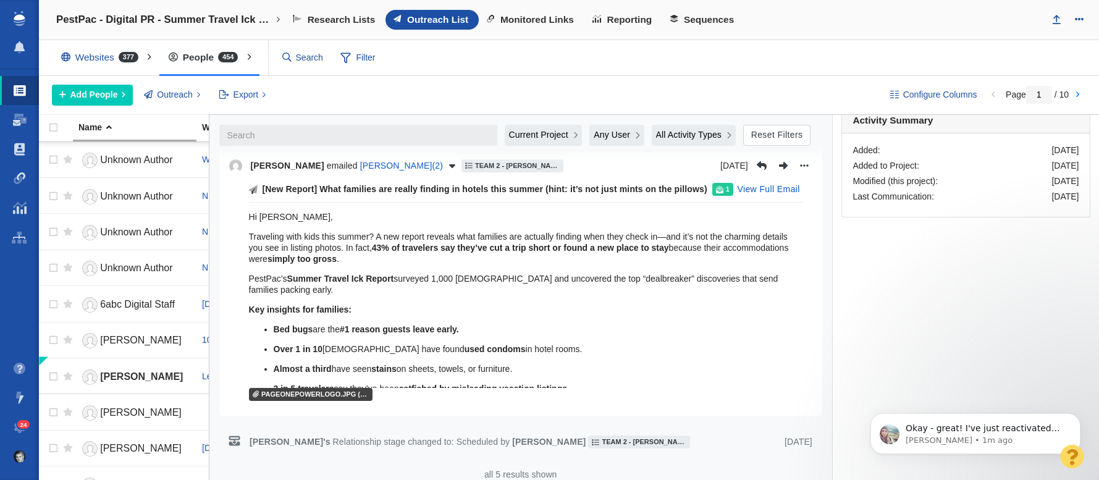
click at [370, 273] on p "PestPac’s Summer Travel Ick Report surveyed 1,000 [DEMOGRAPHIC_DATA] and uncove…" at bounding box center [526, 284] width 554 height 22
drag, startPoint x: 416, startPoint y: 266, endPoint x: 535, endPoint y: 270, distance: 119.3
click at [517, 273] on p "PestPac’s Summer Travel Ick Report surveyed 1,000 [DEMOGRAPHIC_DATA] and uncove…" at bounding box center [526, 284] width 554 height 22
drag, startPoint x: 576, startPoint y: 269, endPoint x: 591, endPoint y: 272, distance: 15.8
click at [588, 273] on p "PestPac’s Summer Travel Ick Report surveyed 1,000 [DEMOGRAPHIC_DATA] and uncove…" at bounding box center [526, 284] width 554 height 22
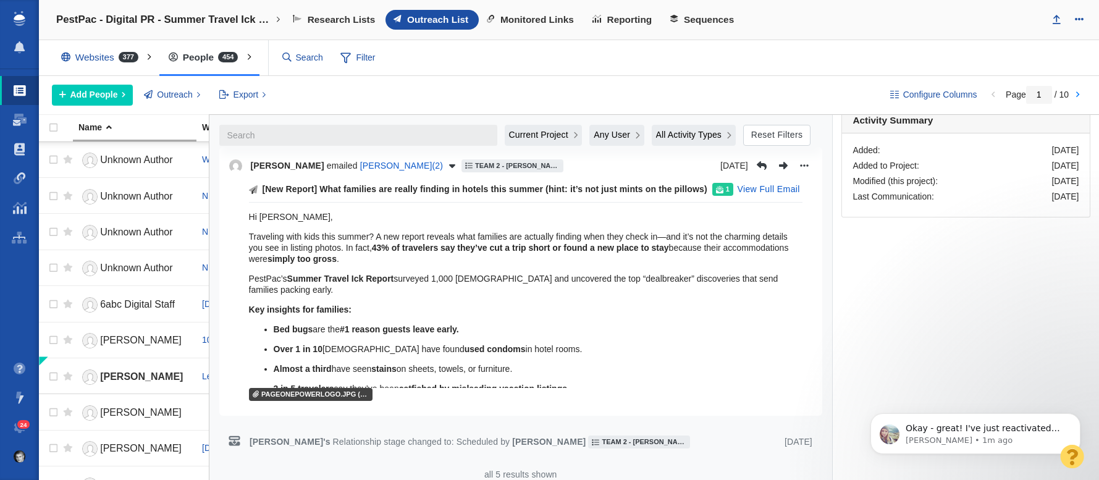
drag, startPoint x: 692, startPoint y: 267, endPoint x: 737, endPoint y: 268, distance: 45.1
click at [710, 273] on p "PestPac’s Summer Travel Ick Report surveyed 1,000 [DEMOGRAPHIC_DATA] and uncove…" at bounding box center [526, 284] width 554 height 22
drag, startPoint x: 743, startPoint y: 269, endPoint x: 546, endPoint y: 290, distance: 198.3
click at [741, 273] on p "PestPac’s Summer Travel Ick Report surveyed 1,000 [DEMOGRAPHIC_DATA] and uncove…" at bounding box center [526, 284] width 554 height 22
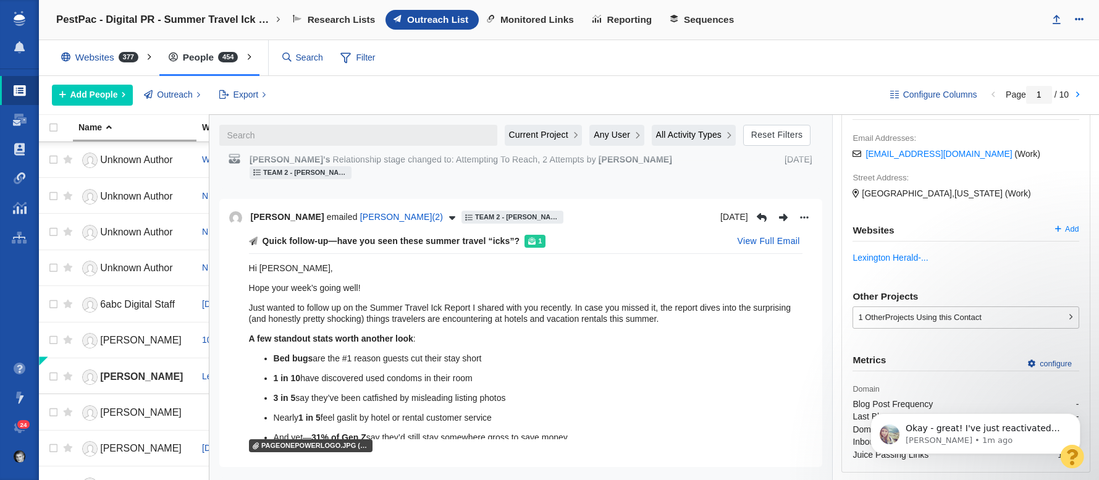
scroll to position [247, 0]
click at [746, 233] on button "View Full Email" at bounding box center [768, 243] width 77 height 20
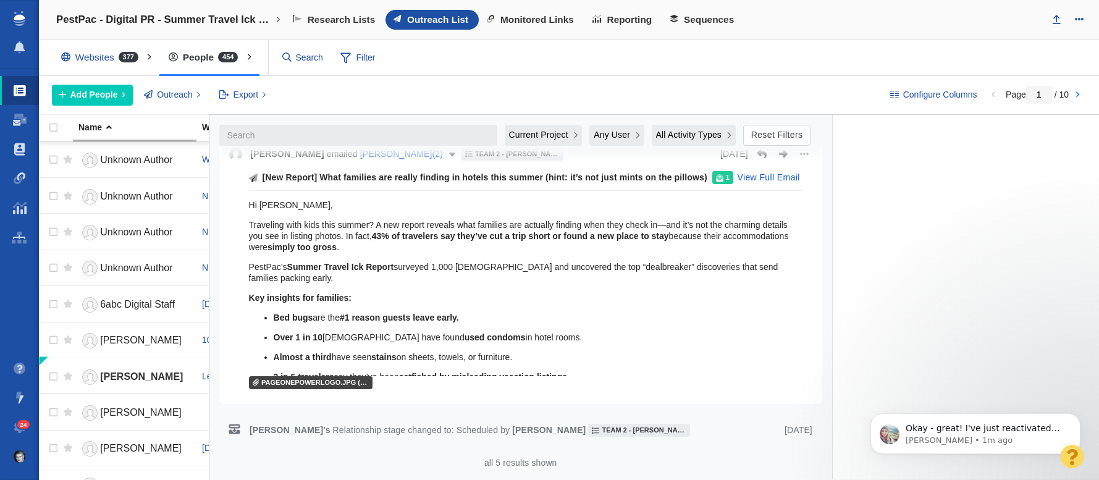
scroll to position [892, 0]
click at [758, 182] on button "View Full Email" at bounding box center [768, 178] width 77 height 20
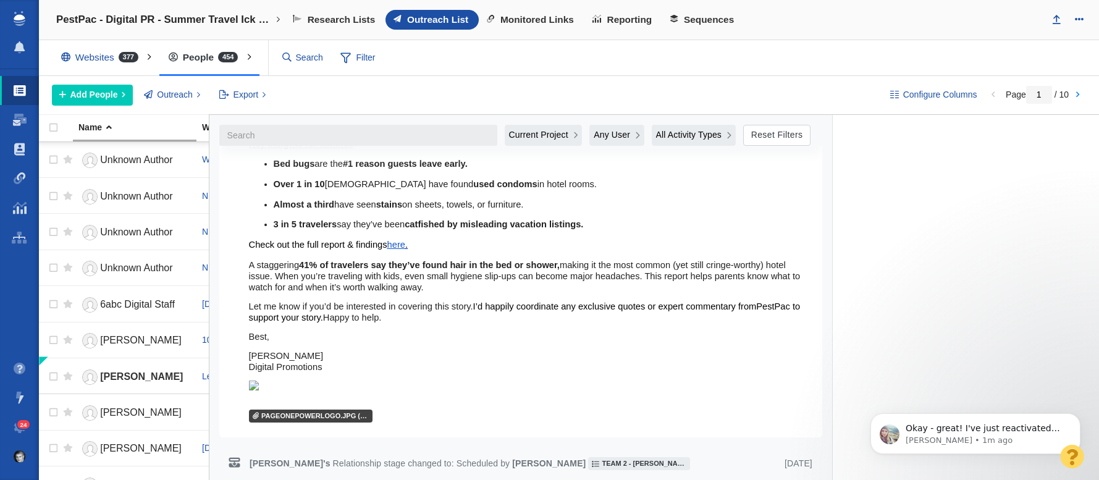
scroll to position [982, 0]
drag, startPoint x: 518, startPoint y: 328, endPoint x: 535, endPoint y: 328, distance: 16.1
click at [531, 269] on strong "41% of travelers say they’ve found hair in the bed or shower," at bounding box center [429, 264] width 261 height 10
click at [542, 269] on strong "41% of travelers say they’ve found hair in the bed or shower," at bounding box center [429, 264] width 261 height 10
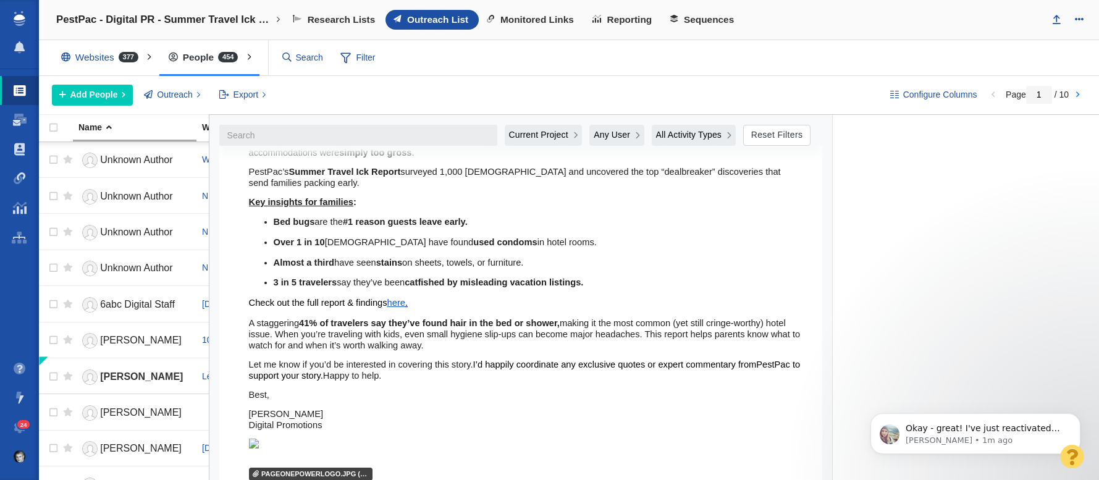
scroll to position [918, 0]
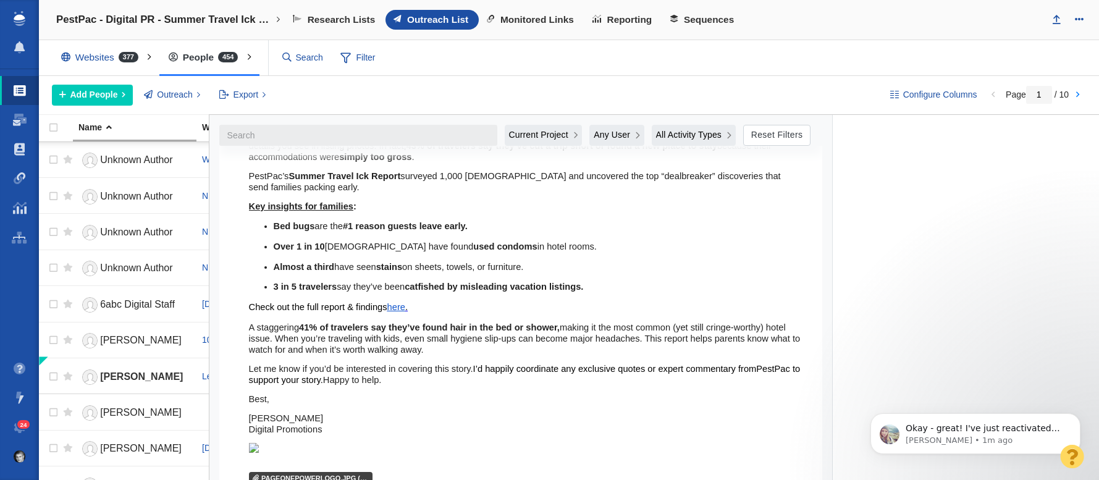
drag, startPoint x: 302, startPoint y: 293, endPoint x: 386, endPoint y: 300, distance: 84.3
click at [384, 292] on ul "Bed bugs are the #1 reason guests leave early. Over 1 in 10 Americans have foun…" at bounding box center [526, 257] width 554 height 72
click at [386, 292] on ul "Bed bugs are the #1 reason guests leave early. Over 1 in 10 Americans have foun…" at bounding box center [526, 257] width 554 height 72
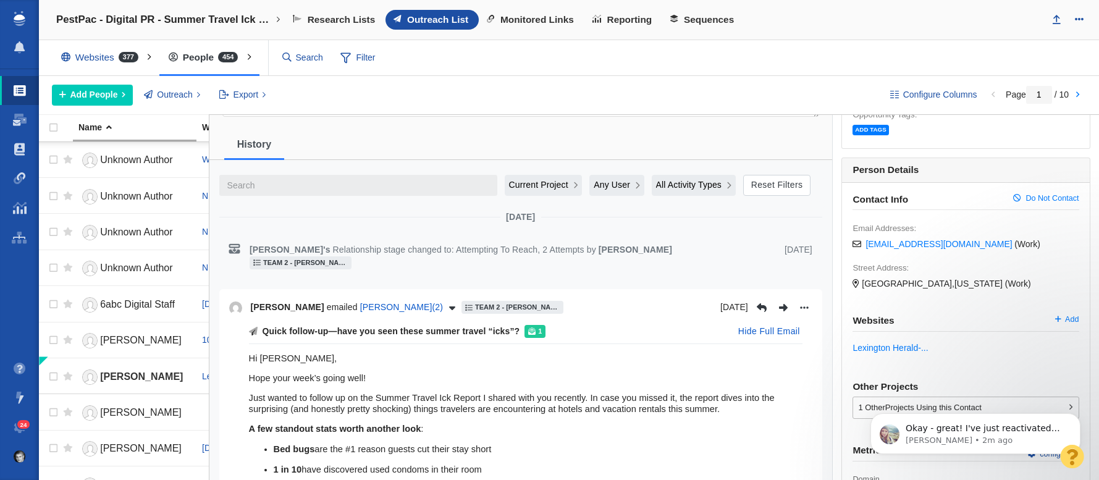
scroll to position [0, 0]
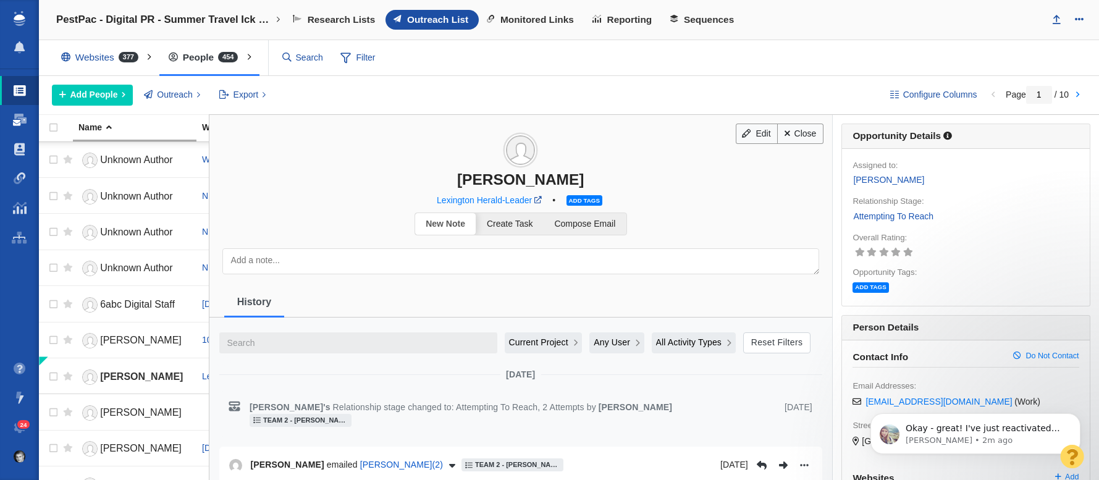
click at [22, 125] on span at bounding box center [20, 120] width 14 height 12
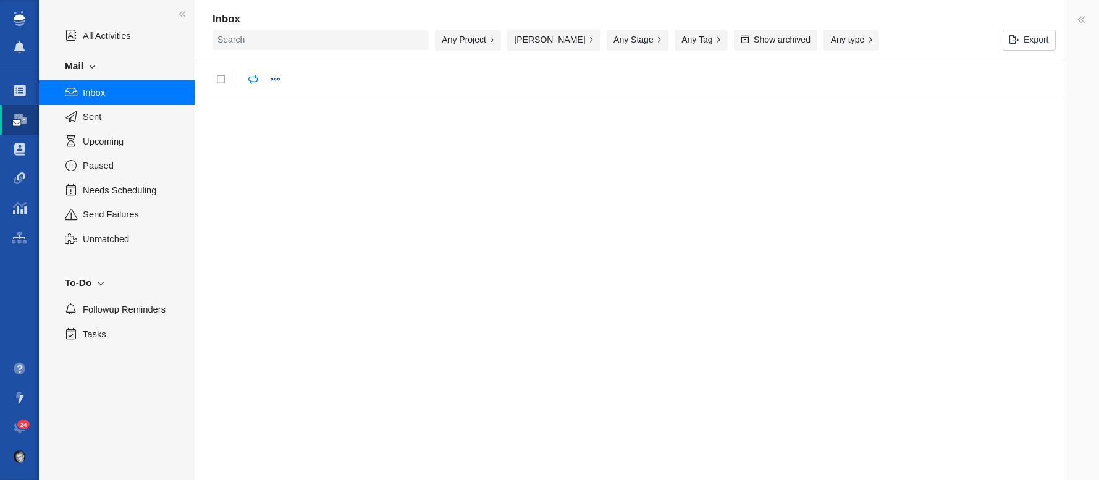
click at [530, 48] on button "Zach Ball" at bounding box center [553, 40] width 93 height 21
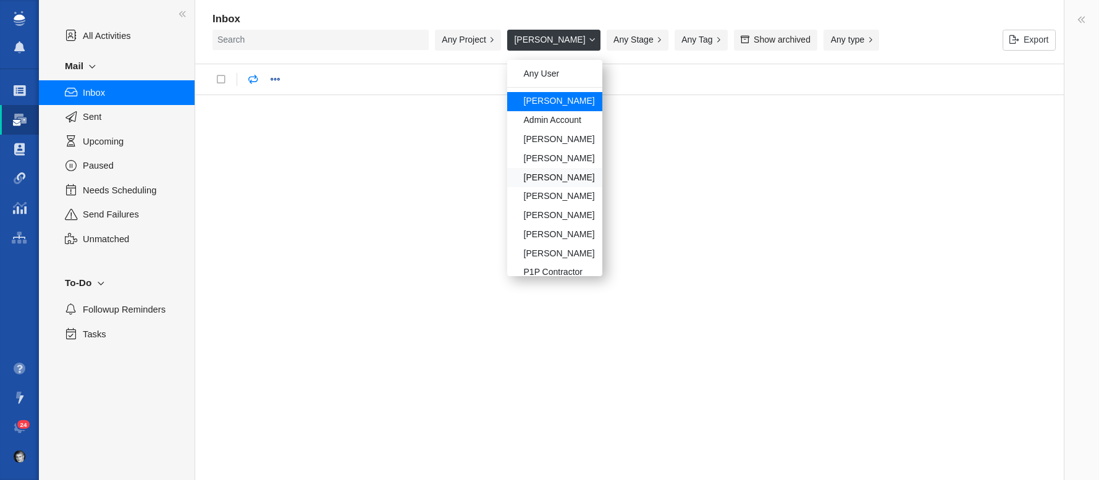
click at [538, 180] on div "[PERSON_NAME]" at bounding box center [554, 177] width 95 height 19
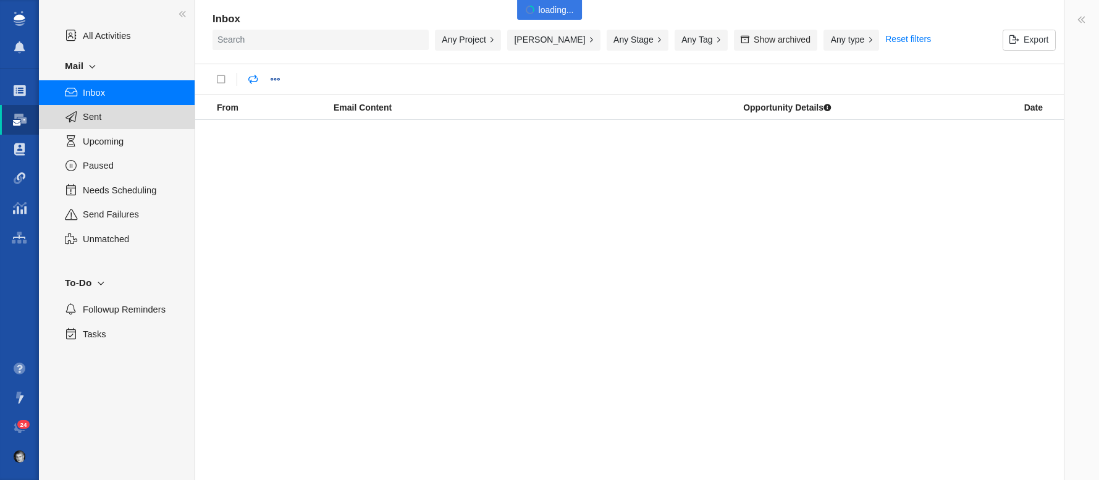
click at [116, 119] on span "Sent" at bounding box center [132, 117] width 98 height 14
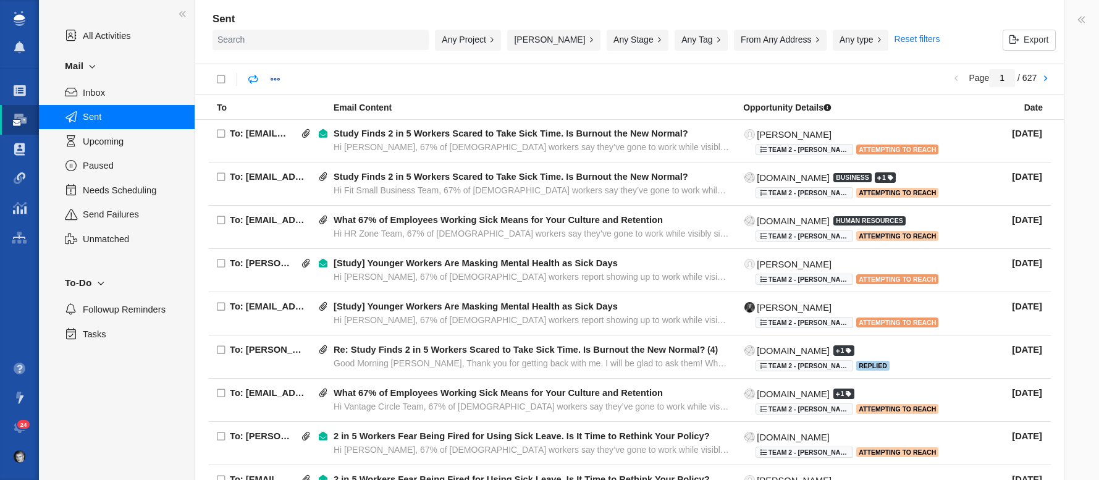
scroll to position [126, 0]
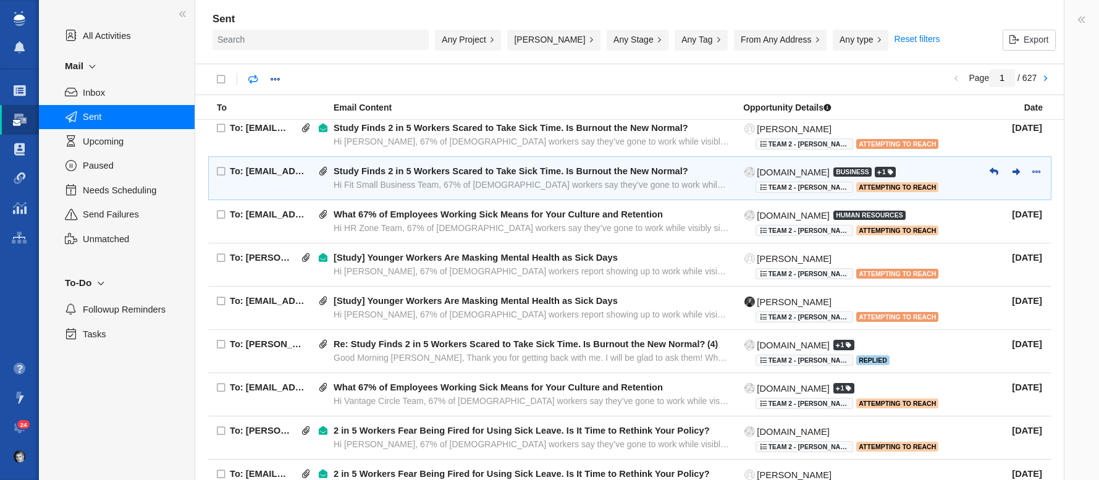
click at [439, 170] on div "Study Finds 2 in 5 Workers Scared to Take Sick Time. Is Burnout the New Normal?" at bounding box center [511, 171] width 355 height 11
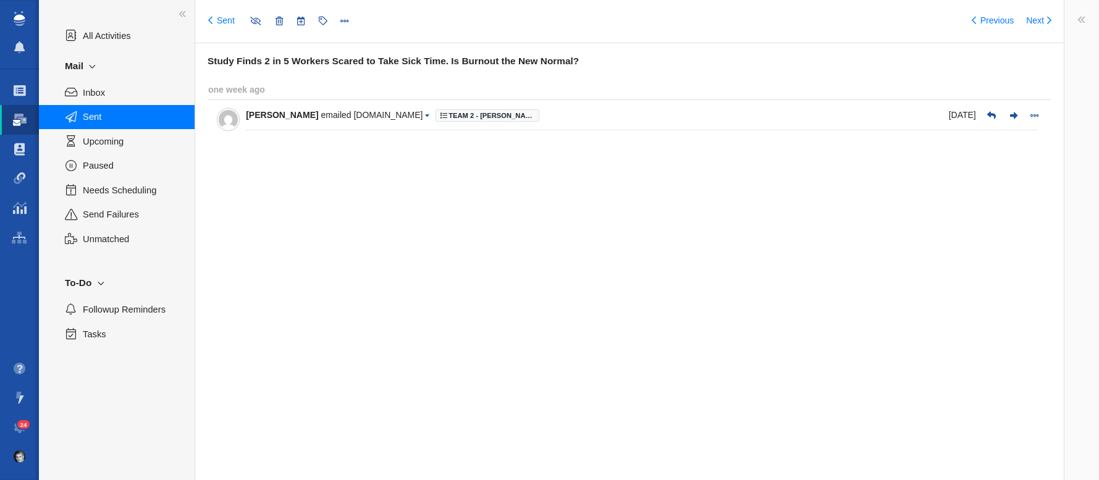
type input "message:1422119132"
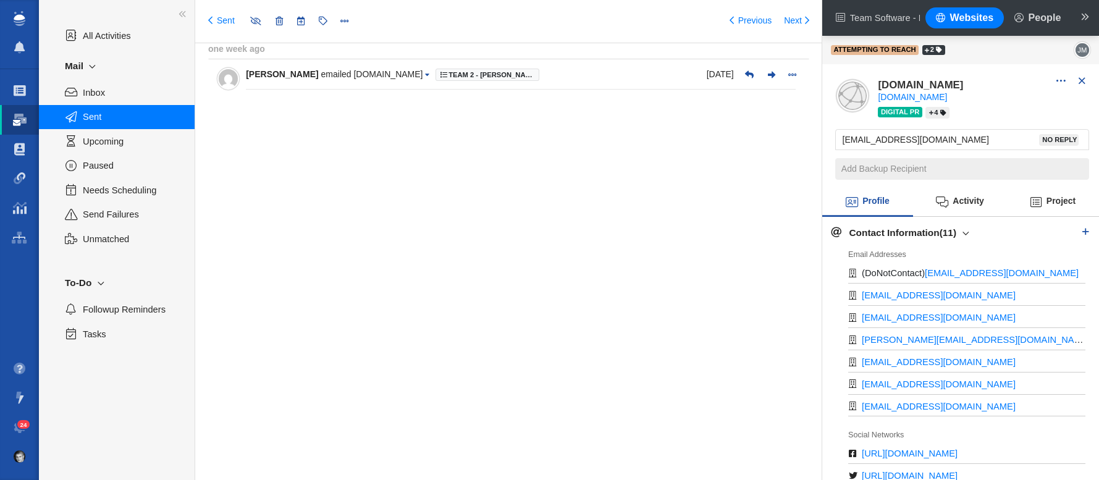
scroll to position [40, 0]
click at [99, 113] on span "Sent" at bounding box center [132, 117] width 98 height 14
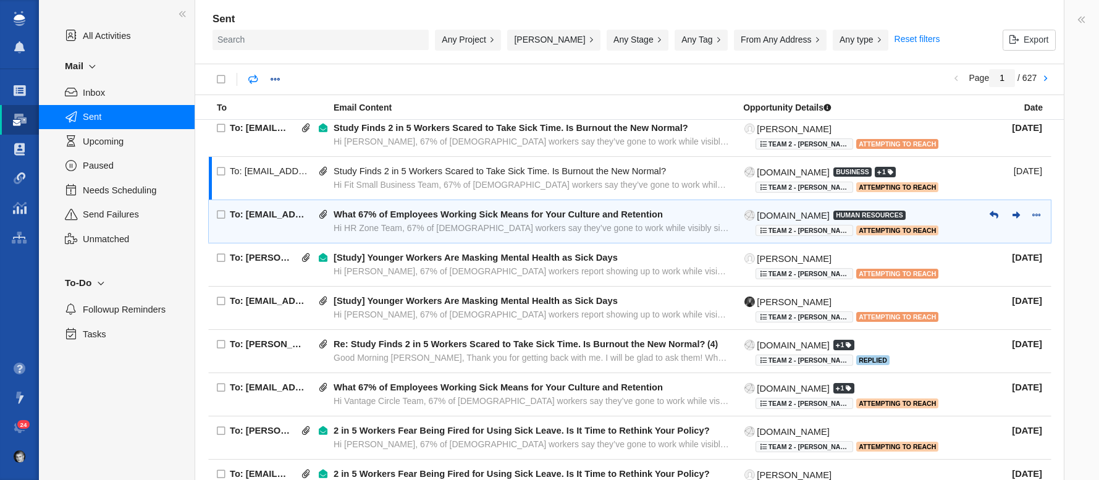
click at [292, 218] on div "To: editor@hrzone.com" at bounding box center [269, 222] width 78 height 27
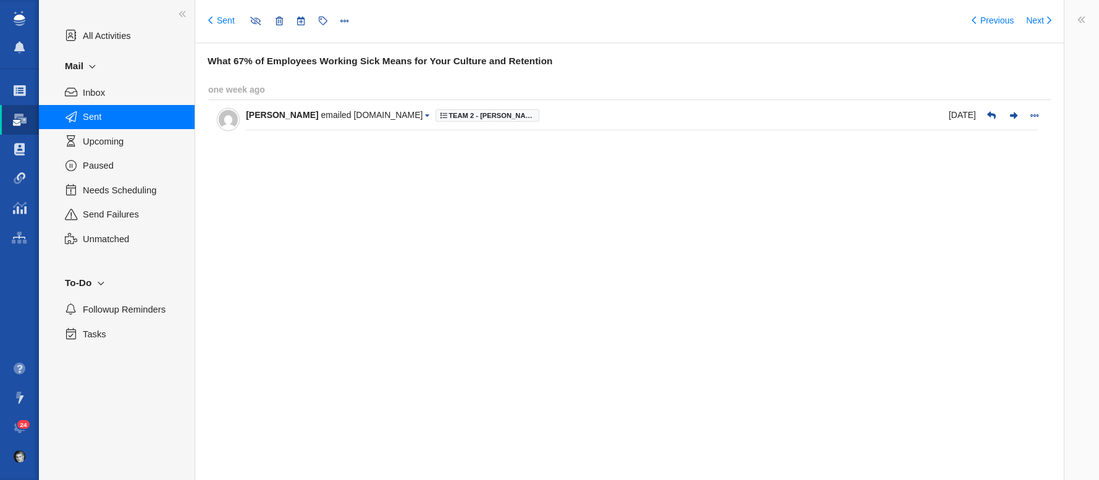
type input "message:1422104283"
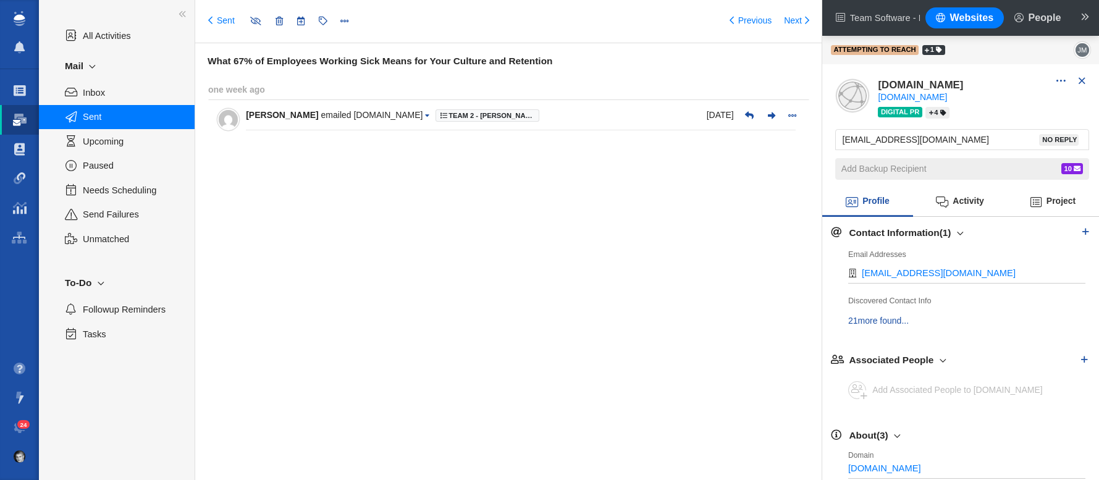
click at [97, 119] on span "Sent" at bounding box center [132, 117] width 98 height 14
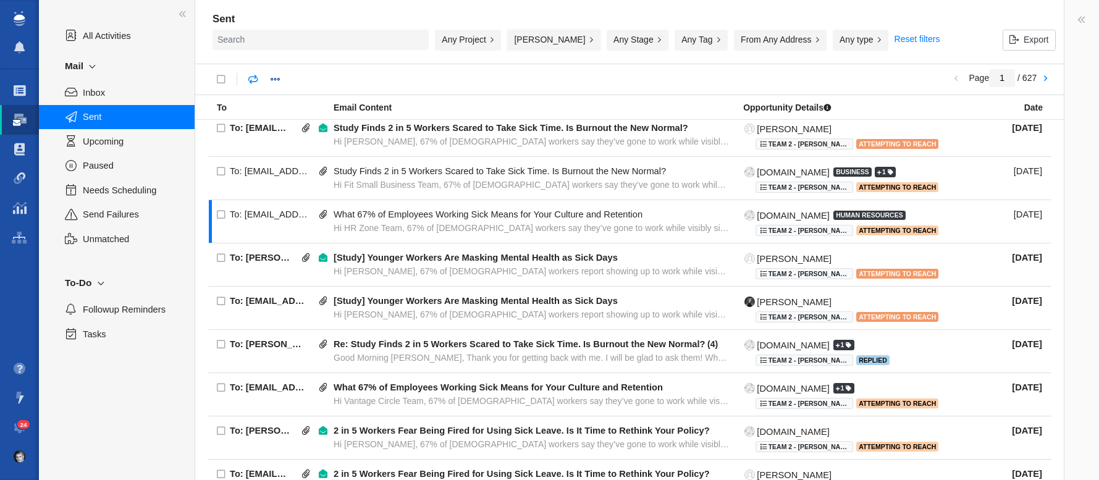
click at [548, 43] on button "[PERSON_NAME]" at bounding box center [553, 40] width 93 height 21
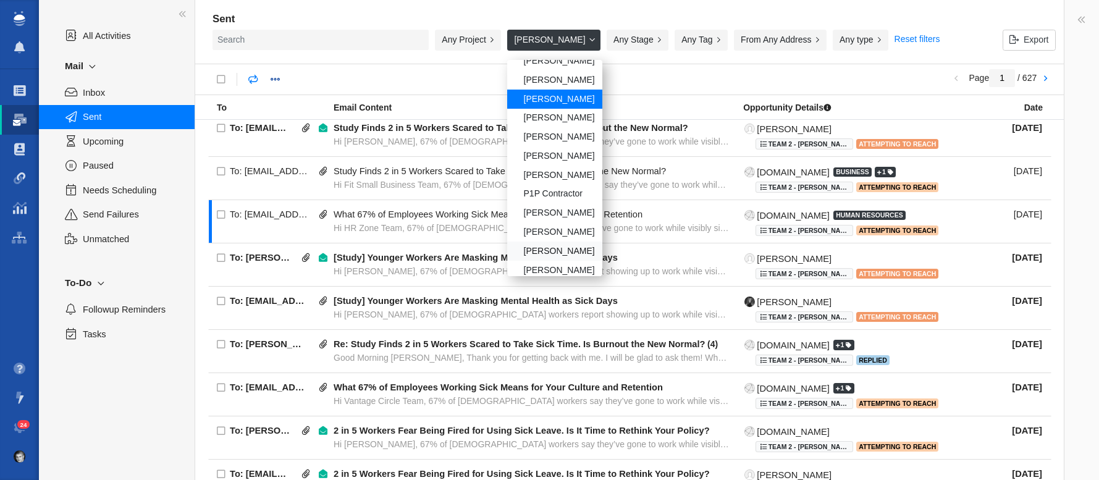
scroll to position [86, 0]
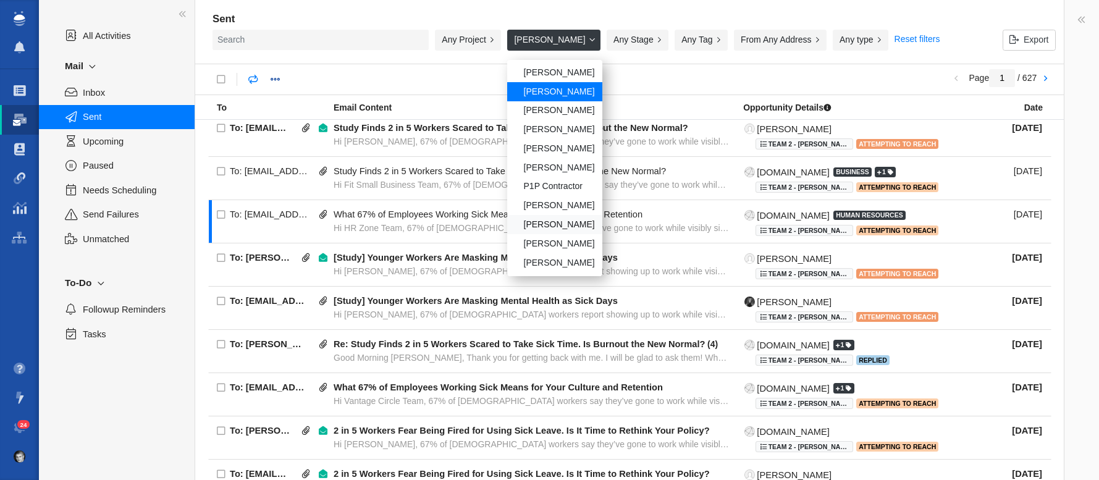
click at [556, 222] on div "Taylor Raymond" at bounding box center [554, 224] width 95 height 19
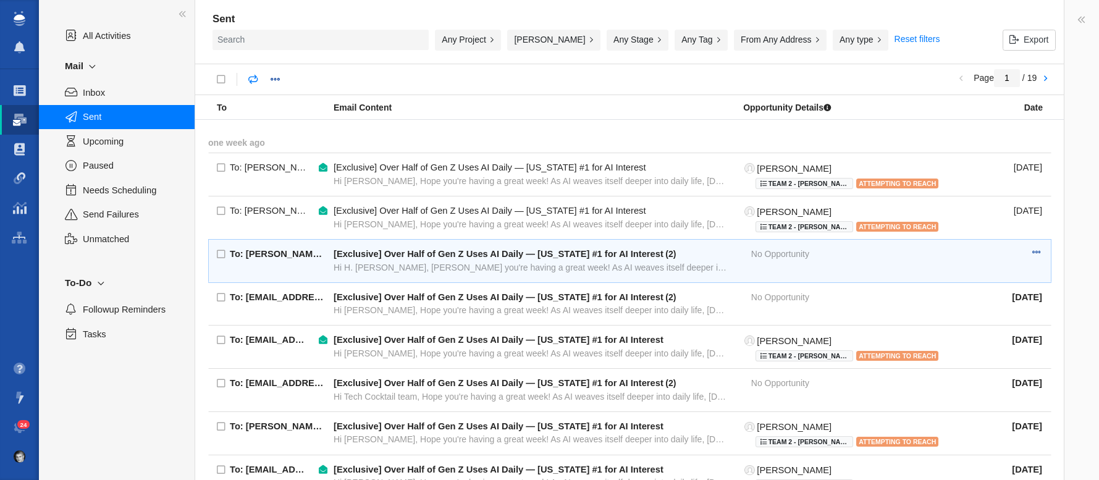
click at [405, 258] on div "[Exclusive] Over Half of Gen Z Uses AI Daily — New York #1 for AI Interest" at bounding box center [499, 253] width 330 height 11
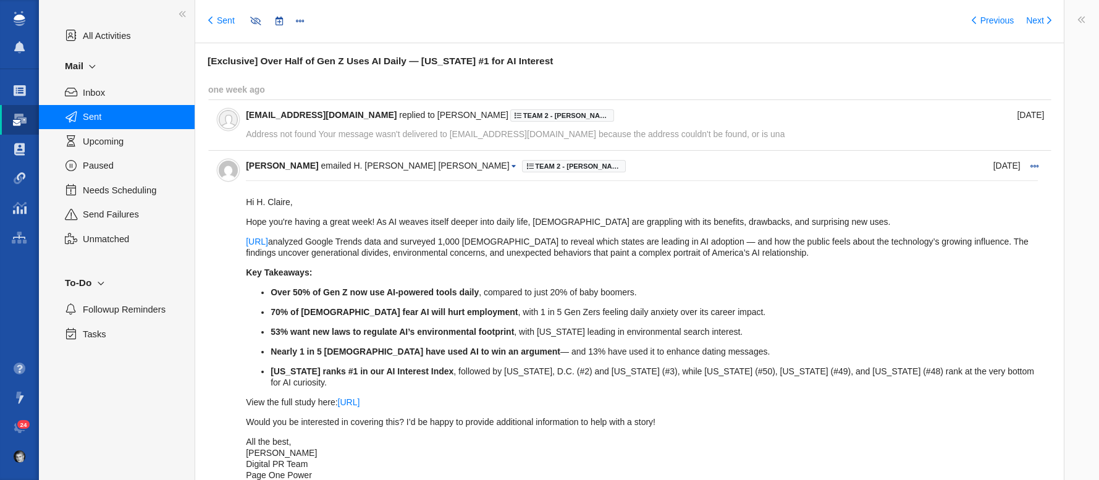
type input "message:1424316160"
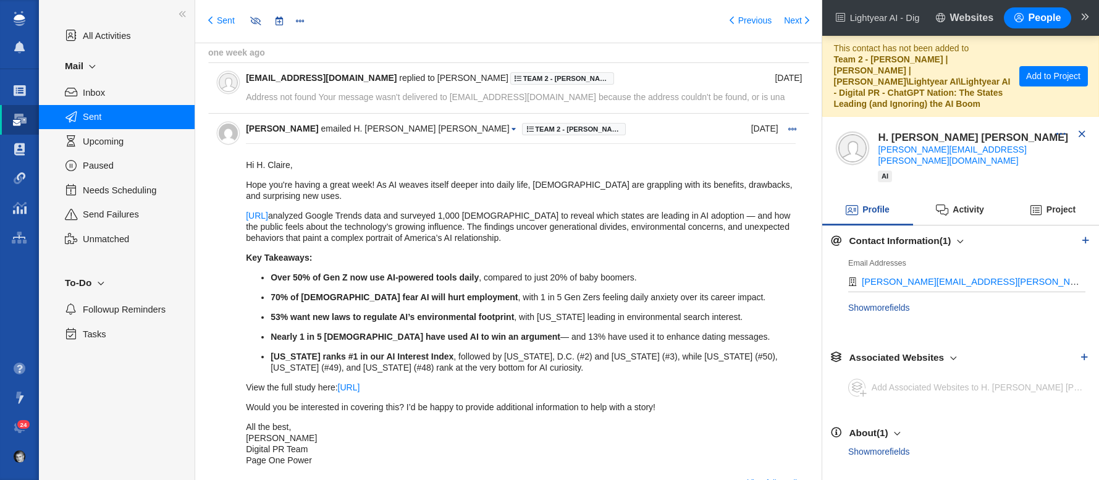
scroll to position [55, 0]
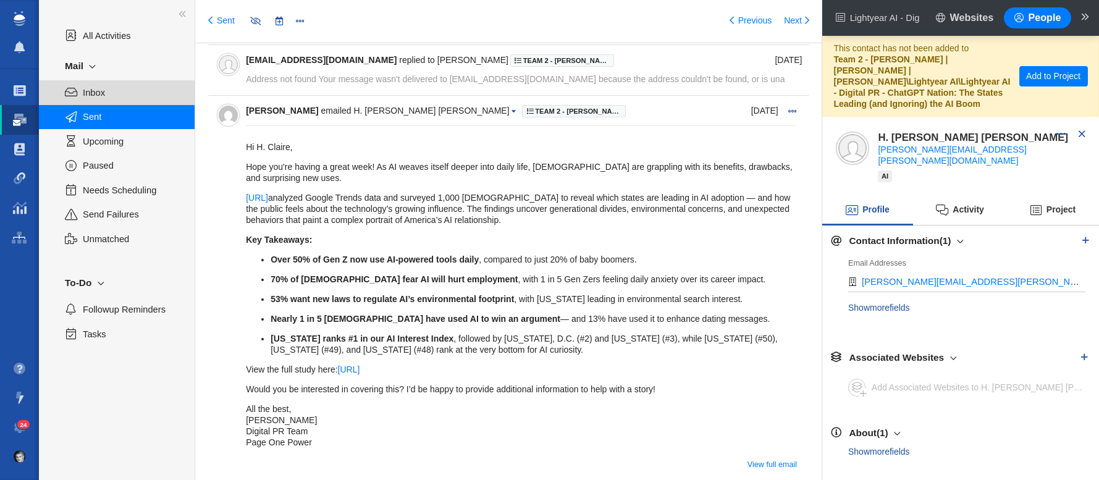
drag, startPoint x: 86, startPoint y: 116, endPoint x: 126, endPoint y: 96, distance: 44.5
click at [91, 112] on span "Sent" at bounding box center [132, 117] width 98 height 14
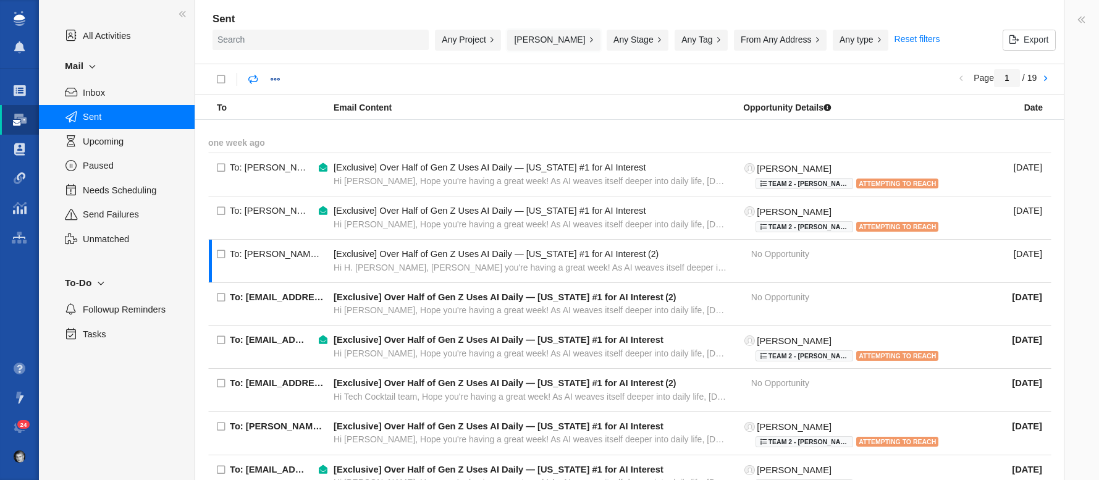
click at [557, 44] on button "Taylor Raymond" at bounding box center [553, 40] width 93 height 21
click at [446, 119] on div "To Email Content Opportunity Details Date" at bounding box center [629, 107] width 869 height 25
click at [22, 22] on img at bounding box center [19, 18] width 11 height 15
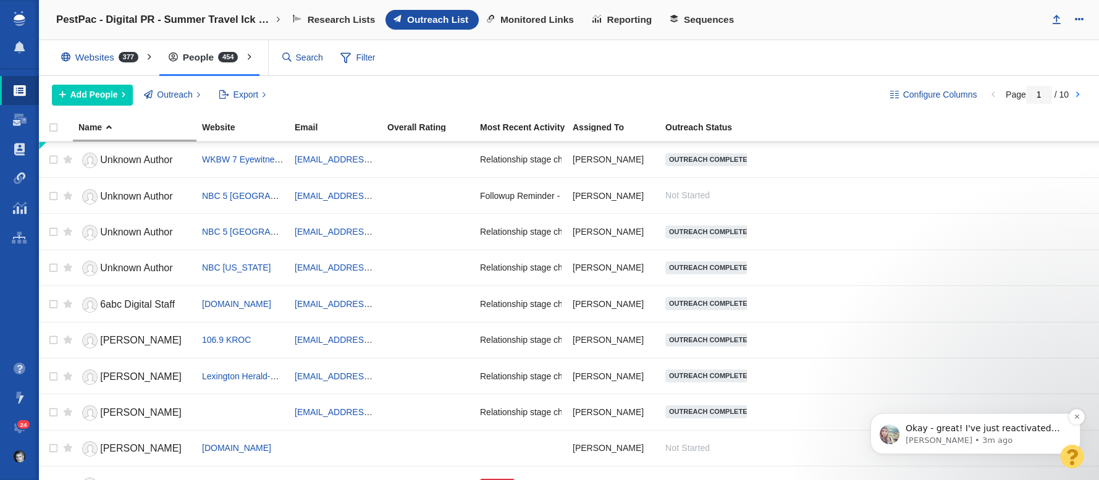
click at [1006, 436] on p "[PERSON_NAME] • 3m ago" at bounding box center [985, 440] width 159 height 11
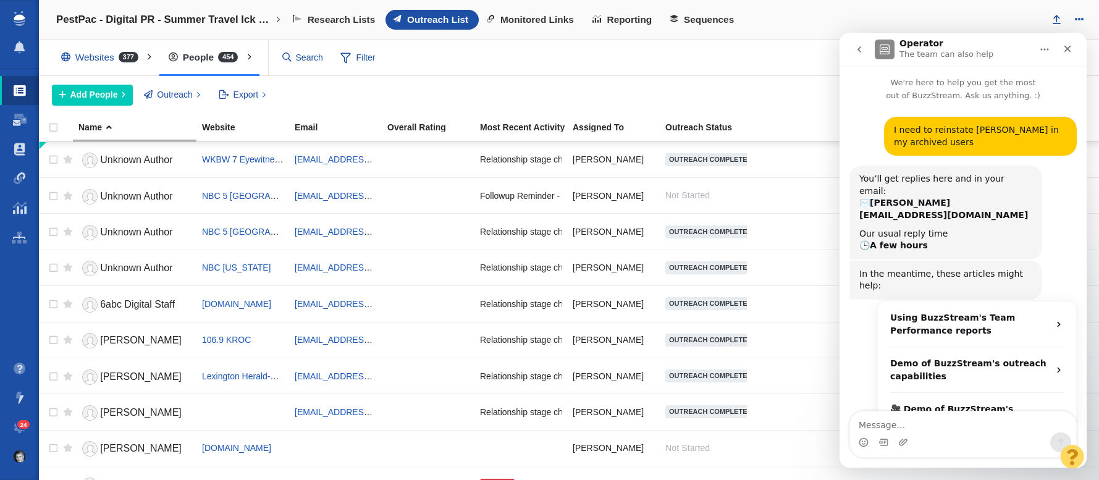
scroll to position [50, 0]
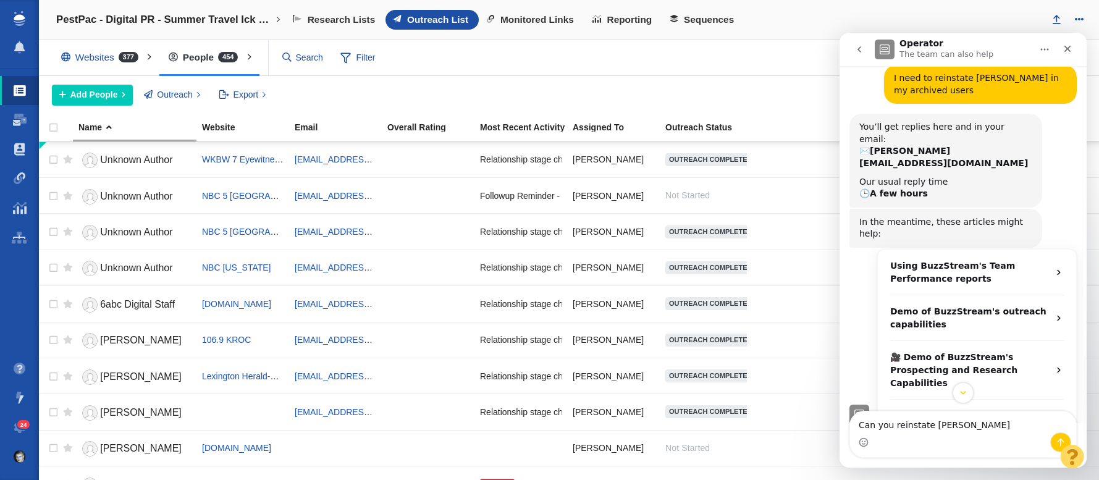
type textarea "Can you reinstate [PERSON_NAME]"
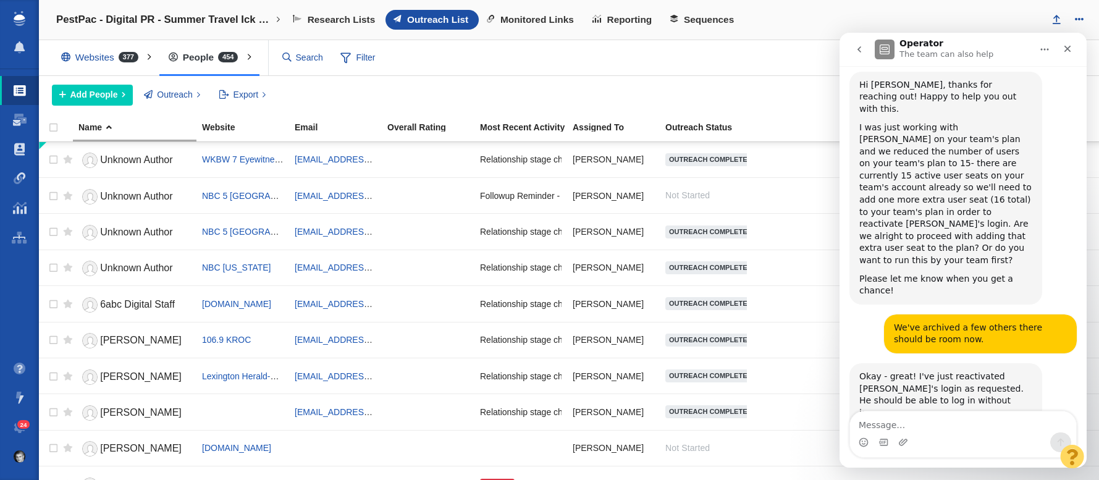
scroll to position [447, 0]
click at [17, 53] on span at bounding box center [19, 47] width 11 height 12
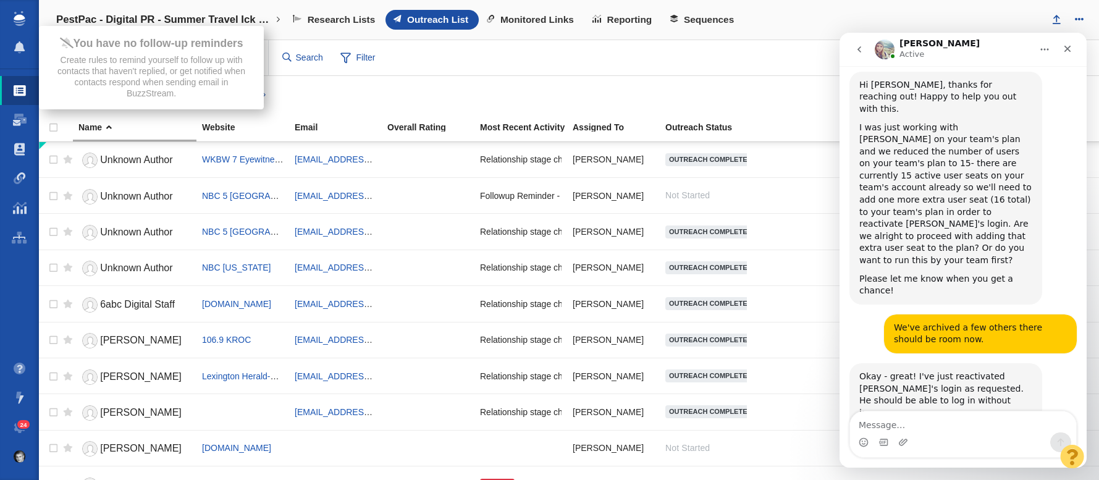
click at [15, 25] on img at bounding box center [19, 18] width 11 height 15
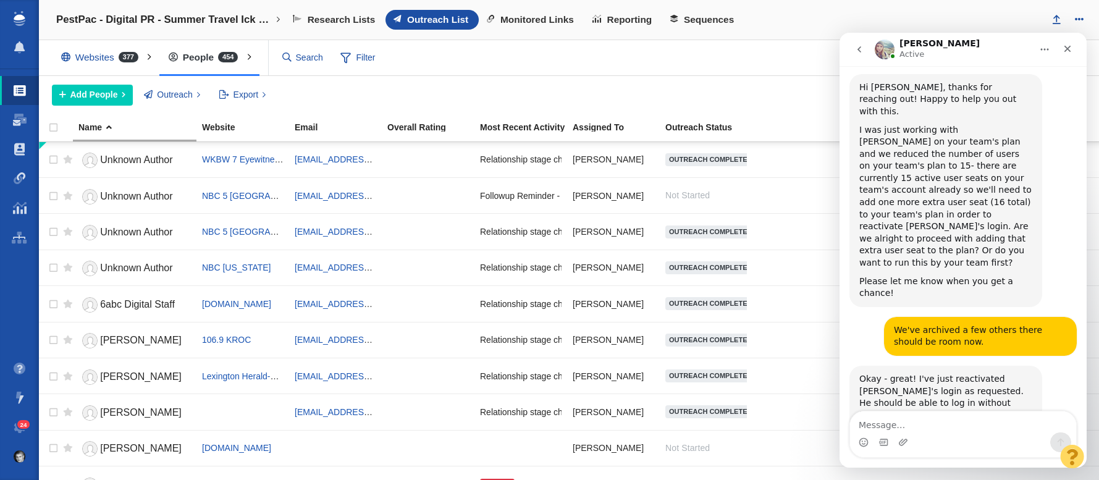
scroll to position [447, 0]
click at [860, 49] on icon "go back" at bounding box center [860, 49] width 10 height 10
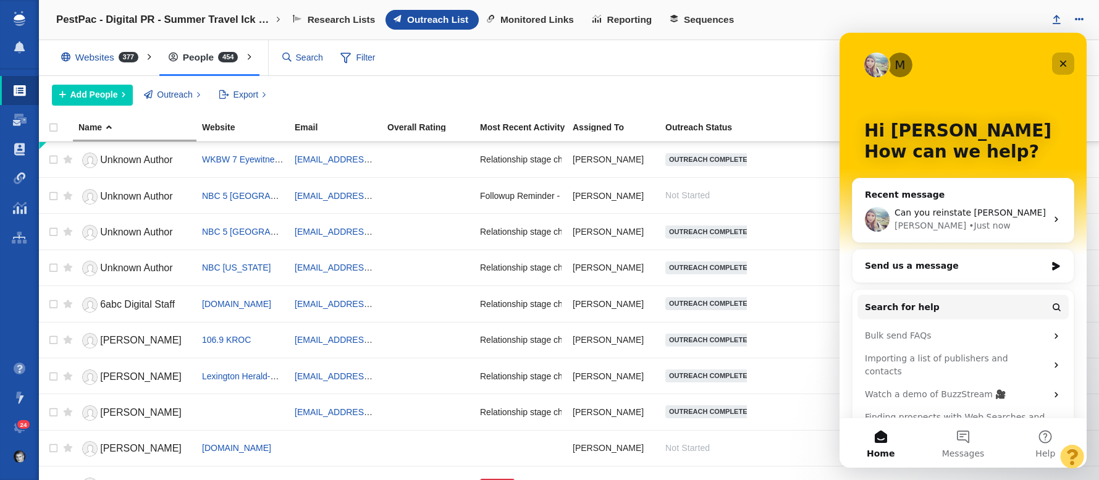
click at [1071, 60] on div "Close" at bounding box center [1063, 64] width 22 height 22
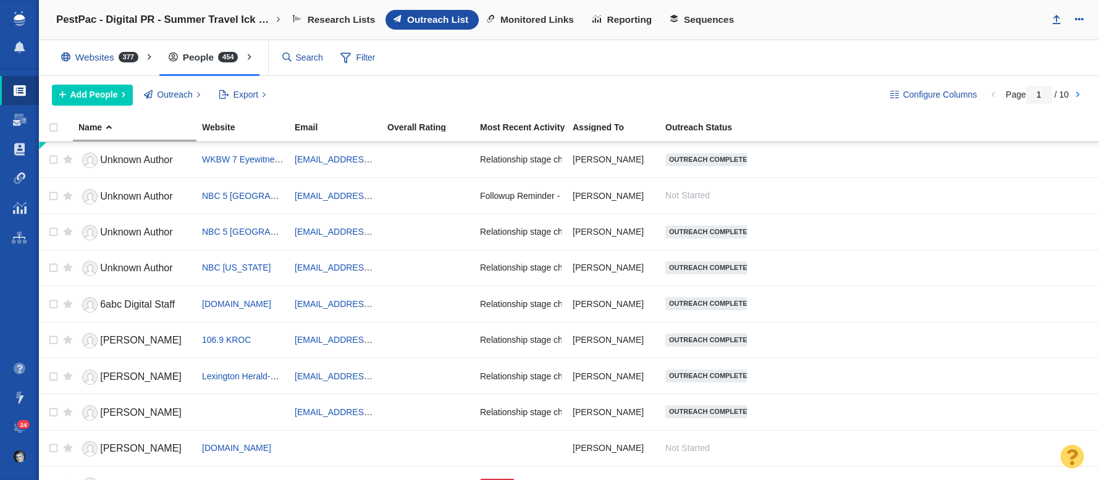
click at [813, 67] on div "Websites 377 All Websites Assigned To Me Recently Viewed Starred People 454 All…" at bounding box center [569, 58] width 1060 height 36
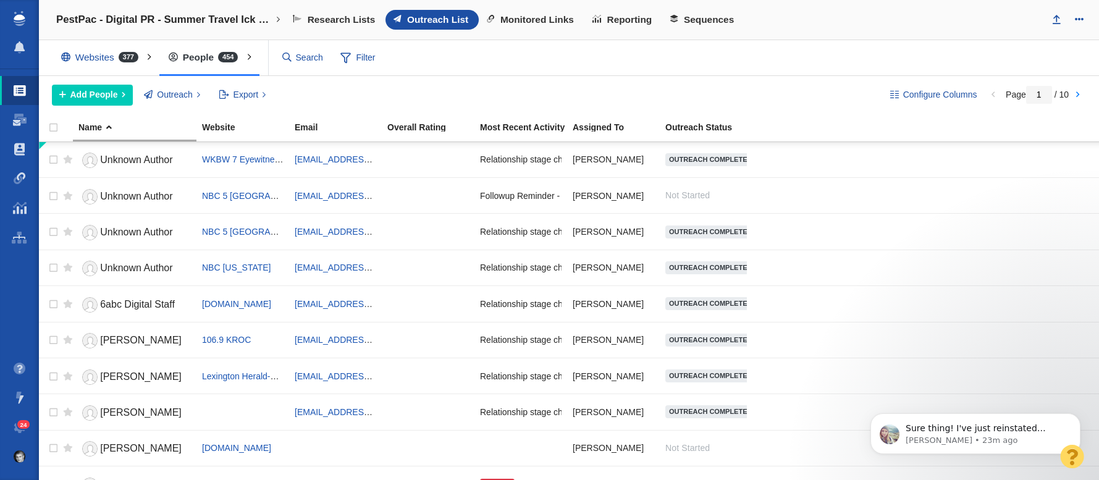
click at [23, 20] on img at bounding box center [19, 18] width 11 height 15
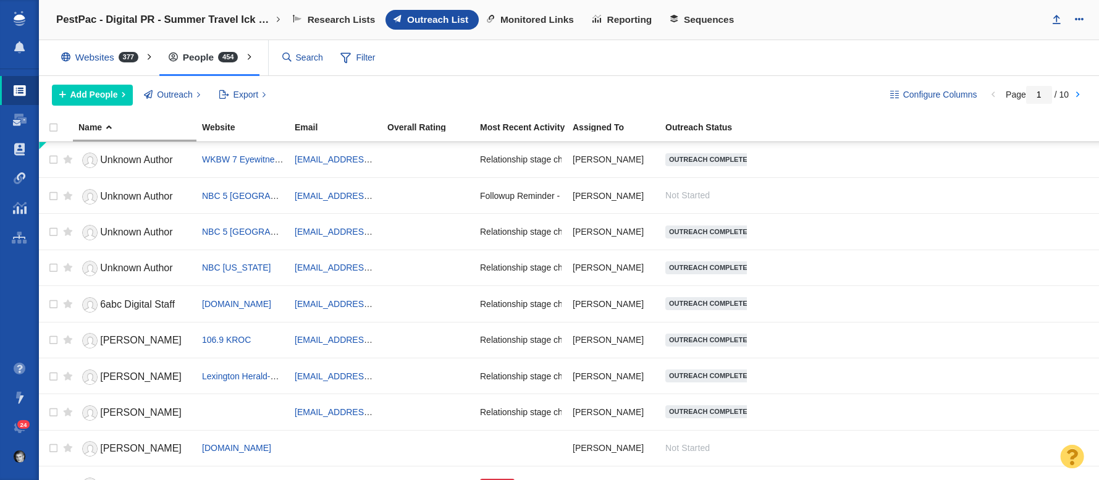
click at [15, 87] on span at bounding box center [20, 91] width 12 height 12
